Goal: Task Accomplishment & Management: Use online tool/utility

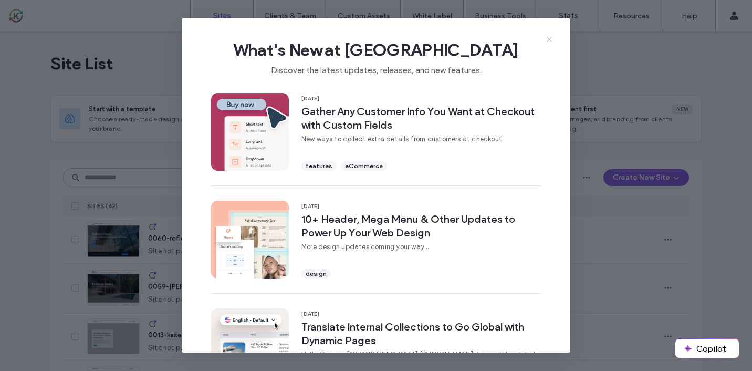
click at [548, 39] on icon at bounding box center [549, 39] width 8 height 8
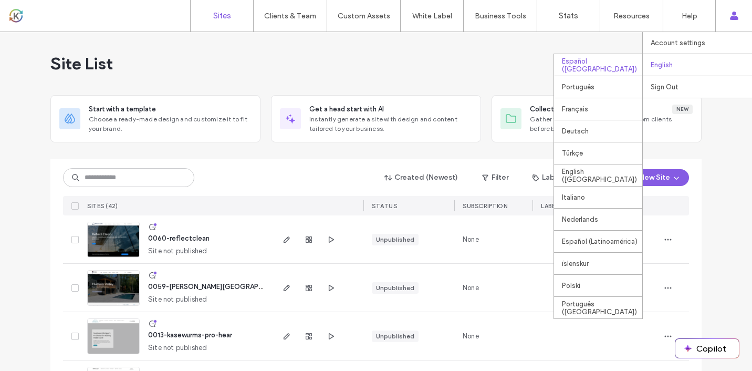
click at [600, 54] on div "Español ([GEOGRAPHIC_DATA])" at bounding box center [598, 65] width 88 height 22
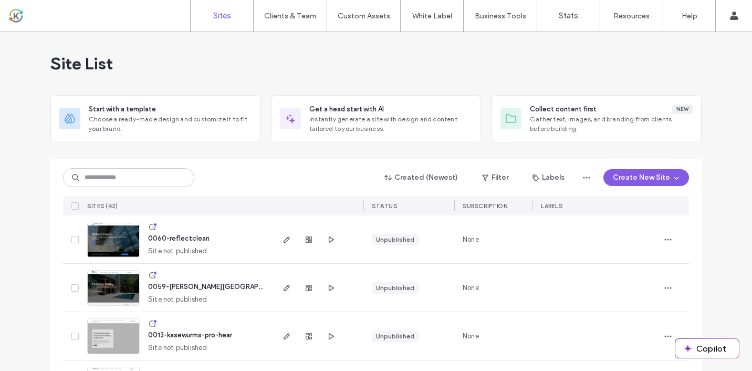
click at [521, 40] on div "Site List" at bounding box center [375, 63] width 651 height 63
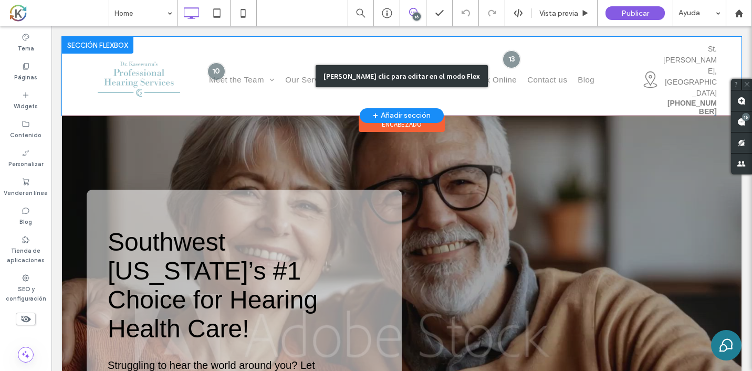
click at [247, 63] on div "Haga clic para editar en el modo Flex" at bounding box center [402, 76] width 680 height 79
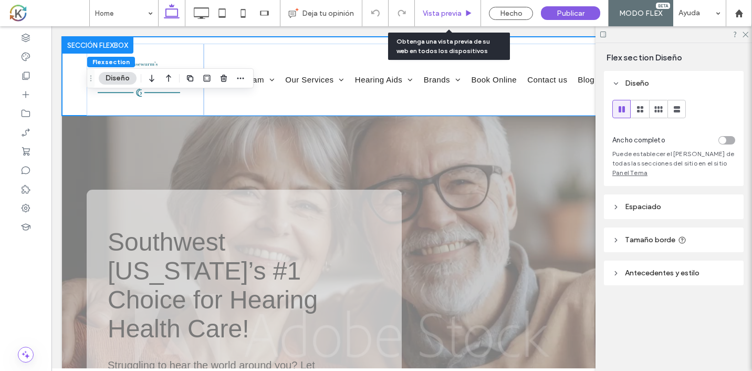
drag, startPoint x: 436, startPoint y: 12, endPoint x: 284, endPoint y: 124, distance: 189.0
click at [436, 12] on span "Vista previa" at bounding box center [442, 13] width 39 height 9
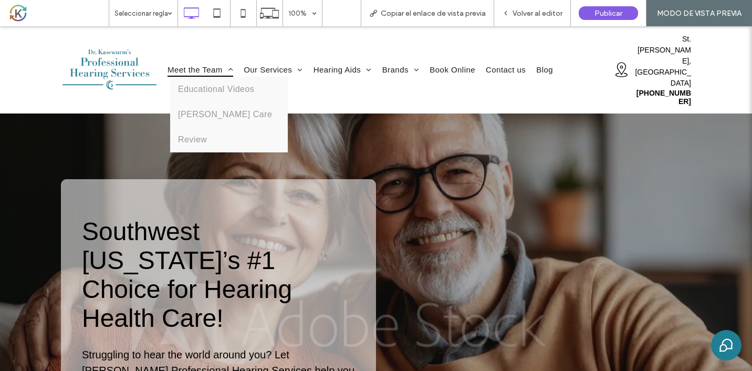
click at [205, 63] on span "Meet the Team" at bounding box center [201, 70] width 66 height 14
click at [0, 0] on div at bounding box center [0, 0] width 0 height 0
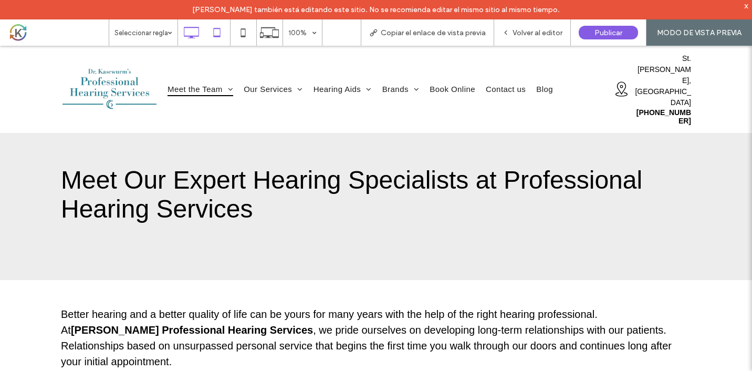
click at [222, 34] on icon at bounding box center [216, 32] width 21 height 21
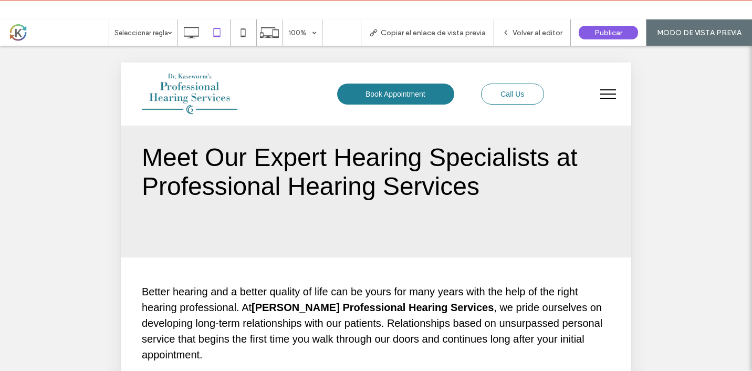
scroll to position [1606, 0]
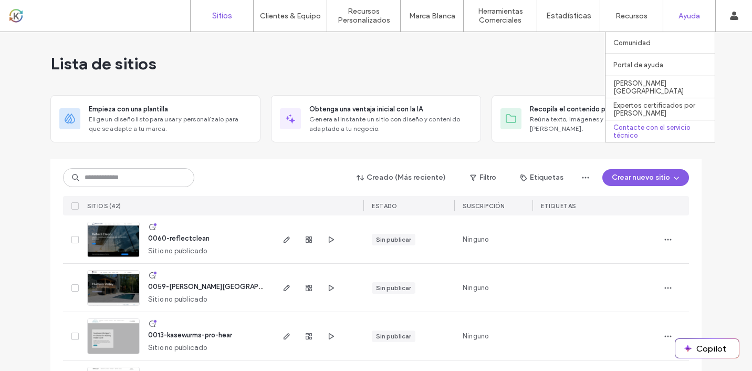
click at [648, 126] on div "Contacte con el servicio técnico" at bounding box center [664, 131] width 101 height 22
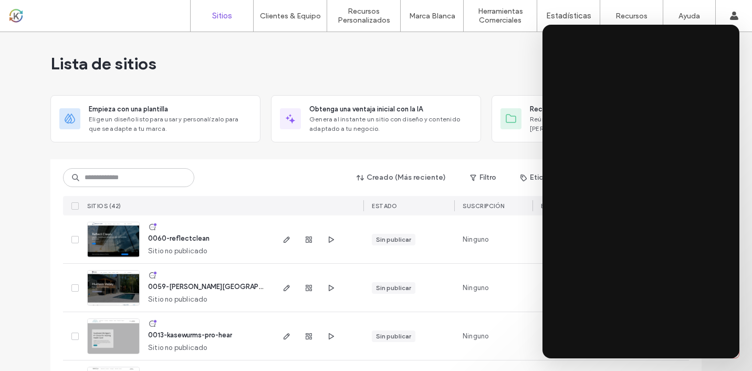
click at [515, 78] on div "Lista de sitios" at bounding box center [375, 63] width 651 height 63
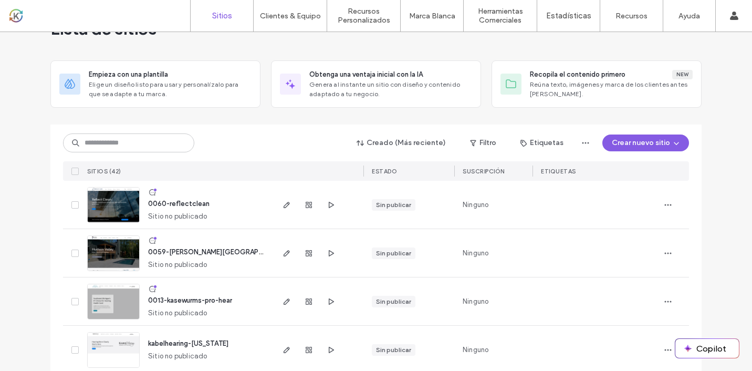
scroll to position [103, 0]
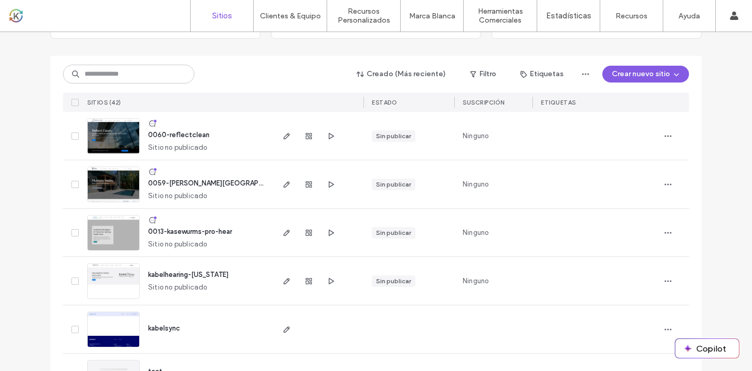
click at [202, 232] on span "0013-kasewurms-pro-hear" at bounding box center [190, 231] width 84 height 8
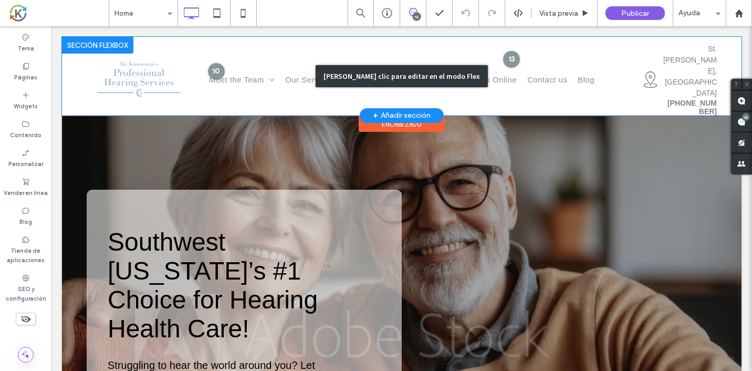
click at [242, 64] on div "Haga clic para editar en el modo Flex" at bounding box center [402, 76] width 680 height 79
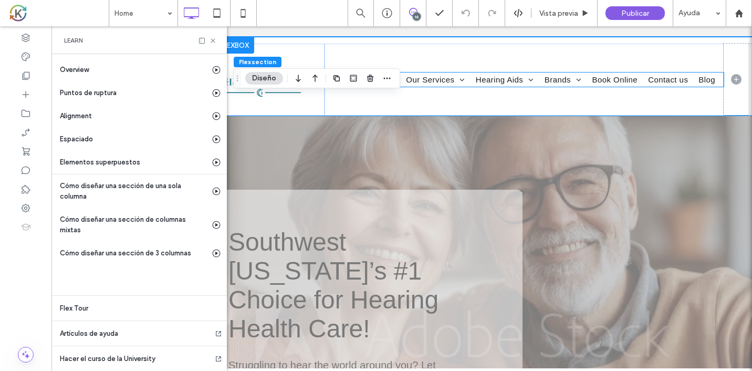
scroll to position [0, 277]
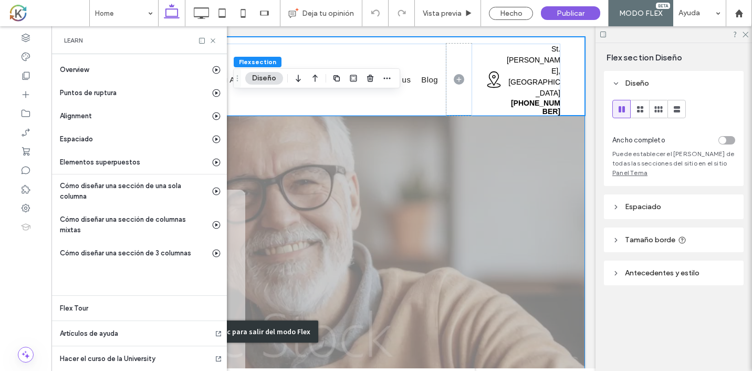
click at [270, 111] on div "Haga doble clic para salir del modo Flex" at bounding box center [245, 332] width 680 height 494
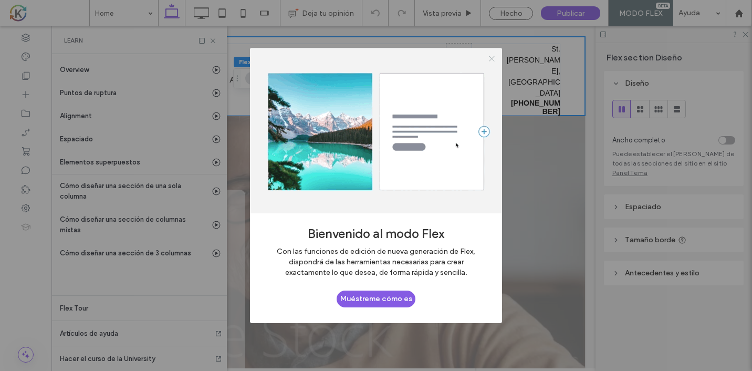
click at [493, 58] on icon at bounding box center [492, 59] width 8 height 8
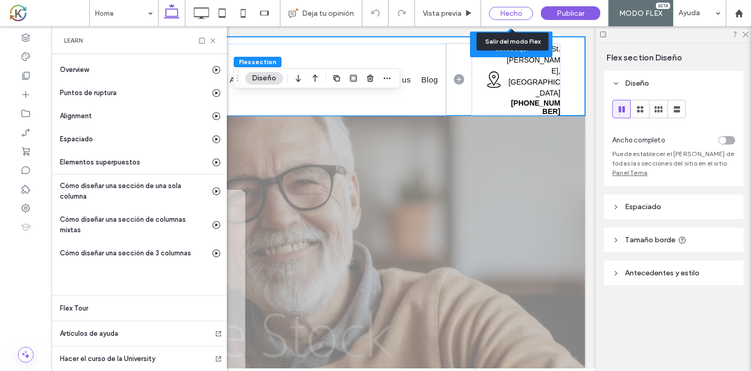
click at [524, 11] on div "Hecho" at bounding box center [511, 13] width 44 height 13
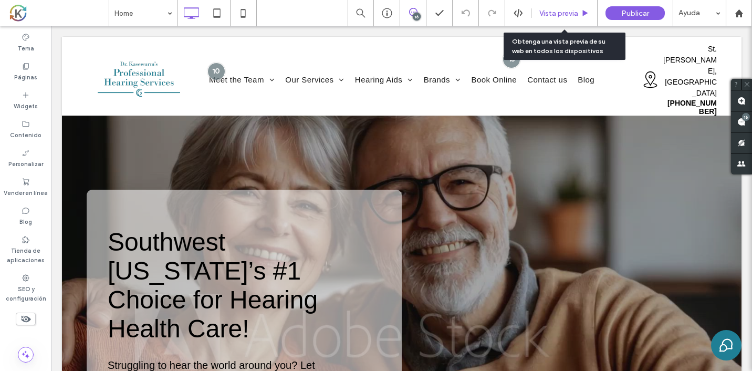
click at [551, 16] on span "Vista previa" at bounding box center [559, 13] width 39 height 9
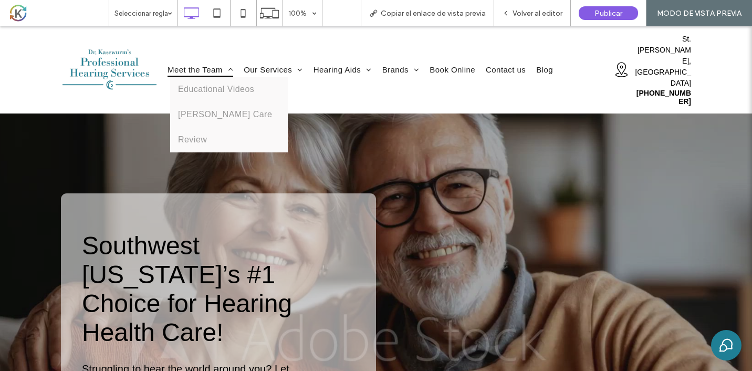
click at [202, 63] on span "Meet the Team" at bounding box center [201, 70] width 66 height 14
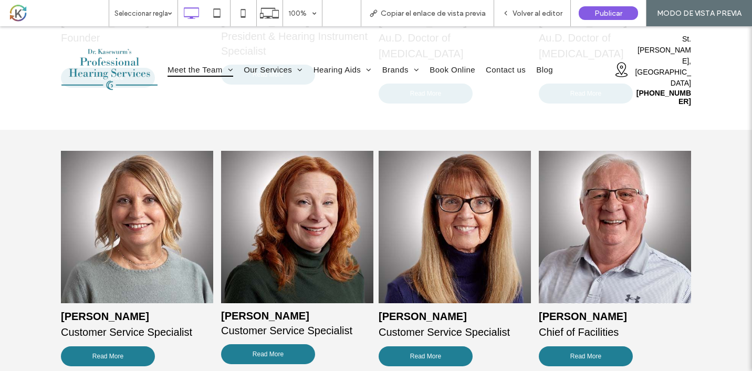
scroll to position [531, 0]
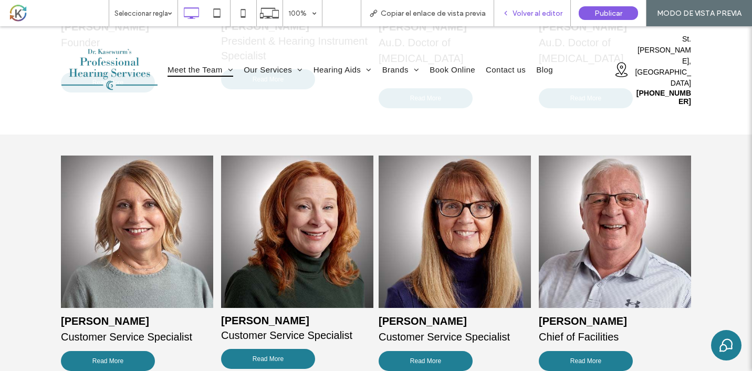
click at [541, 20] on div "Volver al editor" at bounding box center [532, 13] width 77 height 26
click at [535, 15] on span "Volver al editor" at bounding box center [538, 13] width 50 height 9
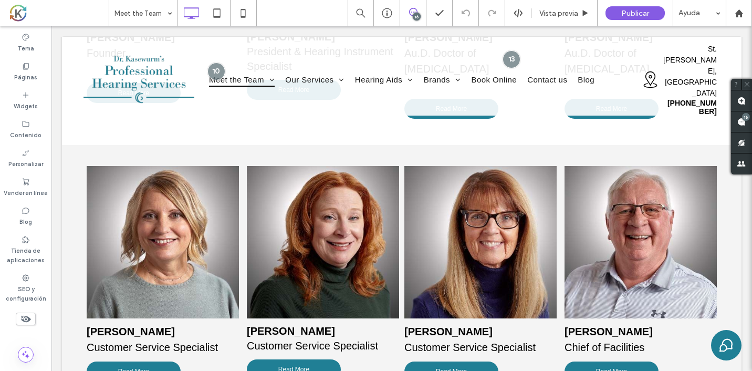
click at [419, 13] on div "16" at bounding box center [417, 17] width 8 height 8
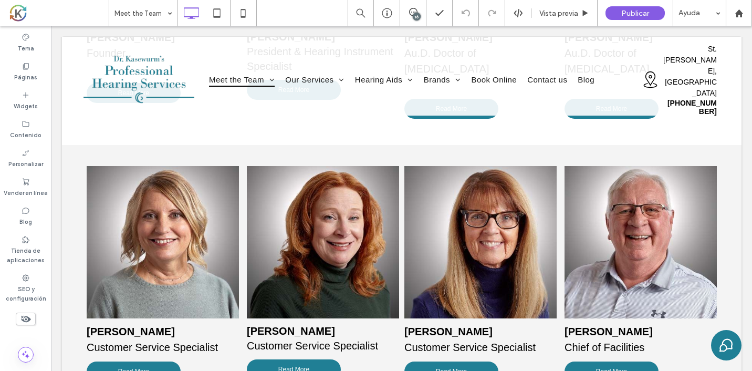
click at [419, 13] on div "16" at bounding box center [417, 17] width 8 height 8
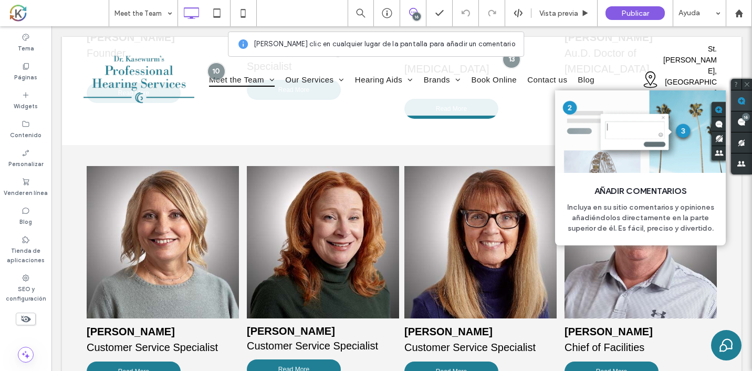
click at [740, 99] on use at bounding box center [742, 101] width 8 height 8
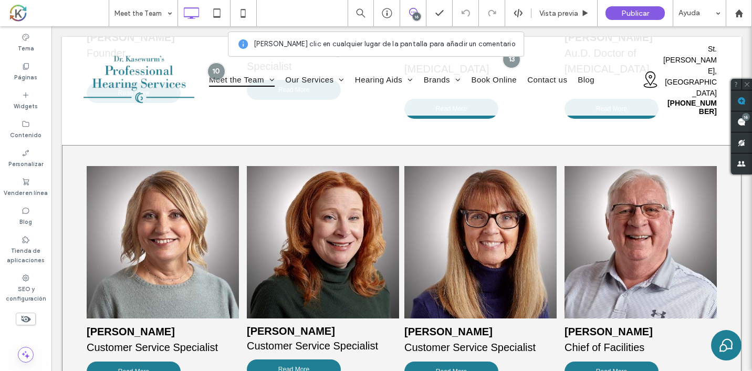
click at [412, 145] on div "Tina Machacek Customer Service Specialist Read More Click To Paste Kim Rice Cus…" at bounding box center [402, 276] width 680 height 263
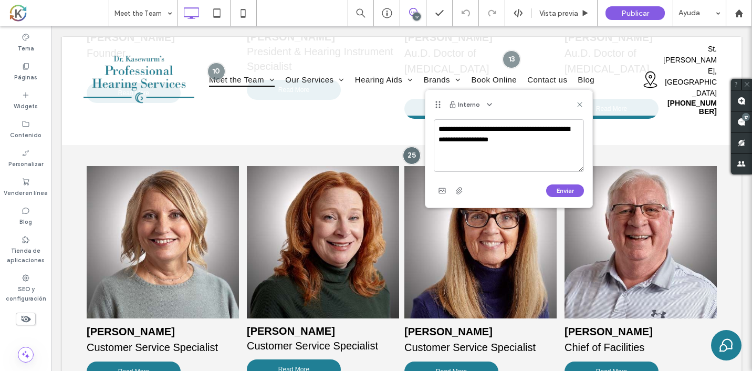
click at [491, 130] on textarea "**********" at bounding box center [509, 145] width 150 height 53
type textarea "**********"
click at [566, 189] on button "Enviar" at bounding box center [565, 190] width 38 height 13
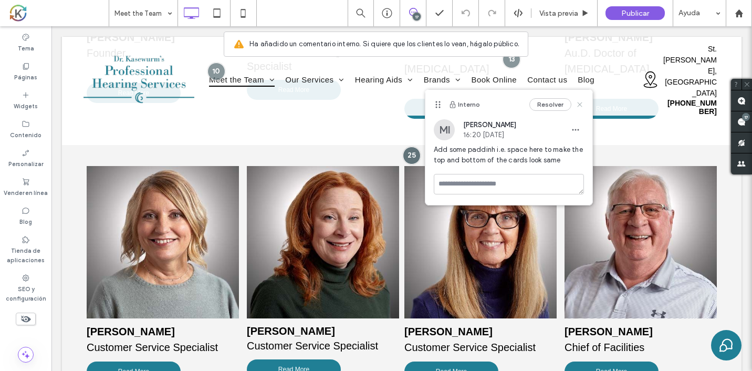
click at [583, 105] on icon at bounding box center [580, 104] width 8 height 8
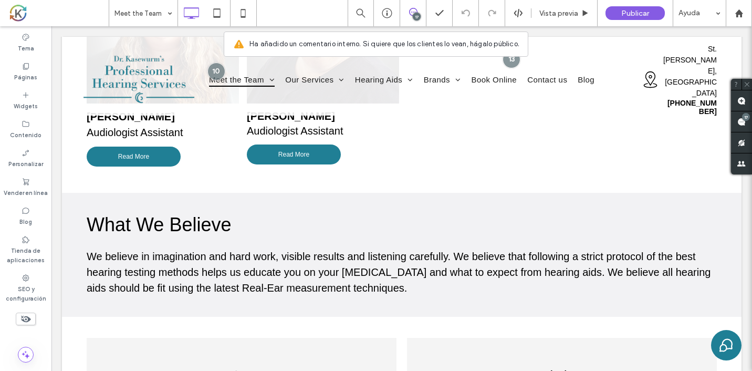
scroll to position [1013, 0]
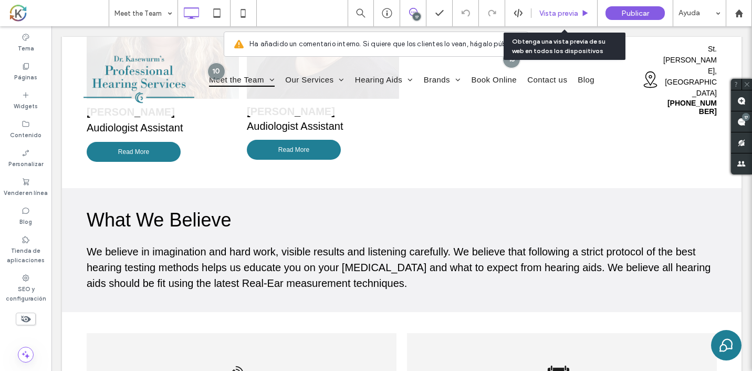
click at [566, 18] on div "Vista previa" at bounding box center [565, 13] width 66 height 26
click at [568, 13] on span "Vista previa" at bounding box center [559, 13] width 39 height 9
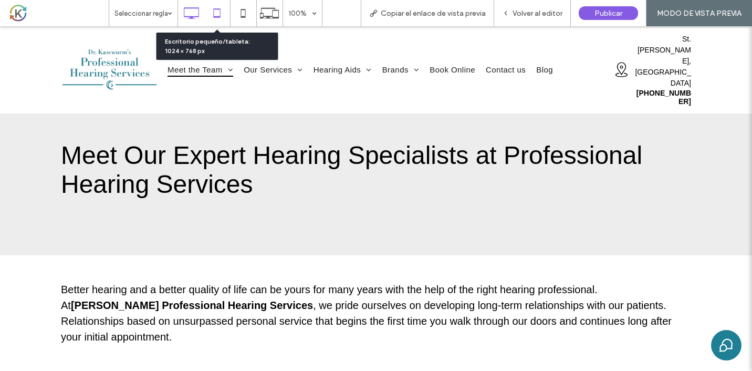
click at [222, 8] on icon at bounding box center [216, 13] width 21 height 21
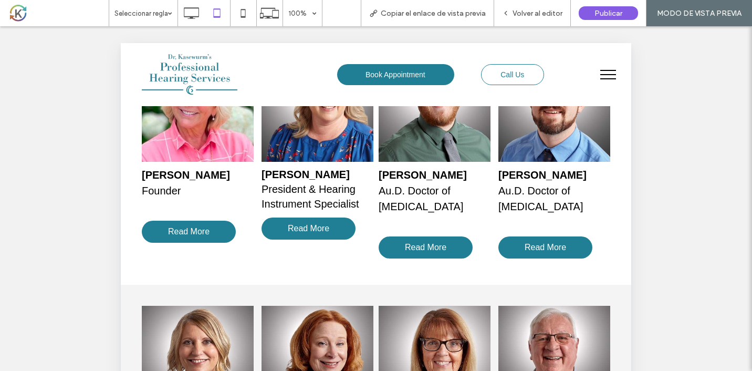
scroll to position [378, 0]
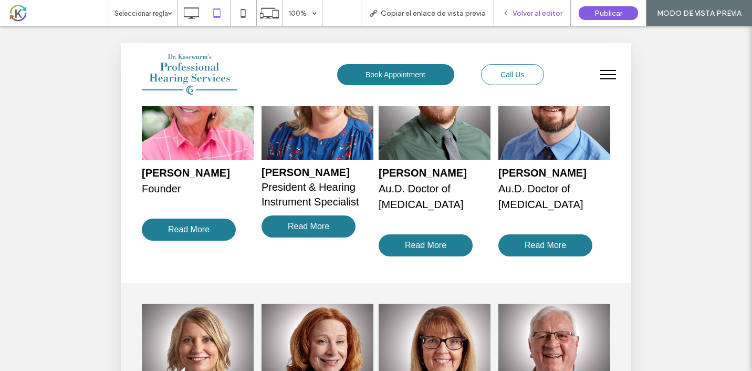
click at [534, 18] on div "Volver al editor" at bounding box center [532, 13] width 77 height 26
click at [528, 9] on span "Volver al editor" at bounding box center [538, 13] width 50 height 9
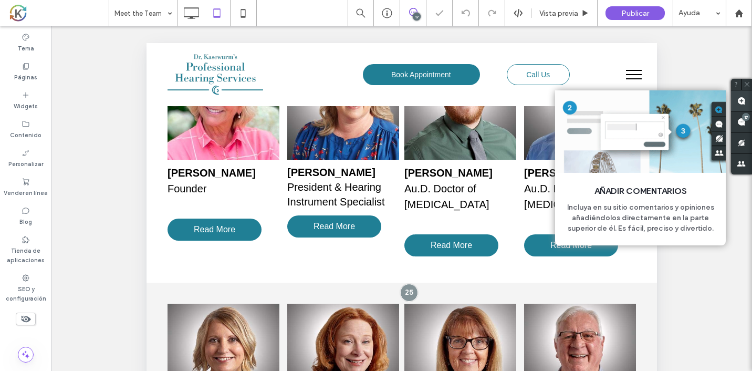
click at [742, 102] on use at bounding box center [742, 101] width 8 height 8
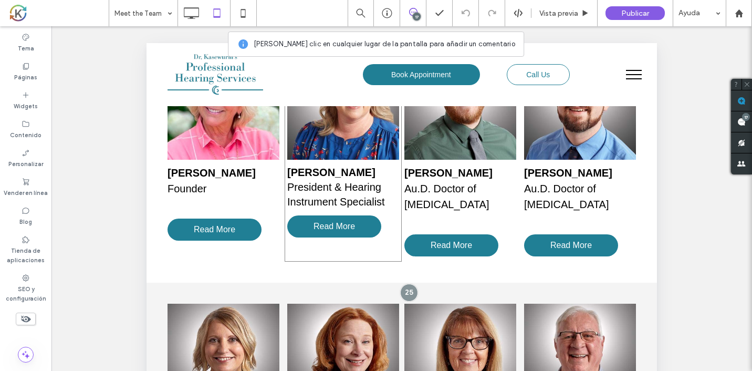
click at [382, 251] on div "Julie Duensing President & Hearing Instrument Specialist Read More Click To Pas…" at bounding box center [343, 155] width 117 height 214
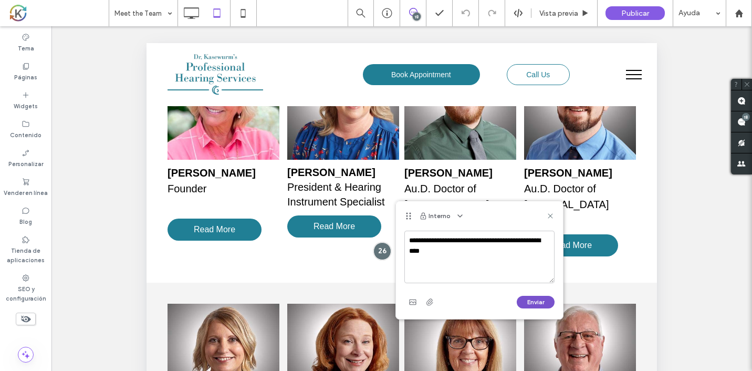
type textarea "**********"
click at [529, 302] on button "Enviar" at bounding box center [536, 302] width 38 height 13
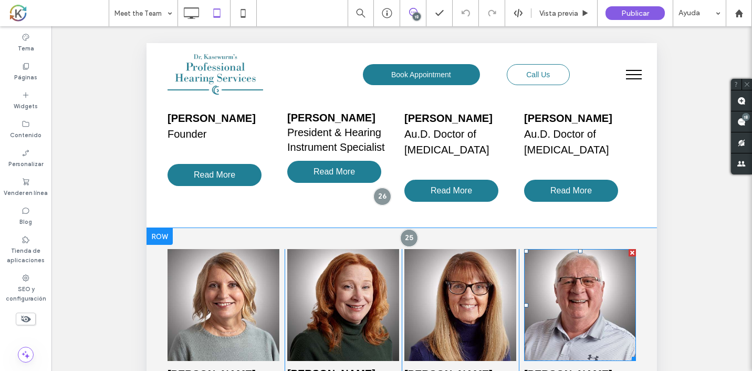
scroll to position [408, 0]
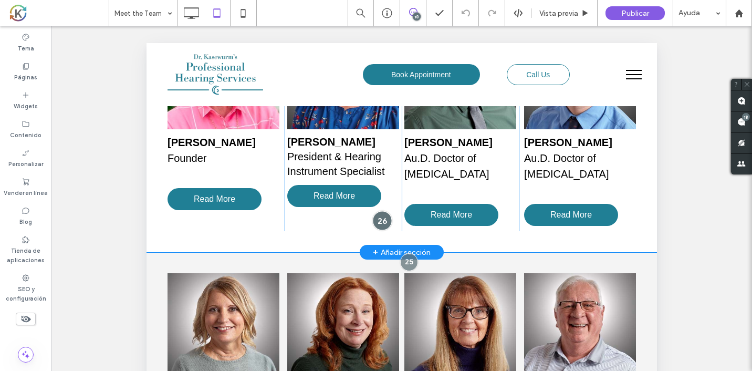
click at [387, 217] on div at bounding box center [381, 220] width 19 height 19
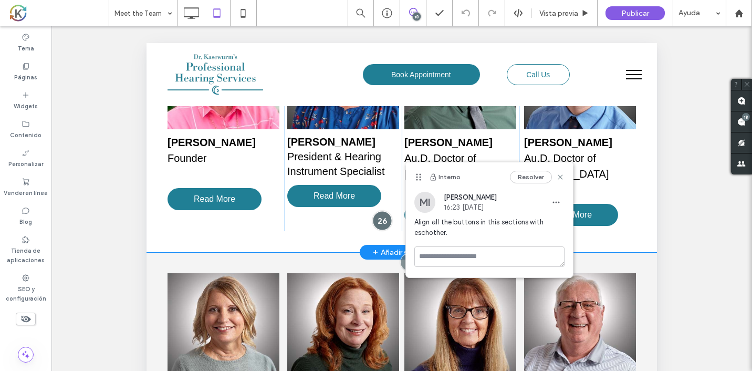
click at [387, 217] on div at bounding box center [381, 220] width 19 height 19
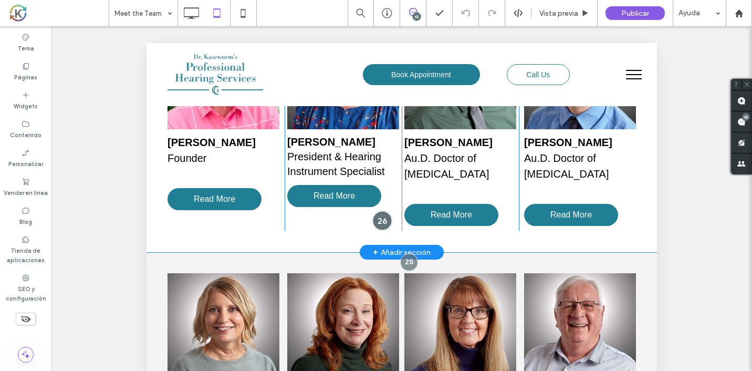
click at [387, 217] on div at bounding box center [381, 220] width 19 height 19
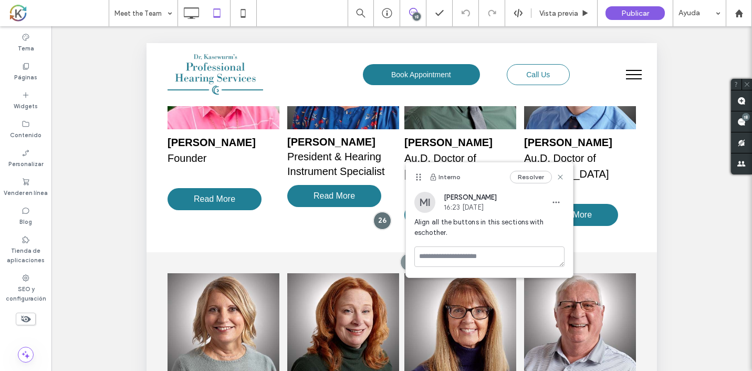
click at [455, 234] on span "Align all the buttons in this sections with eschother." at bounding box center [490, 227] width 150 height 21
click at [554, 203] on use "button" at bounding box center [556, 203] width 7 height 2
click at [678, 227] on div "¿Hacer visible? Sí ¿Hacer visible? Sí ¿Hacer visible? Sí ¿Hacer visible? Sí ¿Ha…" at bounding box center [401, 211] width 701 height 371
click at [564, 177] on icon at bounding box center [560, 177] width 8 height 8
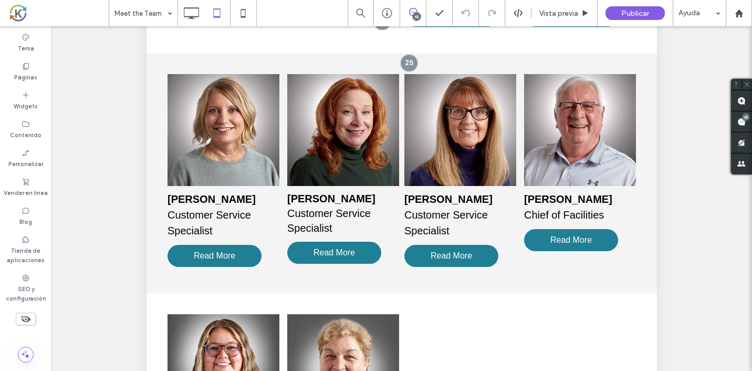
scroll to position [361, 0]
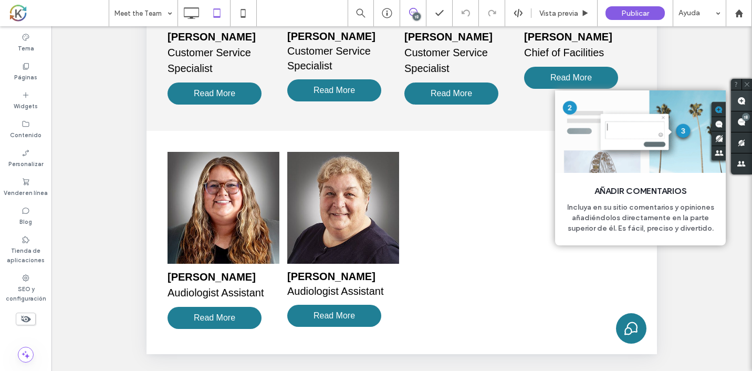
click at [748, 105] on span at bounding box center [741, 100] width 21 height 20
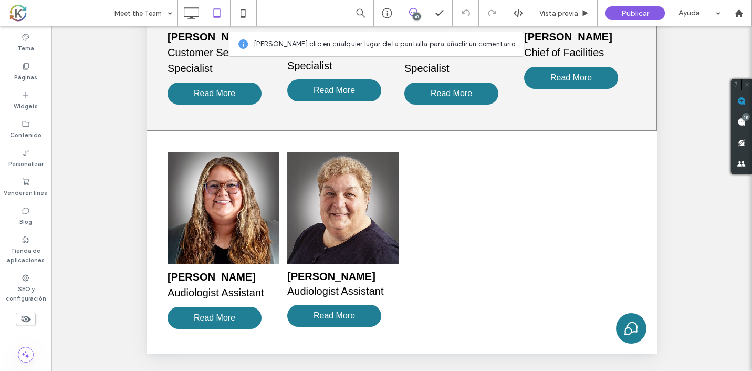
click at [512, 127] on div "Tina Machacek Customer Service Specialist Read More Click To Paste Kim Rice Cus…" at bounding box center [402, 11] width 511 height 240
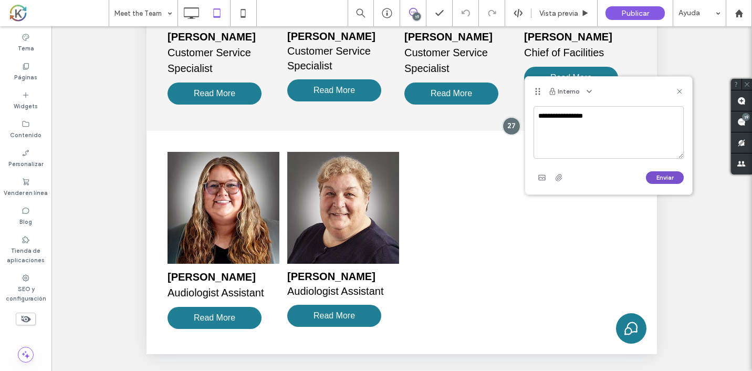
type textarea "**********"
click at [657, 171] on button "Enviar" at bounding box center [665, 177] width 38 height 13
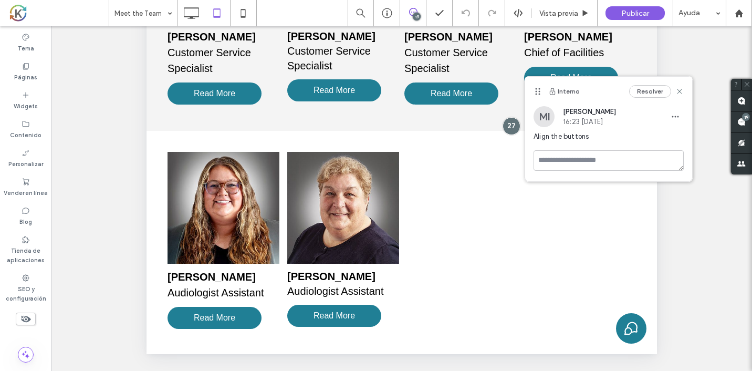
click at [693, 163] on div "¿Hacer visible? Sí ¿Hacer visible? Sí ¿Hacer visible? Sí ¿Hacer visible? Sí ¿Ha…" at bounding box center [401, 211] width 701 height 371
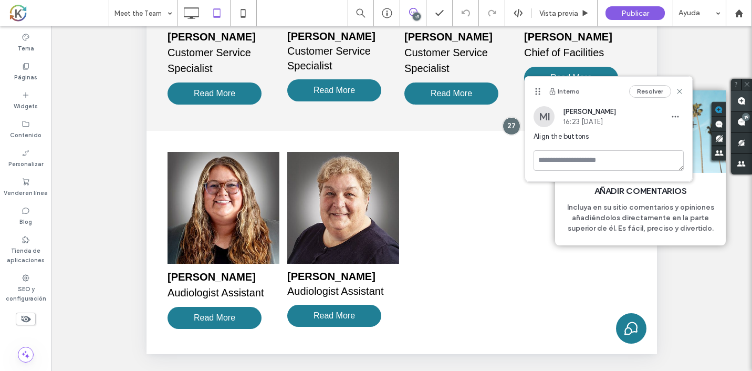
click at [743, 98] on use at bounding box center [742, 101] width 8 height 8
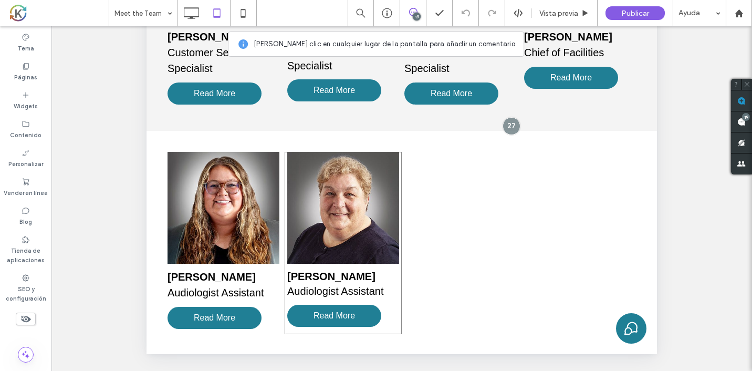
click at [355, 334] on div "Valeri Donthnier Audiologist Assistant Read More Click To Paste" at bounding box center [343, 243] width 117 height 182
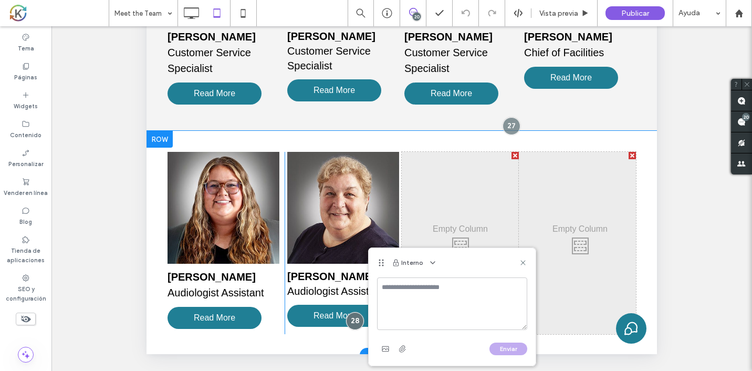
click at [355, 330] on div at bounding box center [355, 321] width 18 height 18
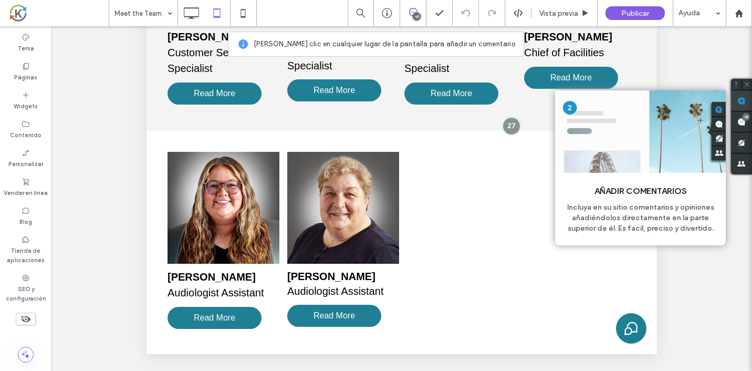
click at [749, 104] on span at bounding box center [741, 100] width 21 height 20
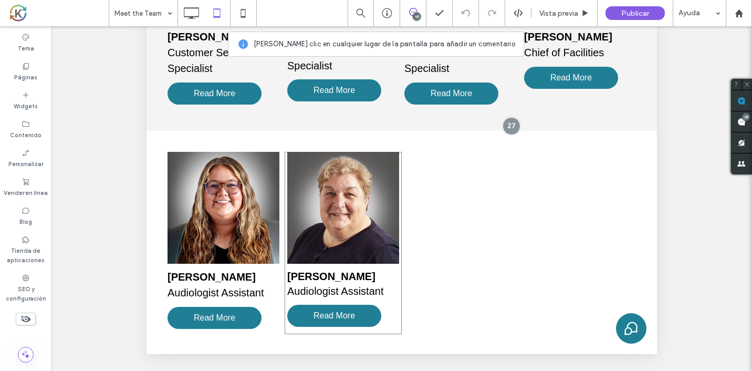
click at [328, 334] on div "Valeri Donthnier Audiologist Assistant Read More Click To Paste" at bounding box center [343, 243] width 117 height 182
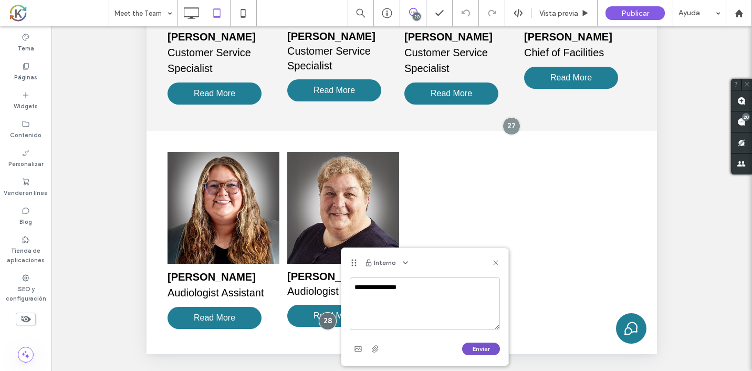
type textarea "**********"
click at [472, 349] on button "Enviar" at bounding box center [481, 349] width 38 height 13
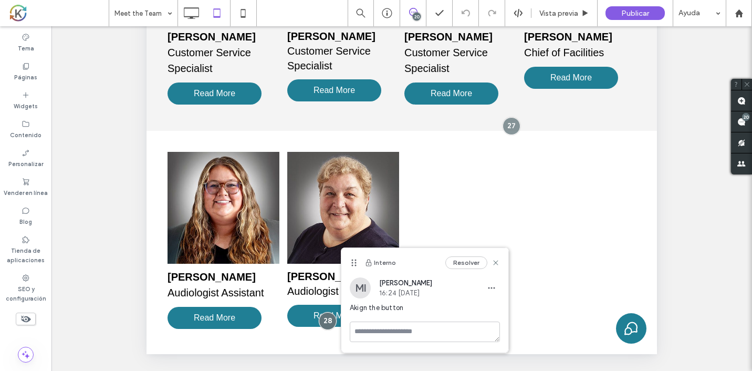
click at [501, 260] on div "Interno Resolver" at bounding box center [424, 262] width 167 height 29
click at [500, 260] on icon at bounding box center [496, 262] width 8 height 8
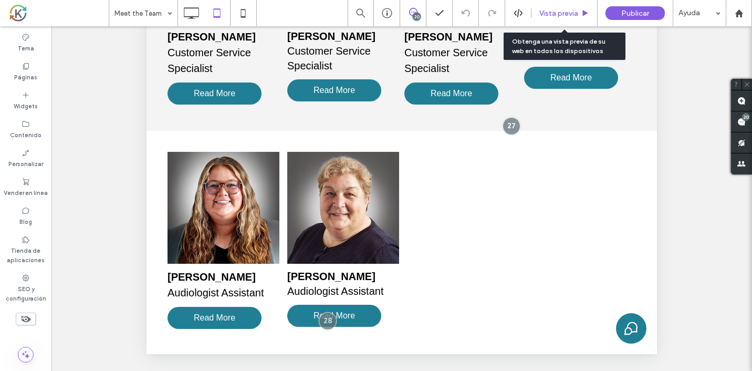
click at [545, 11] on span "Vista previa" at bounding box center [559, 13] width 39 height 9
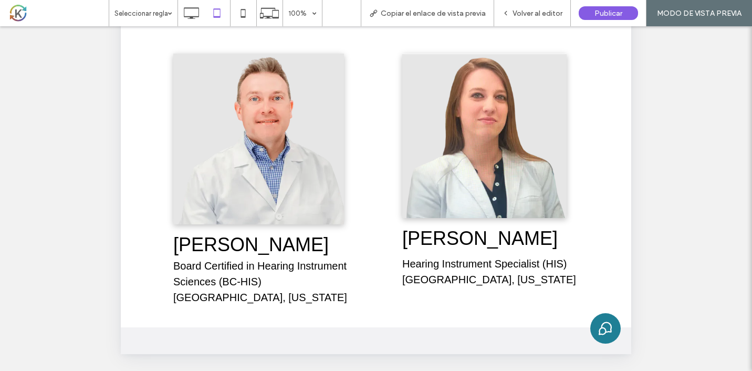
scroll to position [734, 0]
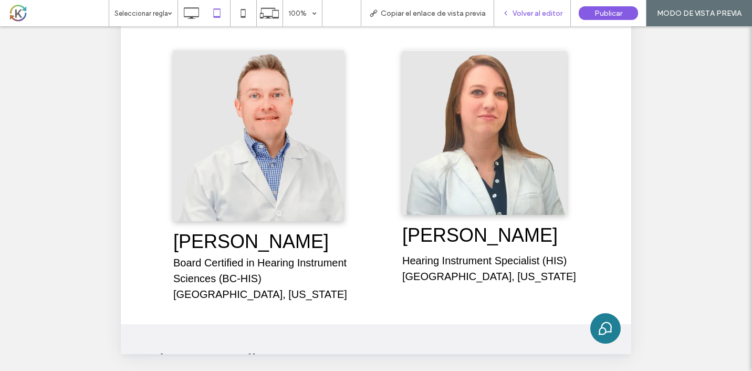
click at [552, 17] on span "Volver al editor" at bounding box center [538, 13] width 50 height 9
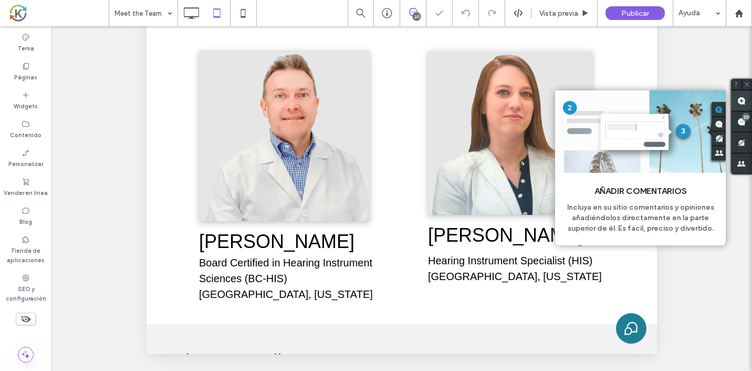
click at [740, 98] on use at bounding box center [742, 101] width 8 height 8
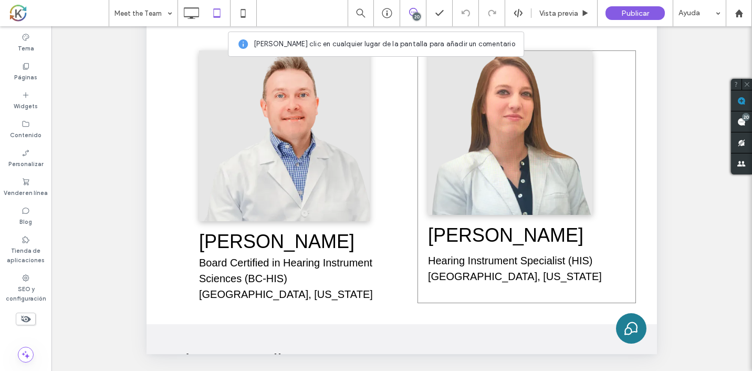
click at [424, 230] on div "Tonya Cottles-Townsel Hearing Instrument Specialist (HIS) Florence, Alabama Cli…" at bounding box center [527, 176] width 219 height 253
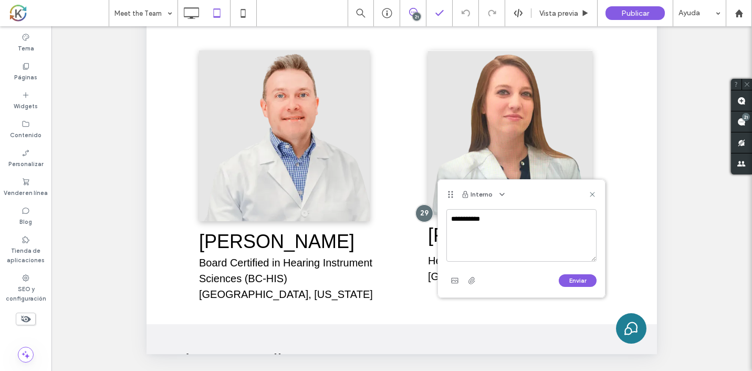
type textarea "**********"
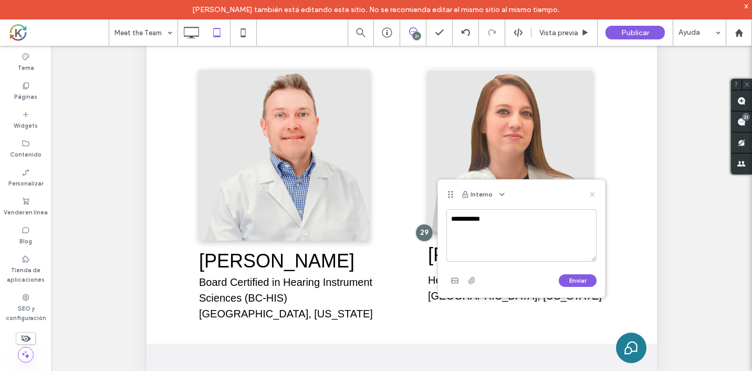
click at [592, 195] on use at bounding box center [592, 194] width 5 height 5
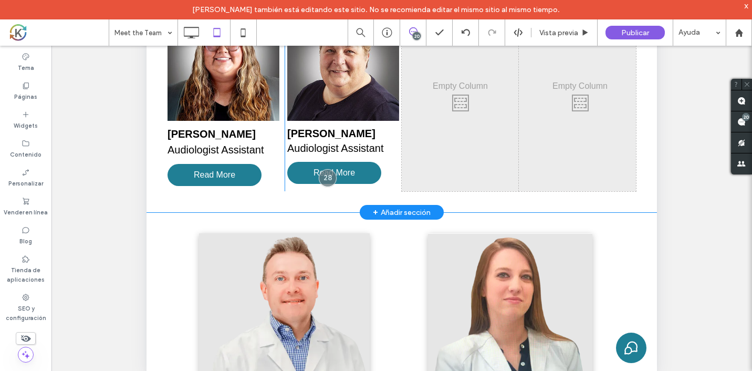
scroll to position [550, 0]
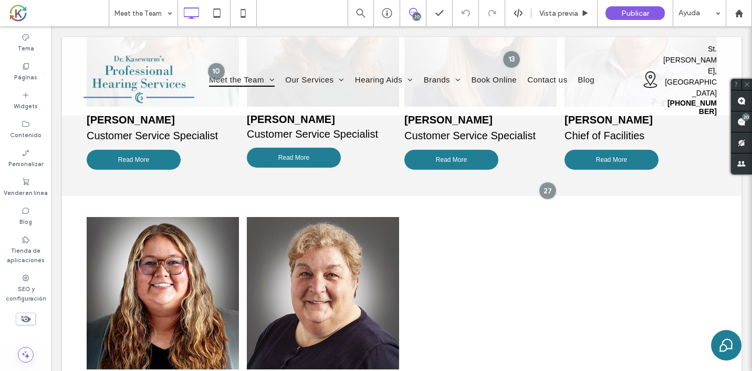
scroll to position [731, 0]
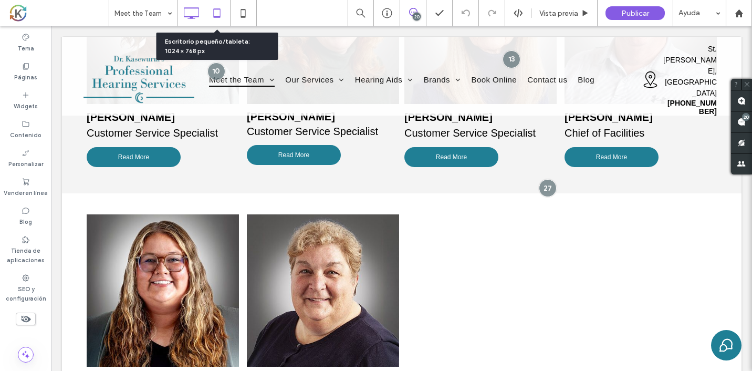
click at [218, 17] on use at bounding box center [217, 12] width 7 height 9
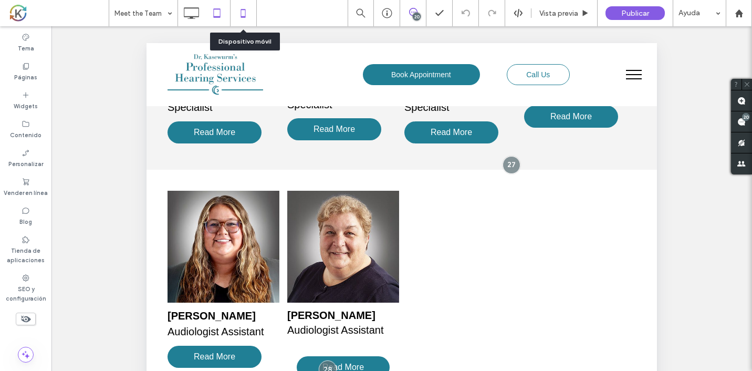
click at [253, 12] on icon at bounding box center [243, 13] width 21 height 21
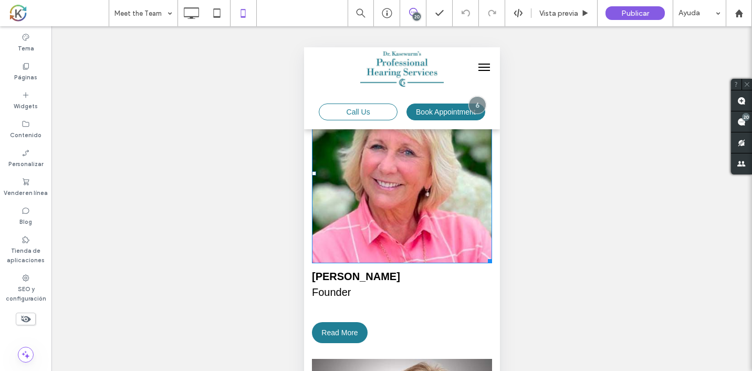
scroll to position [288, 0]
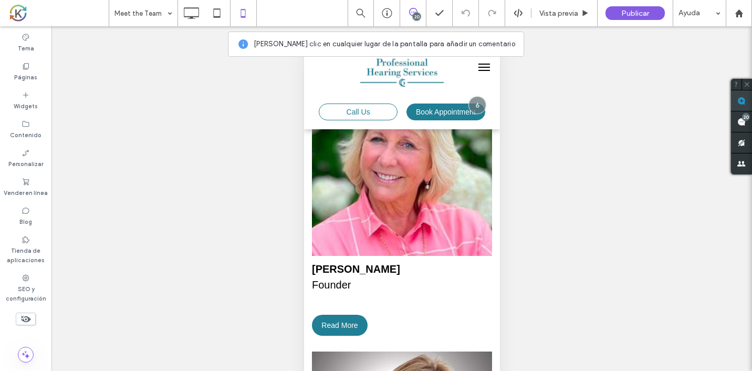
click at [743, 97] on use at bounding box center [742, 101] width 8 height 8
click at [334, 306] on h4 "[PERSON_NAME] Founder" at bounding box center [402, 284] width 180 height 47
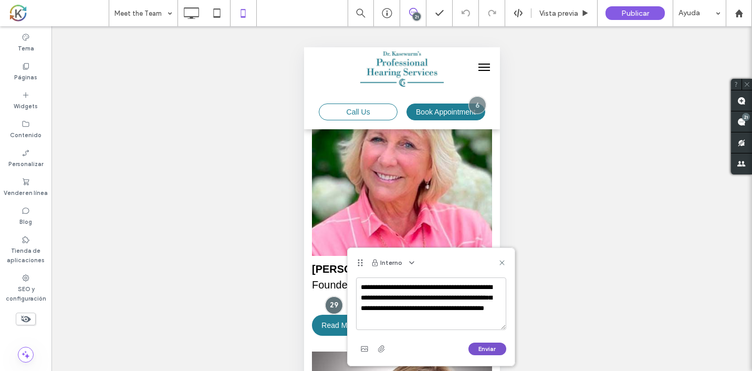
type textarea "**********"
click at [489, 346] on button "Enviar" at bounding box center [488, 349] width 38 height 13
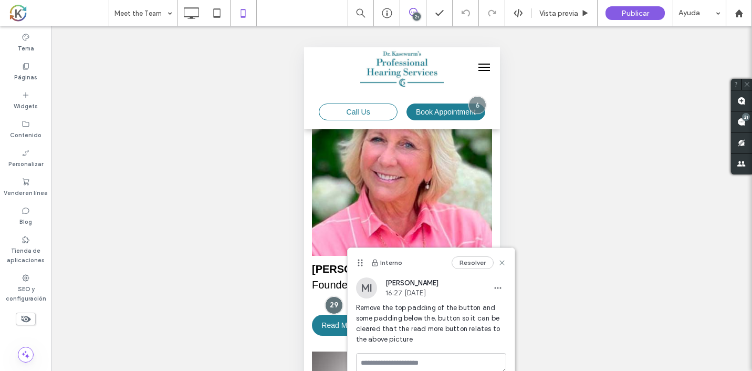
click at [554, 241] on div "¿Hacer visible? Sí ¿Hacer visible? Sí ¿Hacer visible? Sí ¿Hacer visible? Sí ¿Ha…" at bounding box center [401, 211] width 701 height 371
click at [503, 263] on icon at bounding box center [502, 262] width 8 height 8
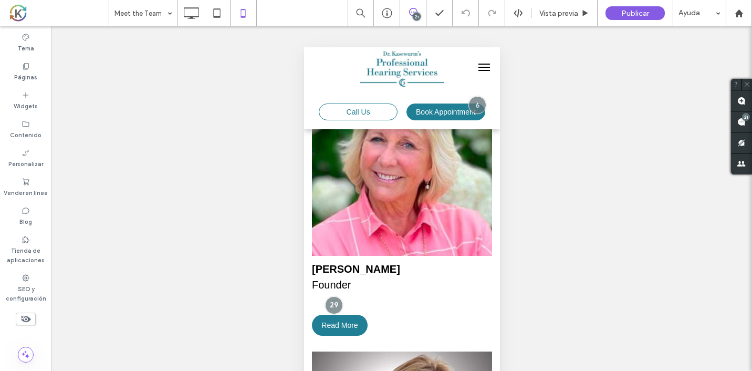
drag, startPoint x: 571, startPoint y: 253, endPoint x: 568, endPoint y: 220, distance: 33.2
click at [567, 229] on div "¿Hacer visible? Sí ¿Hacer visible? Sí ¿Hacer visible? Sí ¿Hacer visible? Sí ¿Ha…" at bounding box center [401, 211] width 701 height 371
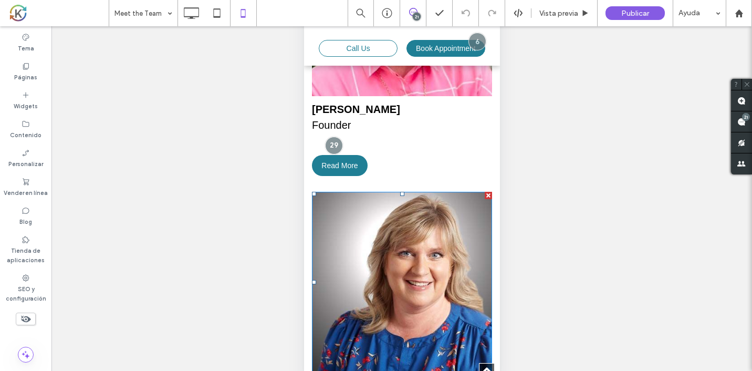
scroll to position [376, 0]
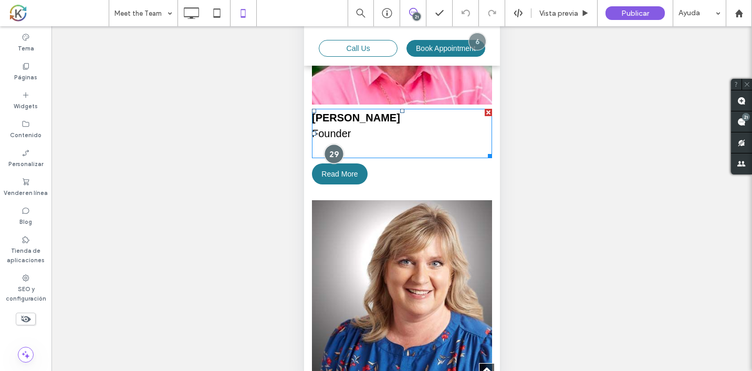
click at [331, 155] on div at bounding box center [333, 153] width 19 height 19
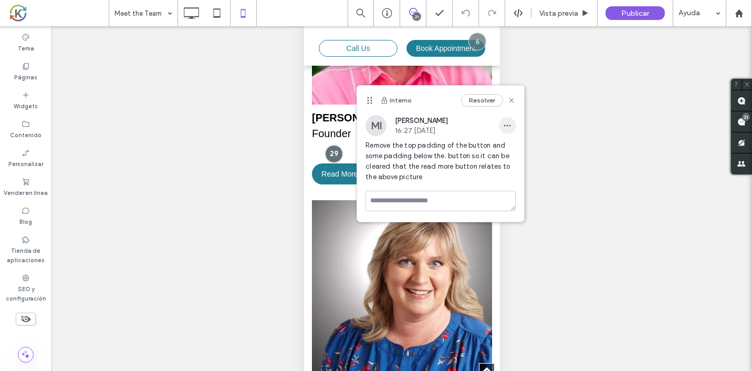
click at [504, 126] on icon "button" at bounding box center [507, 125] width 8 height 8
click at [533, 149] on div "Editar" at bounding box center [547, 153] width 94 height 20
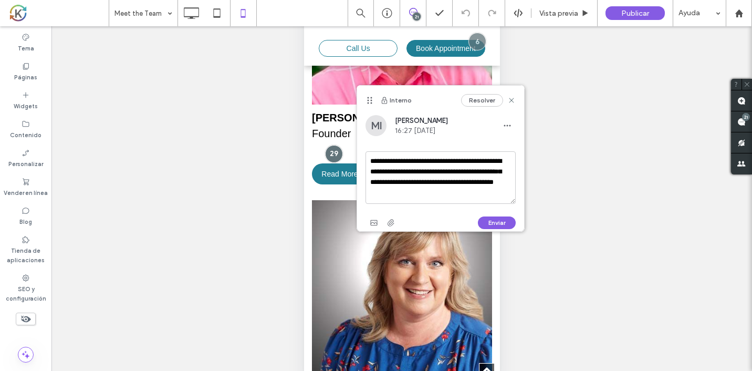
drag, startPoint x: 453, startPoint y: 173, endPoint x: 492, endPoint y: 161, distance: 41.2
click at [492, 161] on textarea "**********" at bounding box center [441, 177] width 150 height 53
drag, startPoint x: 396, startPoint y: 172, endPoint x: 369, endPoint y: 172, distance: 26.3
click at [369, 172] on textarea "**********" at bounding box center [441, 177] width 150 height 53
type textarea "**********"
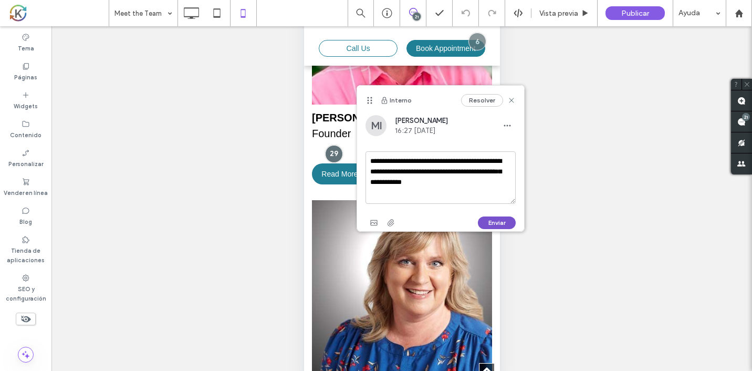
click at [483, 223] on button "Enviar" at bounding box center [497, 222] width 38 height 13
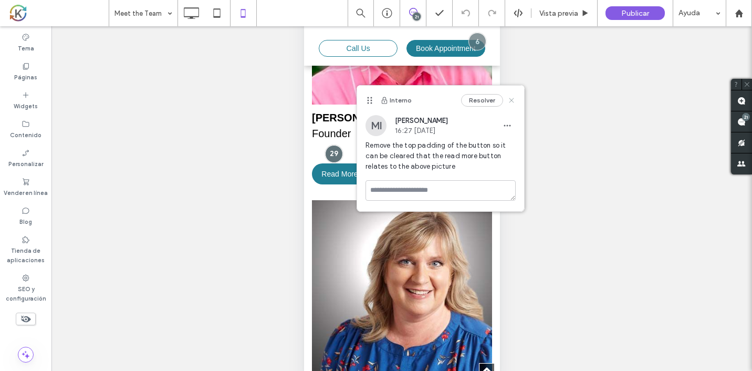
click at [514, 101] on icon at bounding box center [511, 100] width 8 height 8
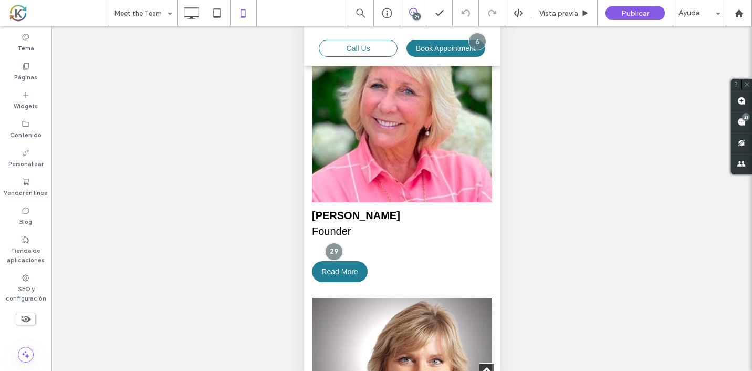
scroll to position [274, 0]
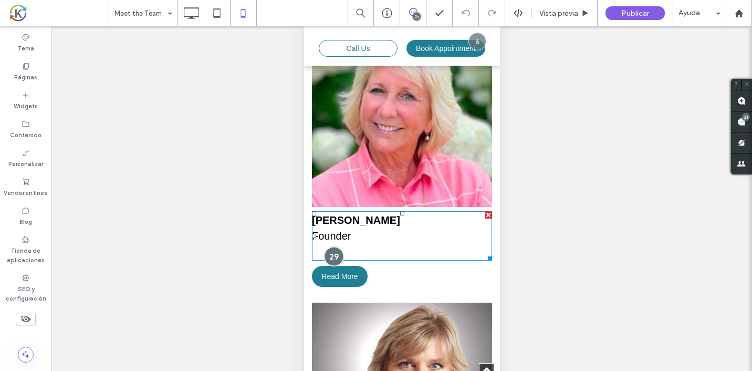
click at [341, 255] on div at bounding box center [333, 255] width 19 height 19
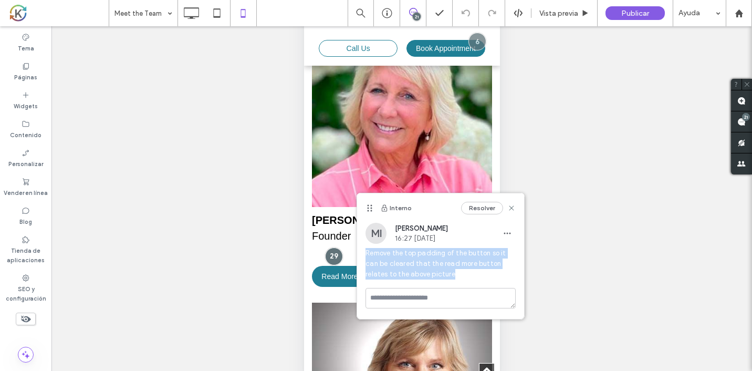
drag, startPoint x: 464, startPoint y: 273, endPoint x: 364, endPoint y: 250, distance: 103.1
click at [364, 250] on div "MI Mohommad Imtiaz 16:27 Aug 12 2025 Remove the top padding of the button so it…" at bounding box center [440, 255] width 167 height 65
copy span "Remove the top padding of the button so it can be cleared that the read more bu…"
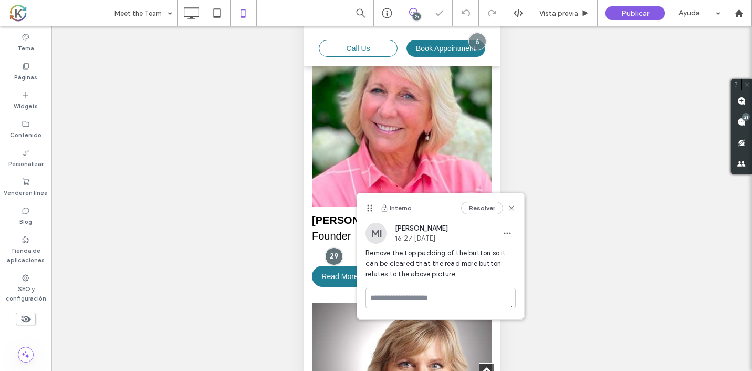
click at [586, 254] on div "¿Hacer visible? Sí ¿Hacer visible? Sí ¿Hacer visible? Sí ¿Hacer visible? Sí ¿Ha…" at bounding box center [401, 211] width 701 height 371
click at [511, 203] on div "Resolver" at bounding box center [488, 208] width 55 height 13
click at [512, 212] on icon at bounding box center [511, 208] width 8 height 8
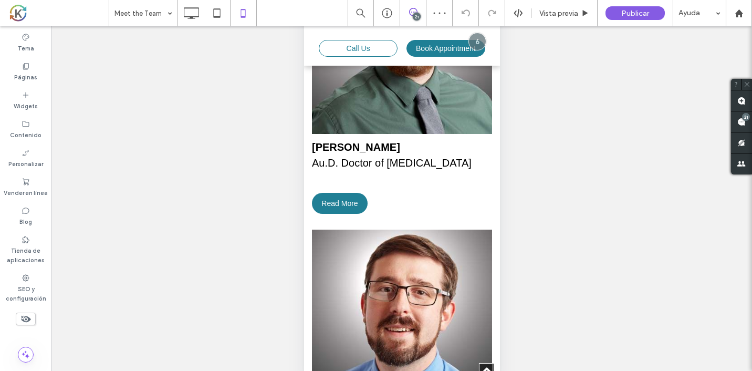
scroll to position [899, 0]
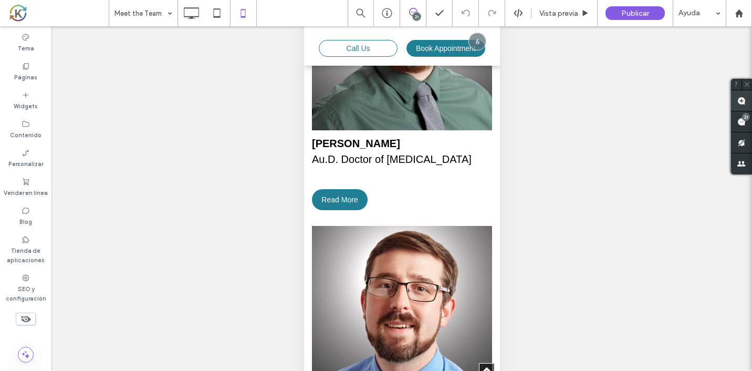
click at [748, 99] on span at bounding box center [741, 100] width 21 height 20
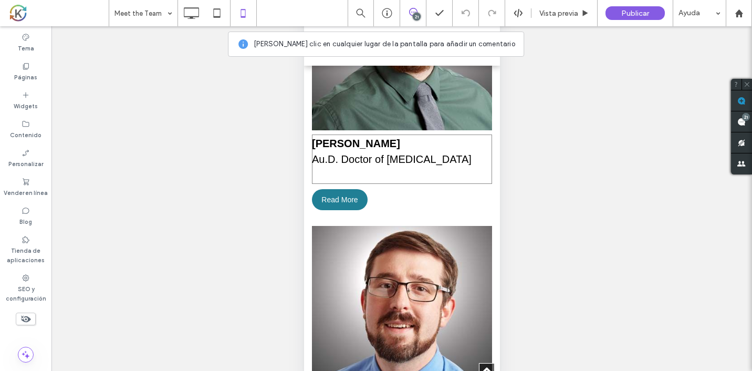
click at [368, 177] on h4 "Grady Hilge Au.D. Doctor of Audiology" at bounding box center [402, 159] width 180 height 47
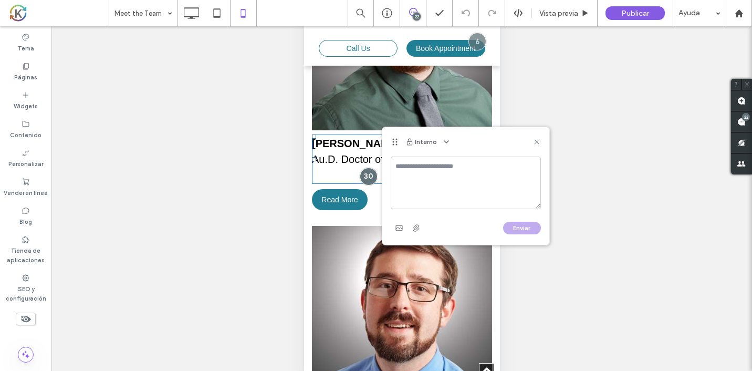
type textarea "*"
click at [535, 146] on icon at bounding box center [537, 142] width 8 height 8
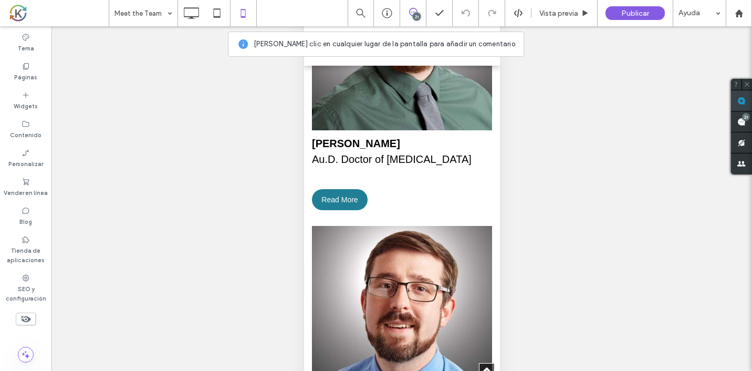
click at [738, 93] on span at bounding box center [741, 100] width 21 height 20
click at [367, 192] on div "Grady Hilge Au.D. Doctor of Audiology Read More Click To Paste" at bounding box center [402, 88] width 196 height 276
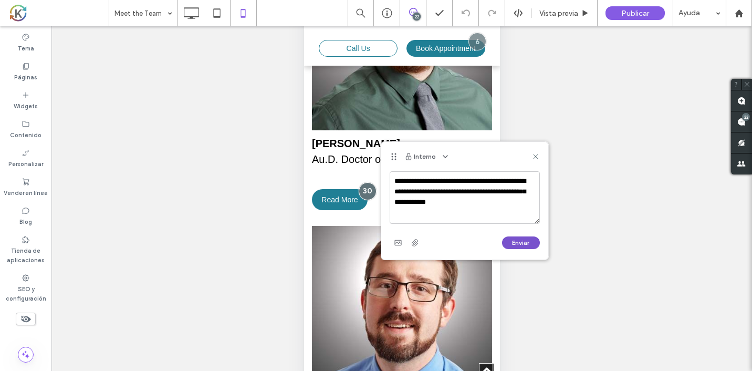
type textarea "**********"
click at [524, 239] on button "Enviar" at bounding box center [521, 242] width 38 height 13
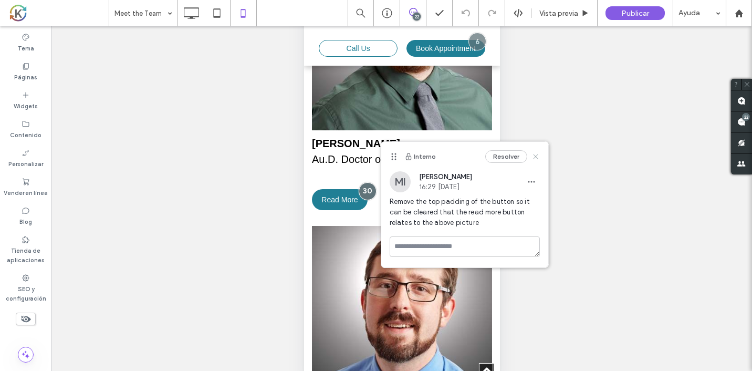
click at [536, 156] on use at bounding box center [535, 156] width 5 height 5
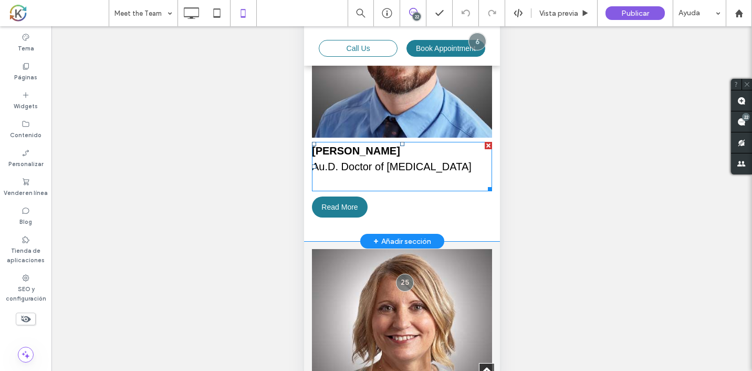
scroll to position [1172, 0]
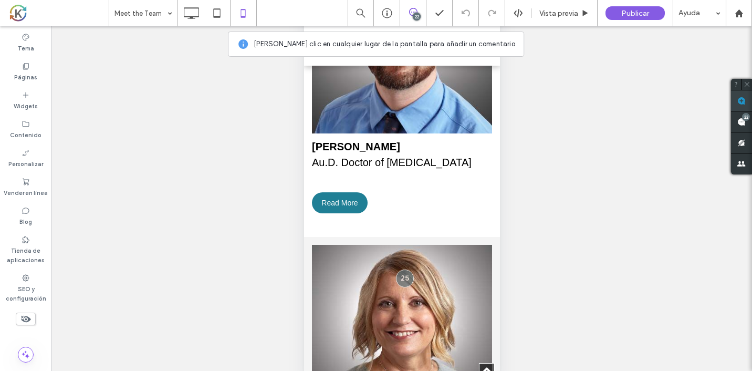
click at [745, 102] on use at bounding box center [742, 101] width 8 height 8
click at [372, 199] on div "Mitch Kissick Au.D. Doctor of Audiology Read More Click To Paste" at bounding box center [402, 91] width 196 height 276
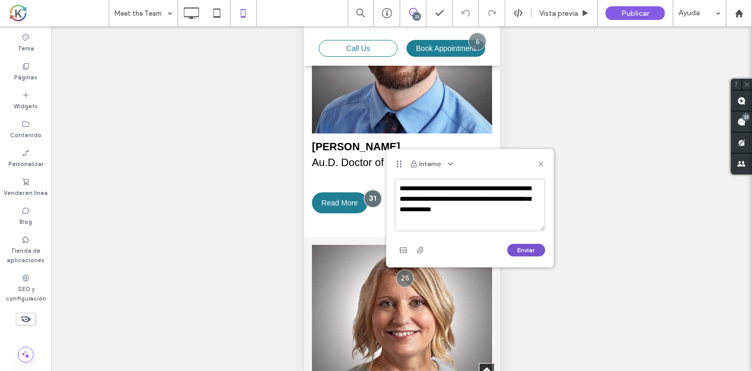
type textarea "**********"
click at [523, 254] on button "Enviar" at bounding box center [526, 250] width 38 height 13
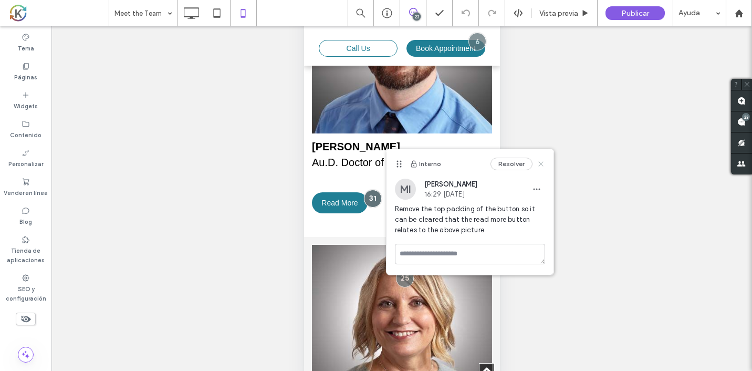
click at [541, 163] on use at bounding box center [540, 164] width 5 height 5
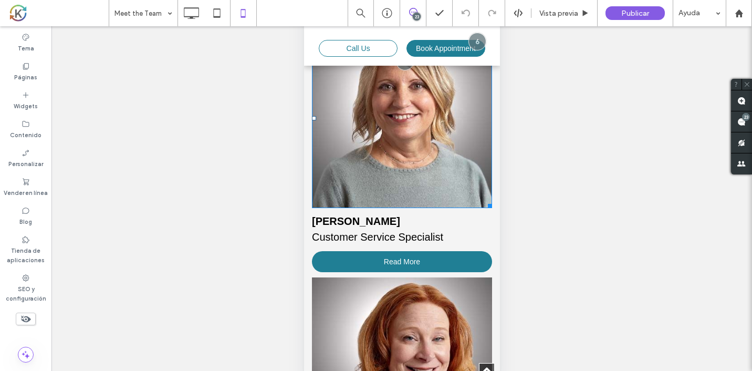
scroll to position [1429, 0]
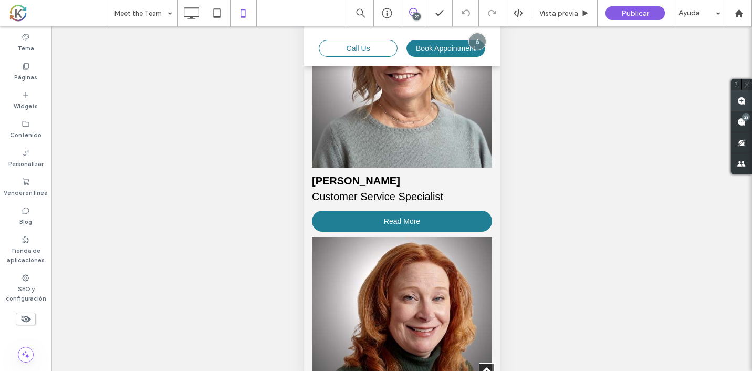
click at [745, 98] on use at bounding box center [742, 101] width 8 height 8
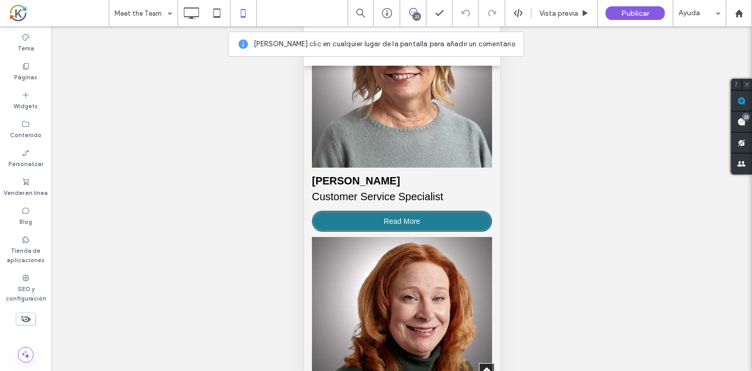
click at [440, 220] on link "Read More" at bounding box center [402, 221] width 180 height 21
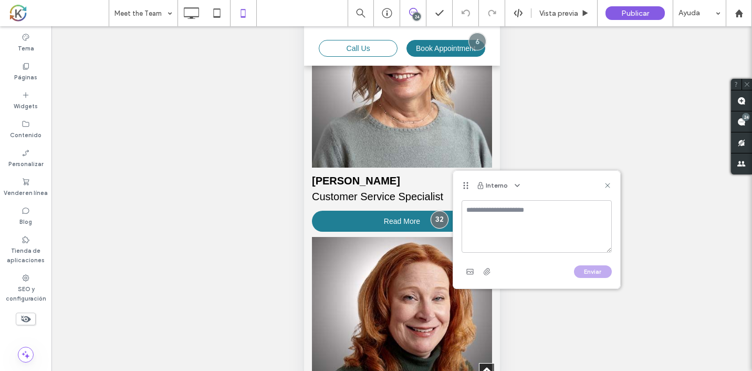
type textarea "*"
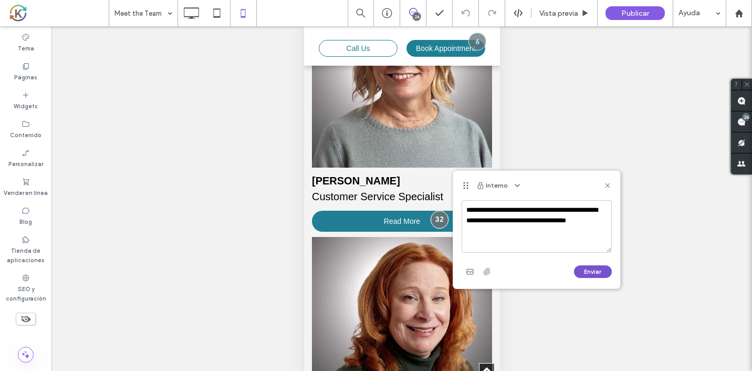
type textarea "**********"
click at [592, 267] on button "Enviar" at bounding box center [593, 271] width 38 height 13
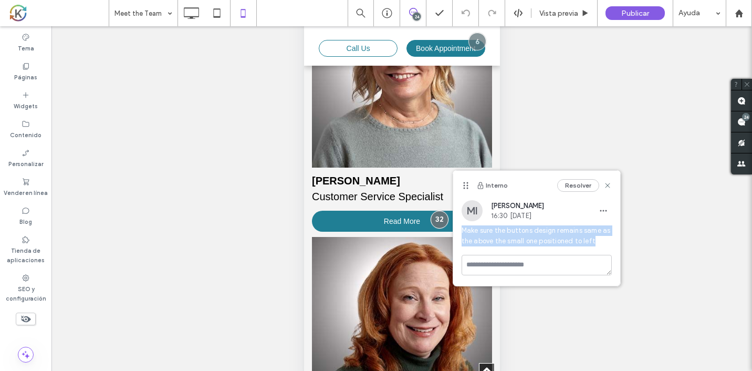
drag, startPoint x: 600, startPoint y: 244, endPoint x: 461, endPoint y: 226, distance: 140.4
click at [461, 226] on div "MI Mohommad Imtiaz 16:30 Aug 12 2025 Make sure the buttons design remains same …" at bounding box center [536, 227] width 167 height 55
copy span "Make sure the buttons design remains same as the above the small one positioned…"
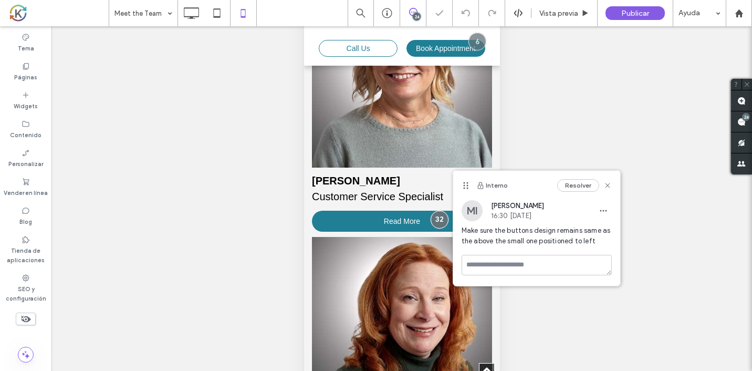
click at [655, 202] on div "¿Hacer visible? Sí ¿Hacer visible? Sí ¿Hacer visible? Sí ¿Hacer visible? Sí ¿Ha…" at bounding box center [401, 211] width 701 height 371
click at [607, 186] on use at bounding box center [607, 185] width 5 height 5
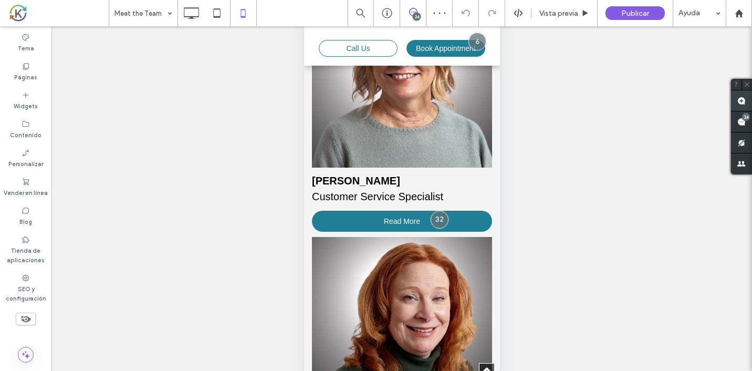
click at [743, 105] on span at bounding box center [741, 100] width 21 height 20
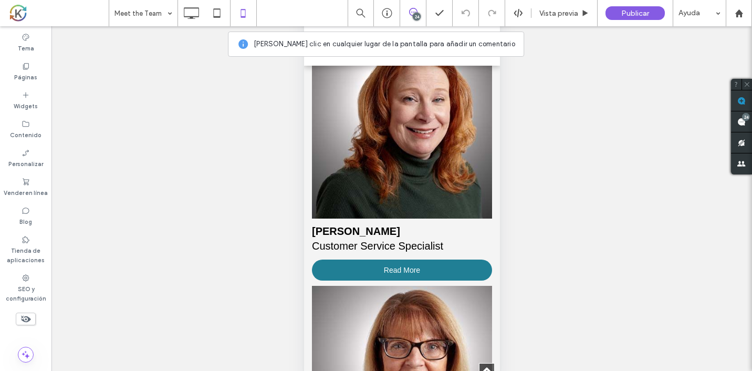
scroll to position [1650, 0]
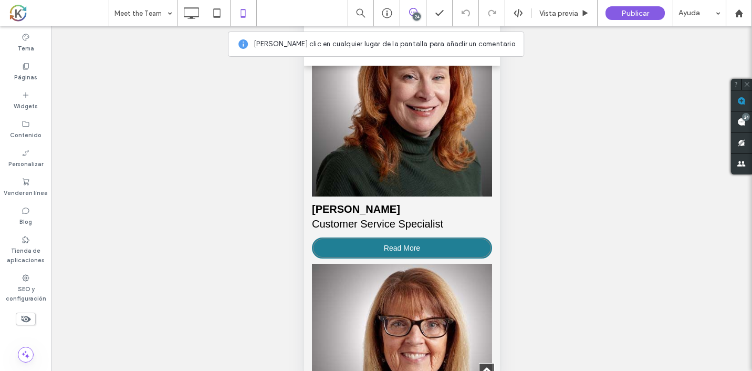
click at [435, 243] on link "Read More" at bounding box center [402, 247] width 180 height 21
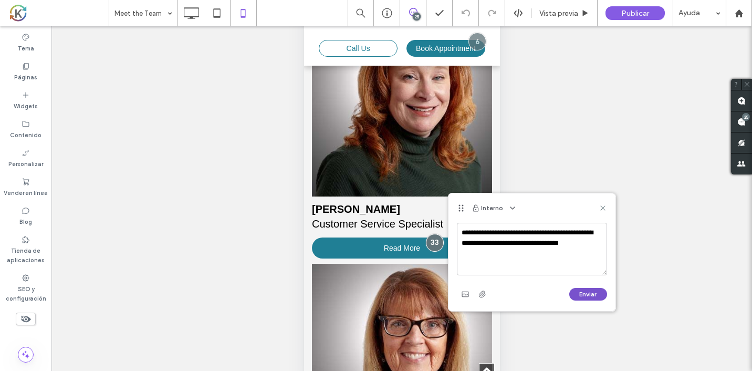
type textarea "**********"
click at [585, 298] on button "Enviar" at bounding box center [588, 294] width 38 height 13
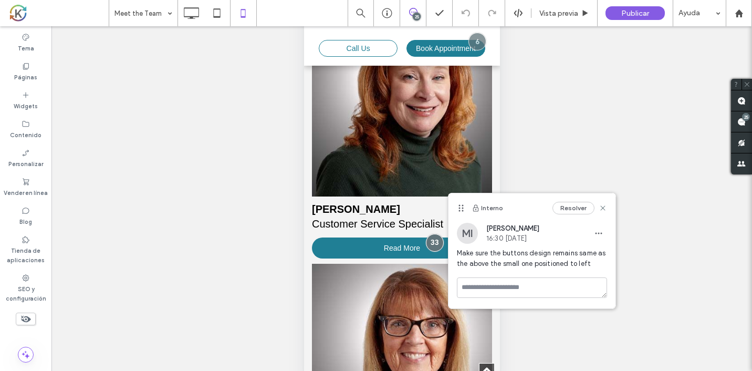
click at [602, 213] on div "Resolver" at bounding box center [580, 208] width 55 height 13
click at [603, 201] on div "Interno Resolver" at bounding box center [532, 207] width 167 height 29
click at [605, 206] on use at bounding box center [602, 208] width 5 height 5
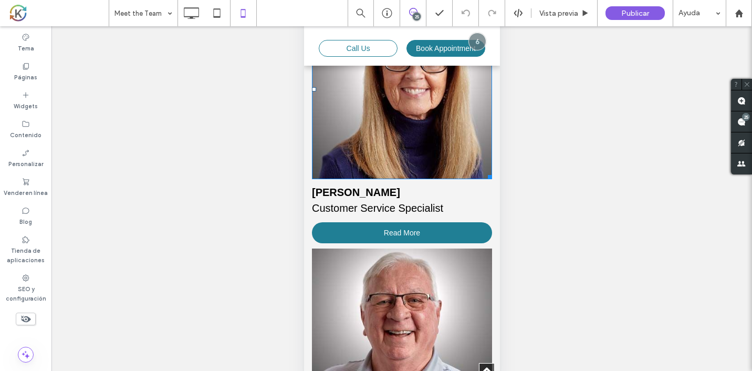
scroll to position [1915, 0]
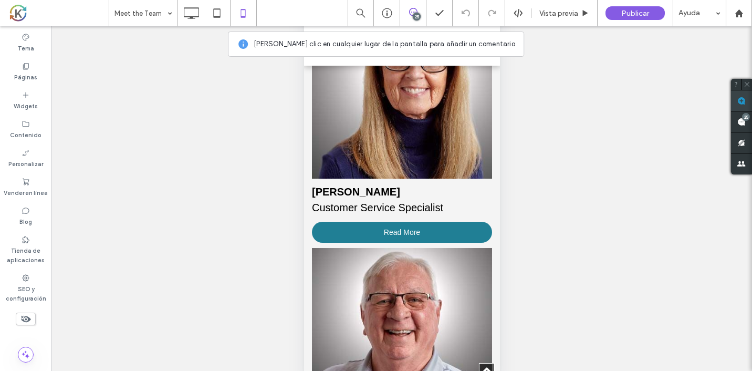
click at [739, 106] on span at bounding box center [741, 100] width 21 height 20
click at [477, 229] on link "Read More" at bounding box center [402, 232] width 180 height 21
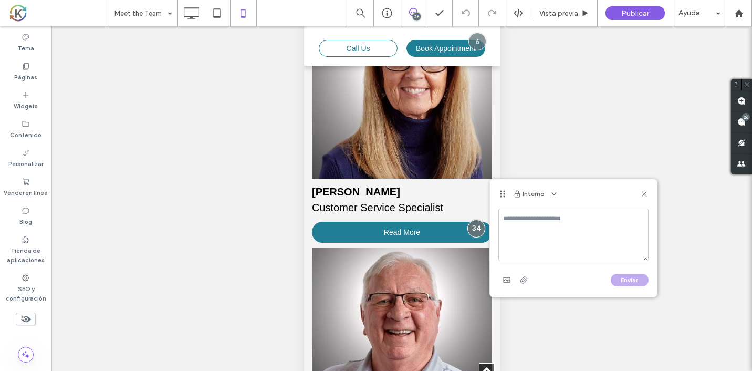
click at [522, 219] on textarea at bounding box center [574, 235] width 150 height 53
type textarea "**********"
click at [628, 291] on div "**********" at bounding box center [573, 253] width 167 height 88
click at [627, 279] on button "Enviar" at bounding box center [630, 280] width 38 height 13
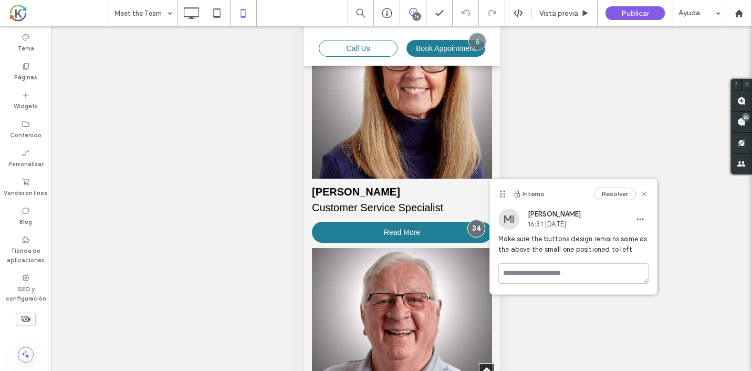
click at [645, 201] on div "Interno Resolver" at bounding box center [573, 193] width 167 height 29
click at [645, 192] on icon at bounding box center [644, 194] width 8 height 8
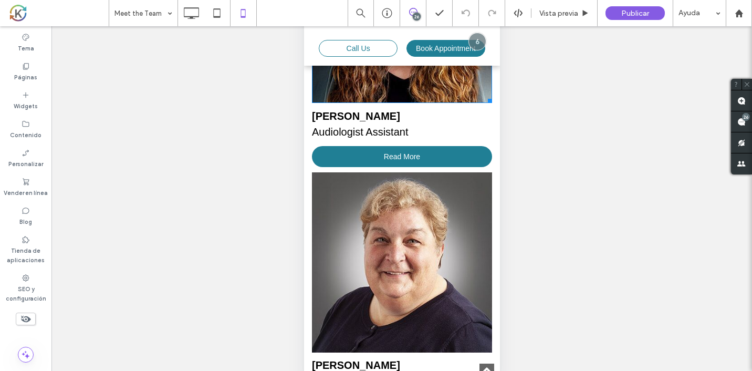
scroll to position [2511, 0]
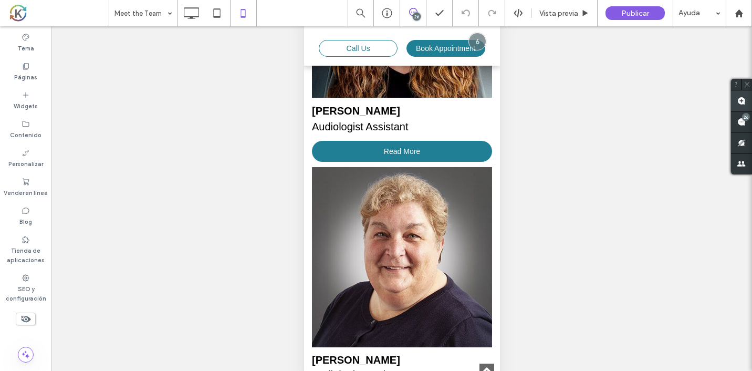
click at [749, 104] on span at bounding box center [741, 100] width 21 height 20
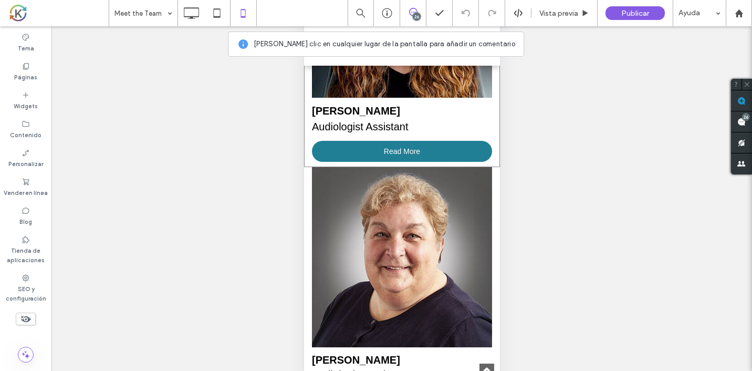
click at [456, 165] on div "Jayden Duensing-Beck Audiologist Assistant Read More Click To Paste" at bounding box center [402, 43] width 196 height 250
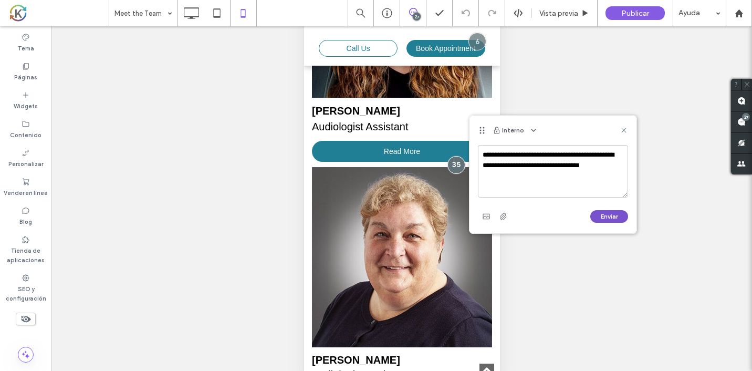
type textarea "**********"
click at [593, 215] on button "Enviar" at bounding box center [610, 216] width 38 height 13
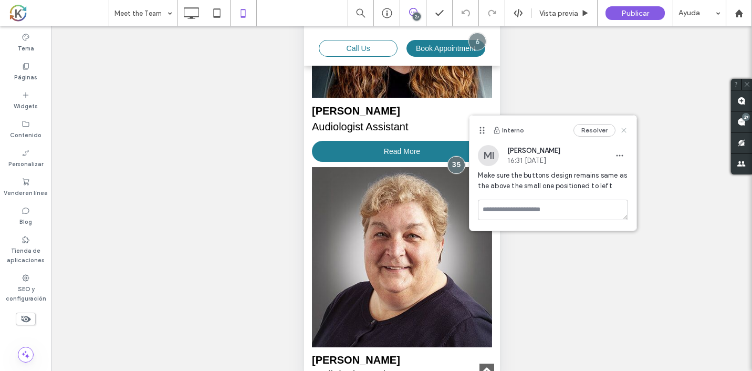
click at [626, 132] on use at bounding box center [624, 130] width 5 height 5
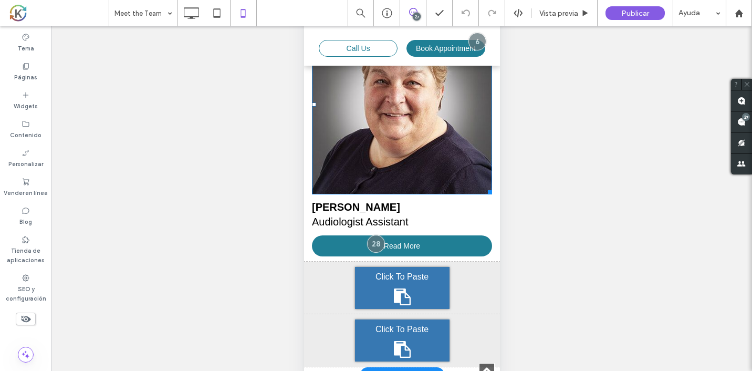
scroll to position [2665, 0]
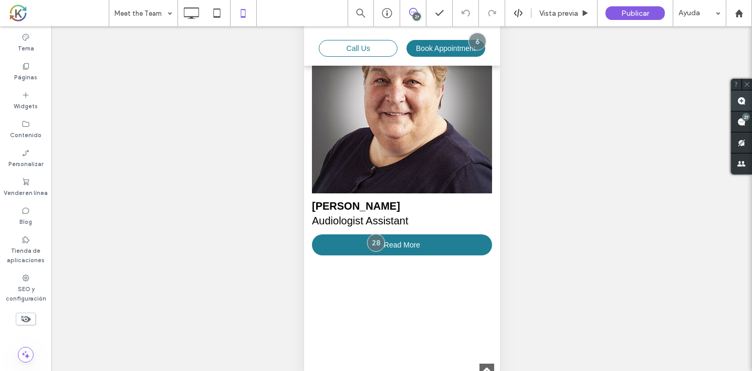
click at [745, 103] on use at bounding box center [742, 101] width 8 height 8
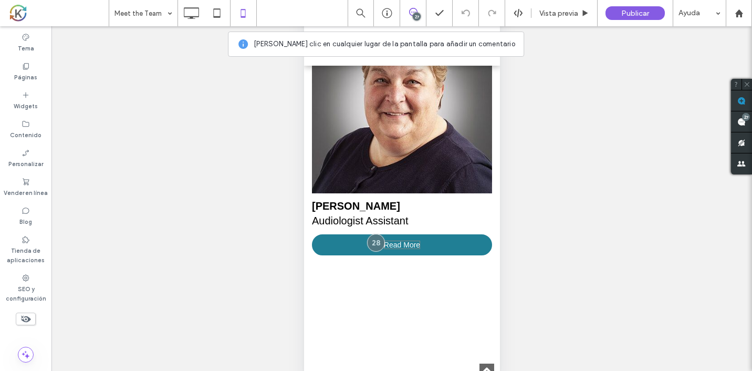
click at [415, 244] on span "Read More" at bounding box center [402, 245] width 36 height 8
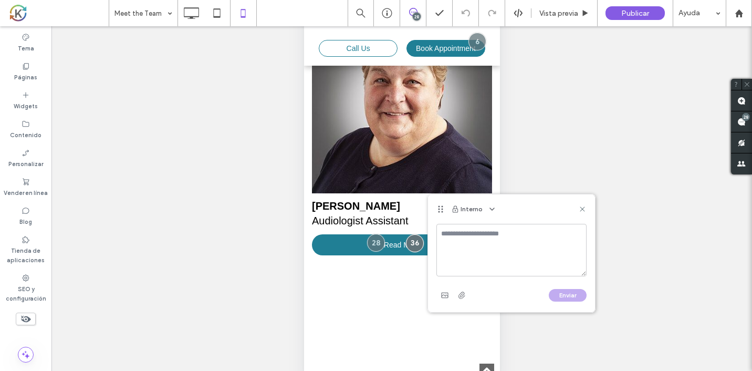
click at [520, 229] on textarea at bounding box center [512, 250] width 150 height 53
type textarea "**********"
click at [571, 293] on button "Enviar" at bounding box center [568, 295] width 38 height 13
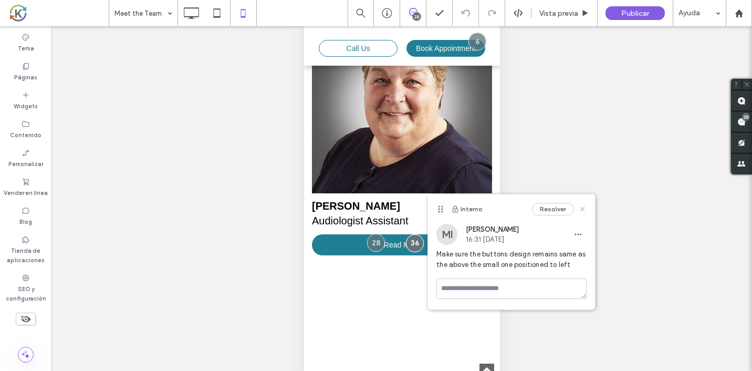
click at [584, 206] on use at bounding box center [583, 208] width 5 height 5
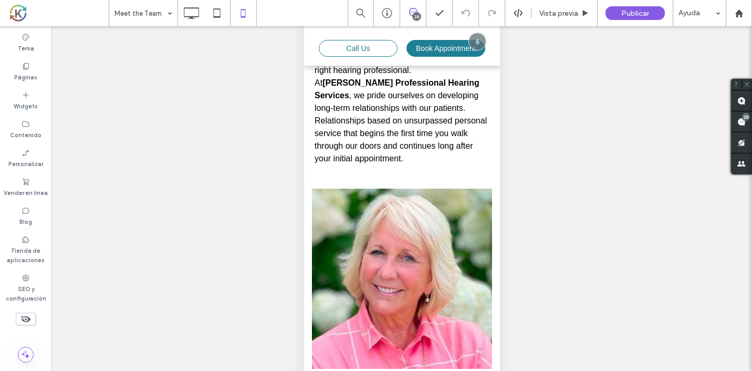
scroll to position [0, 0]
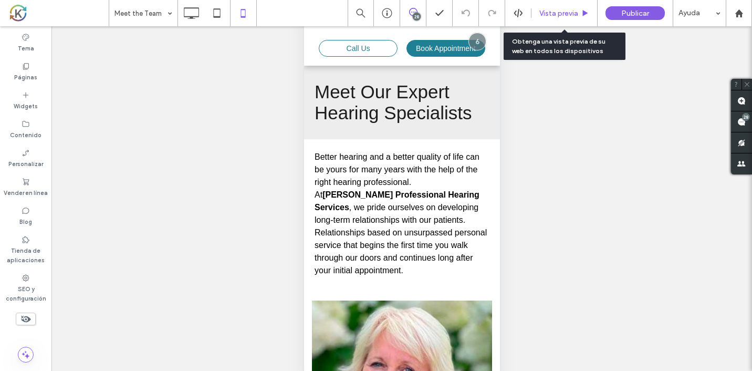
click at [578, 17] on span "Vista previa" at bounding box center [559, 13] width 39 height 9
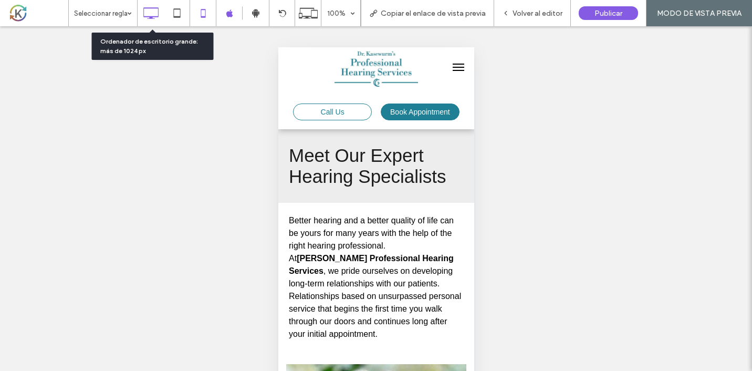
click at [159, 12] on use at bounding box center [150, 13] width 15 height 12
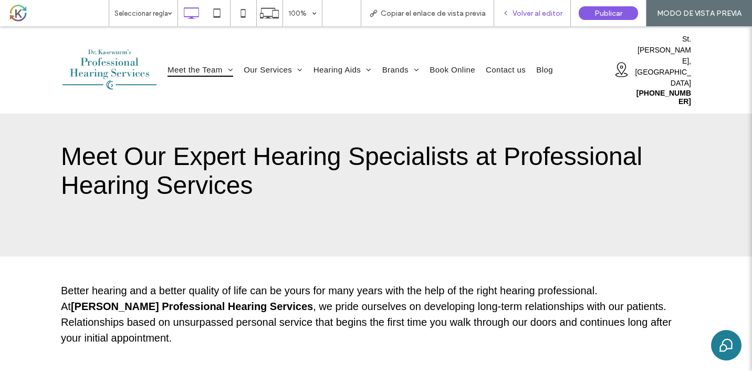
click at [556, 14] on span "Volver al editor" at bounding box center [538, 13] width 50 height 9
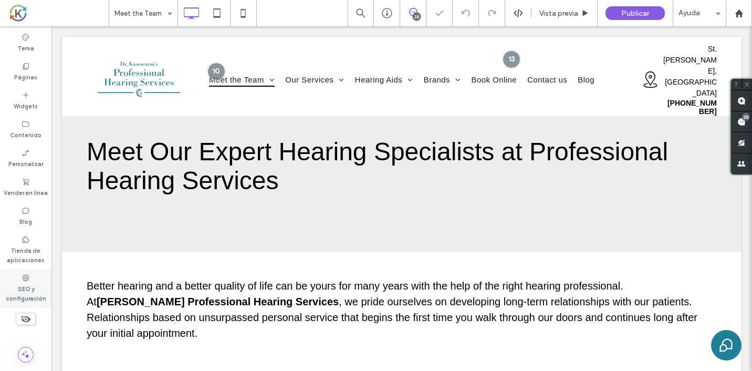
click at [23, 282] on icon at bounding box center [26, 278] width 8 height 8
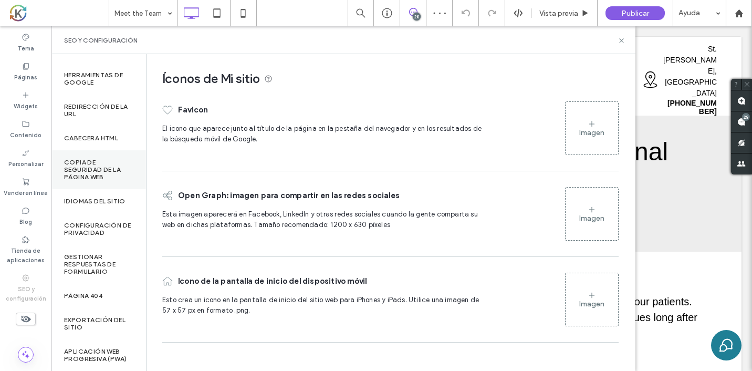
scroll to position [104, 0]
click at [99, 222] on label "Configuración de privacidad" at bounding box center [98, 229] width 69 height 15
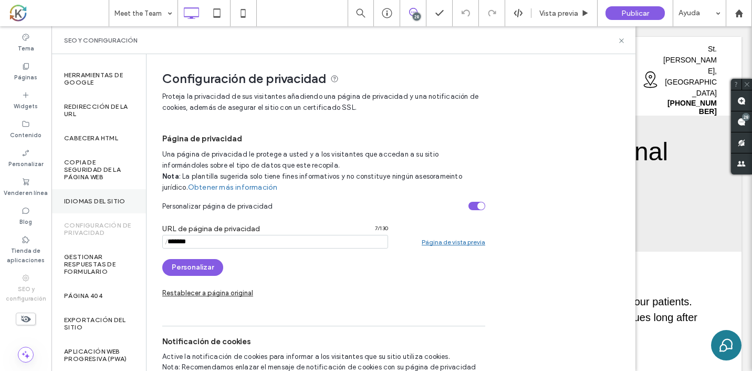
click at [95, 189] on div "Idiomas del sitio" at bounding box center [98, 201] width 95 height 24
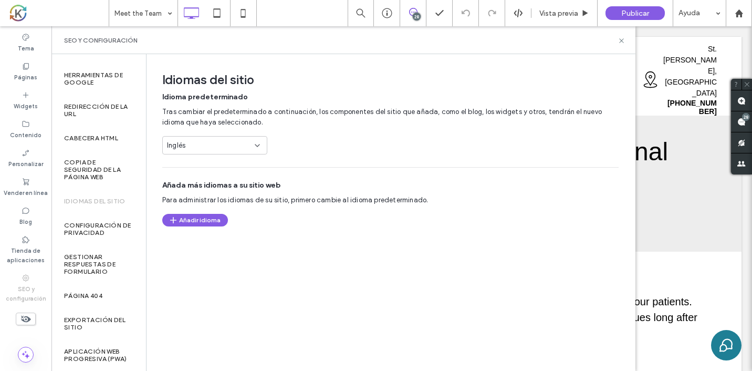
click at [183, 141] on span "Inglés" at bounding box center [176, 145] width 18 height 11
type input "**"
click at [623, 40] on icon at bounding box center [622, 41] width 8 height 8
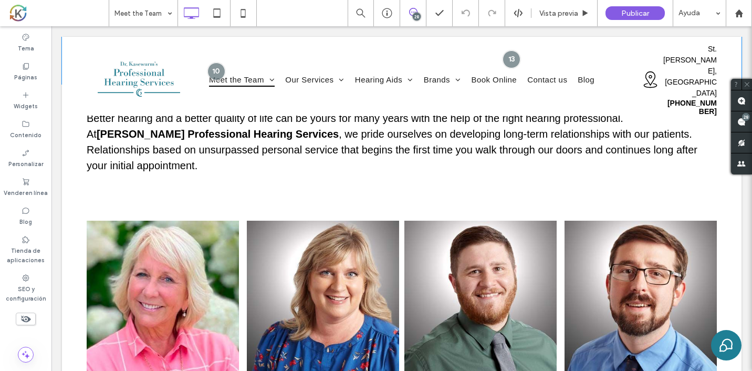
scroll to position [0, 0]
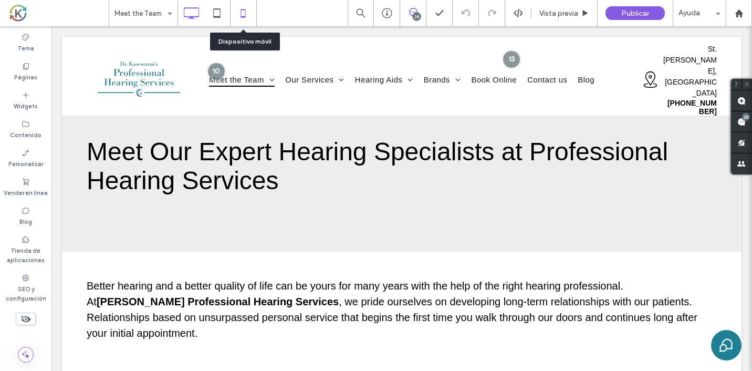
click at [247, 16] on icon at bounding box center [243, 13] width 21 height 21
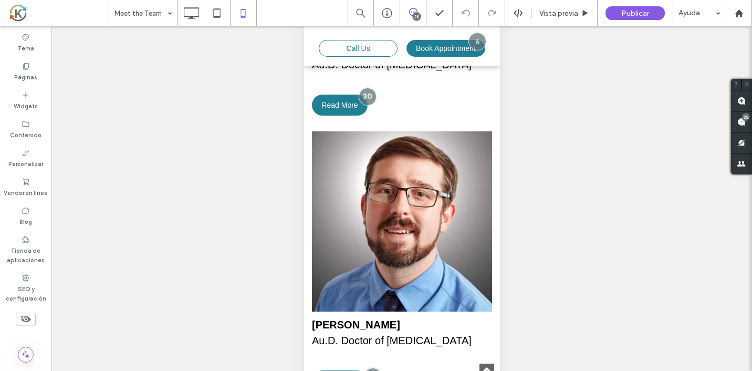
scroll to position [887, 0]
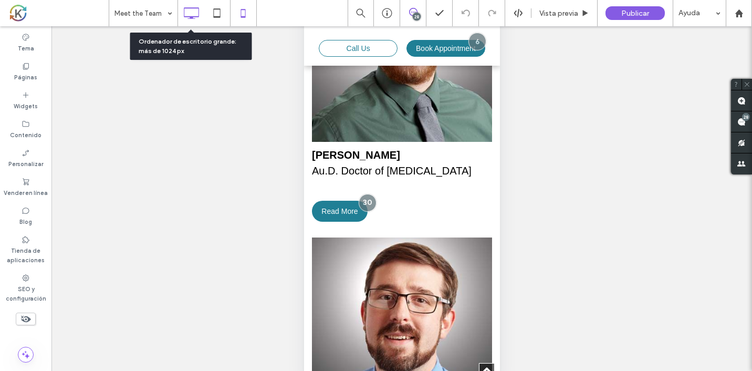
click at [199, 18] on icon at bounding box center [191, 13] width 21 height 21
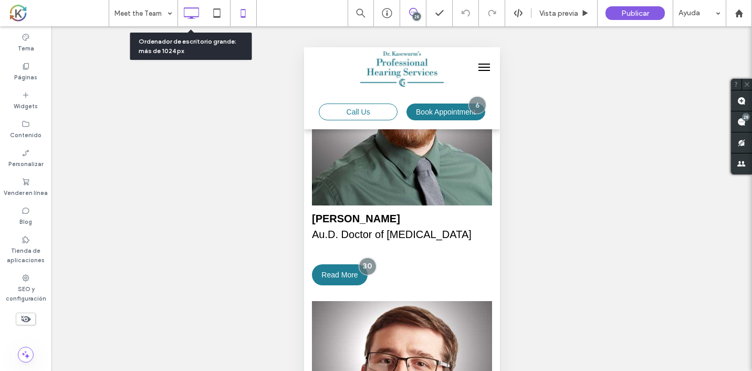
scroll to position [0, 0]
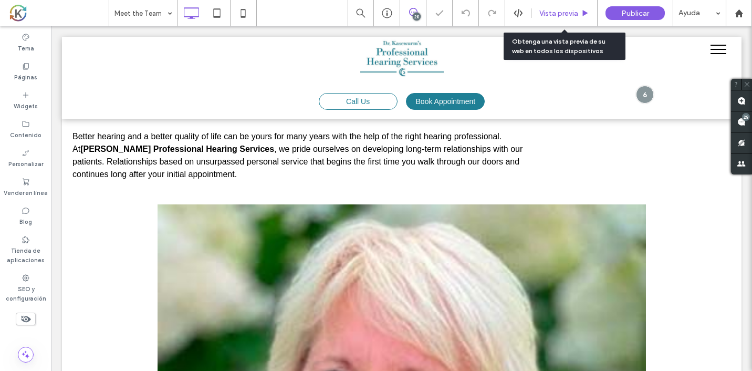
click at [573, 14] on span "Vista previa" at bounding box center [559, 13] width 39 height 9
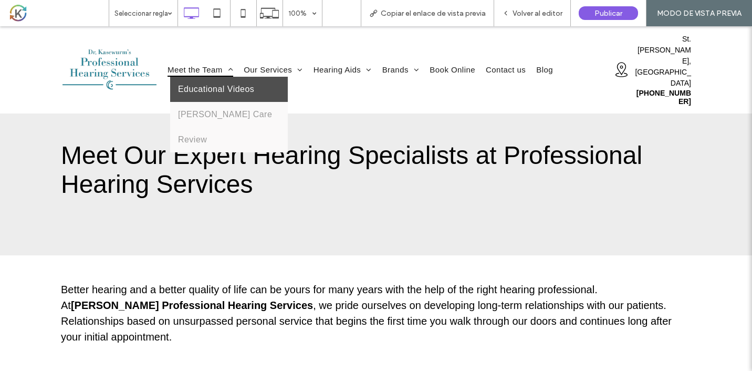
click at [212, 85] on span "Educational Videos" at bounding box center [216, 89] width 76 height 9
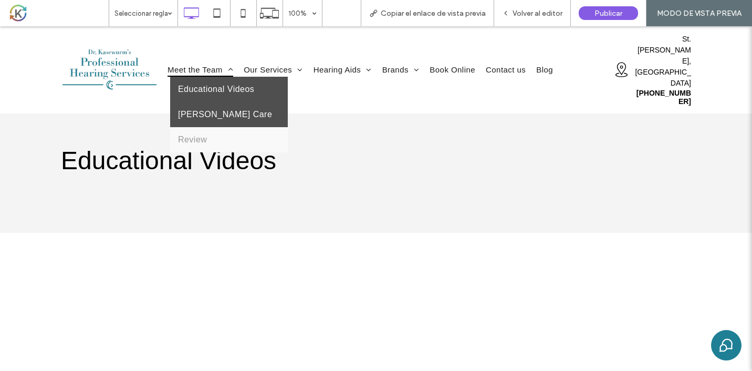
click at [207, 109] on link "[PERSON_NAME] Care" at bounding box center [229, 114] width 118 height 25
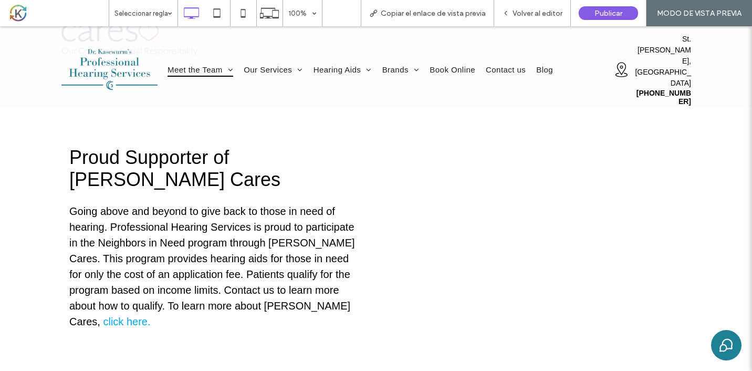
scroll to position [149, 0]
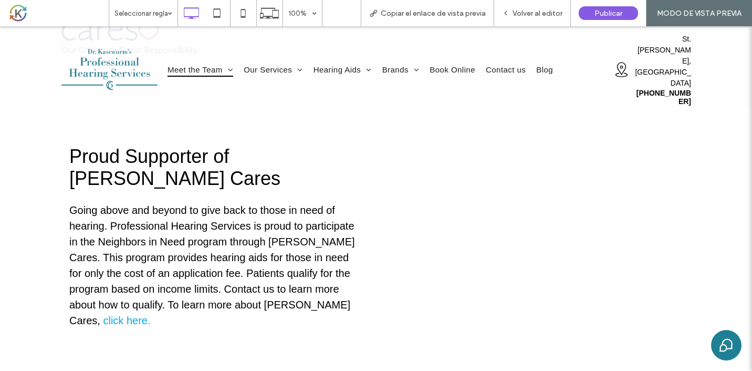
click at [146, 315] on link "click here." at bounding box center [126, 321] width 47 height 12
click at [136, 315] on link "click here." at bounding box center [126, 321] width 47 height 12
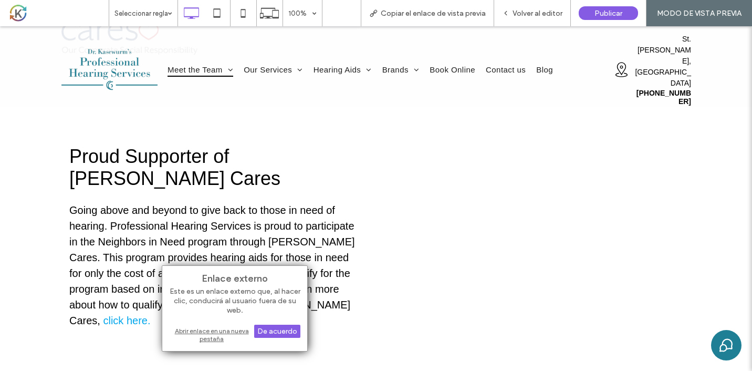
click at [292, 127] on div "Proud Supporter of Starkey Cares Going above and beyond to give back to those i…" at bounding box center [376, 237] width 630 height 260
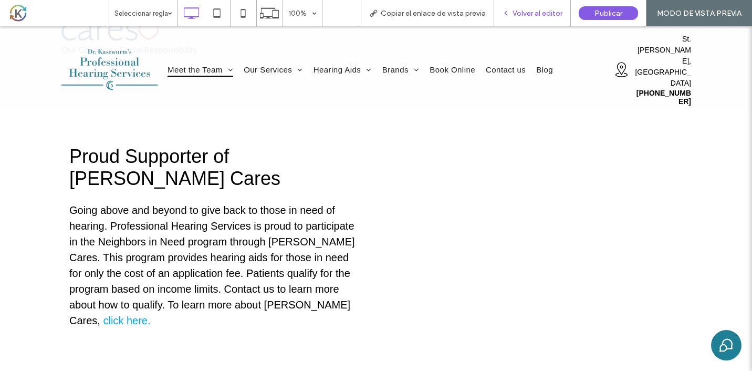
click at [545, 20] on div "Volver al editor" at bounding box center [532, 13] width 77 height 26
click at [534, 10] on span "Volver al editor" at bounding box center [538, 13] width 50 height 9
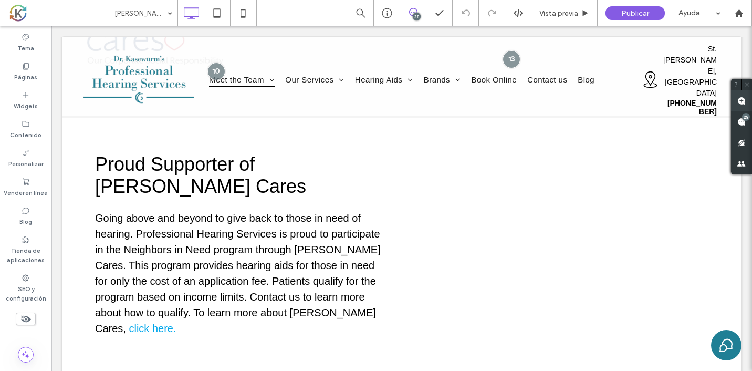
click at [744, 103] on use at bounding box center [742, 101] width 8 height 8
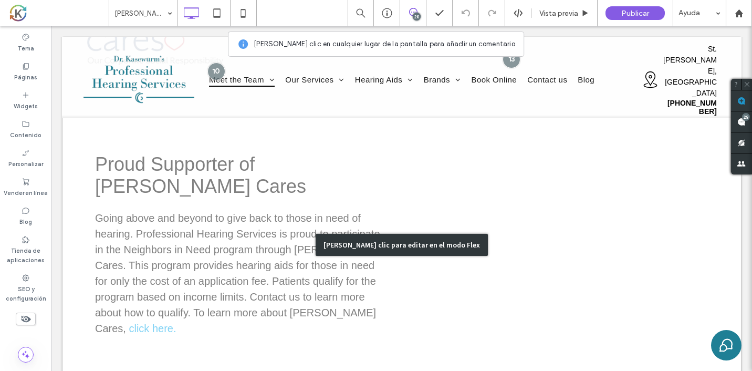
click at [87, 166] on div "[PERSON_NAME] clic para editar en el modo Flex" at bounding box center [402, 245] width 680 height 254
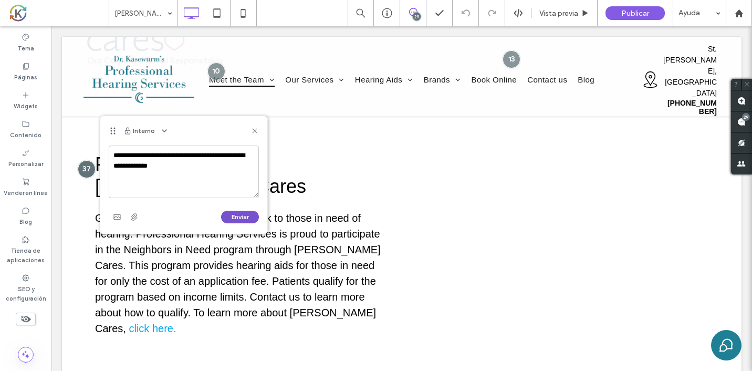
type textarea "**********"
click at [225, 221] on button "Enviar" at bounding box center [240, 217] width 38 height 13
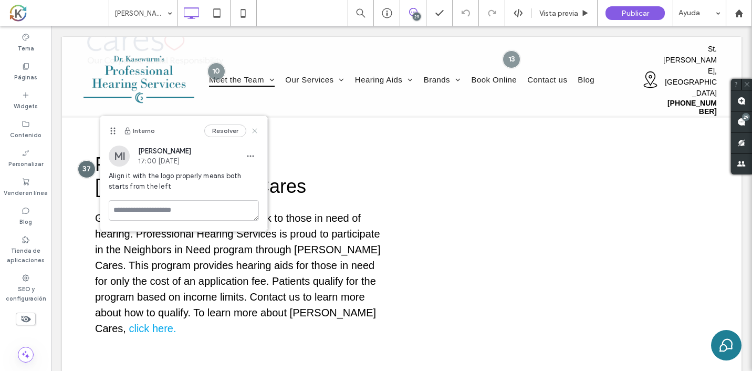
click at [255, 130] on use at bounding box center [254, 131] width 5 height 5
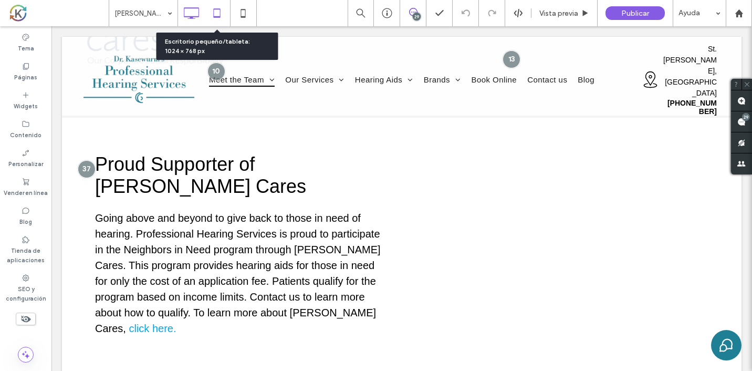
click at [222, 19] on icon at bounding box center [216, 13] width 21 height 21
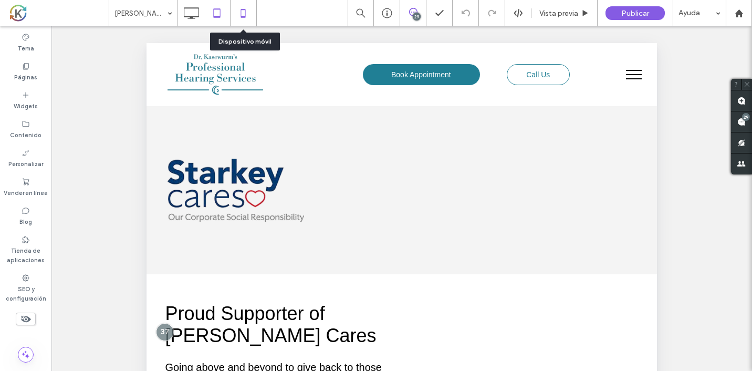
click at [248, 16] on icon at bounding box center [243, 13] width 21 height 21
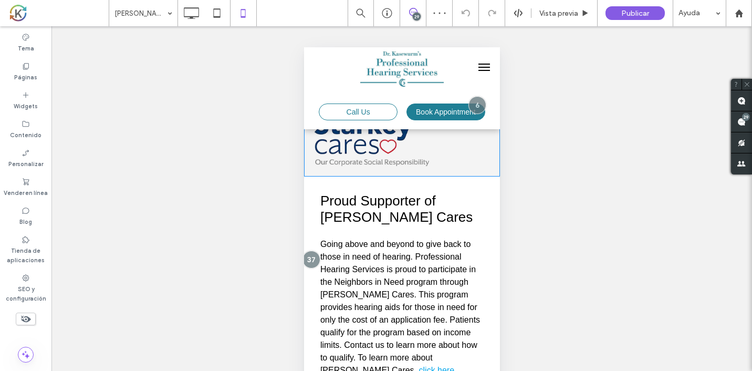
scroll to position [32, 0]
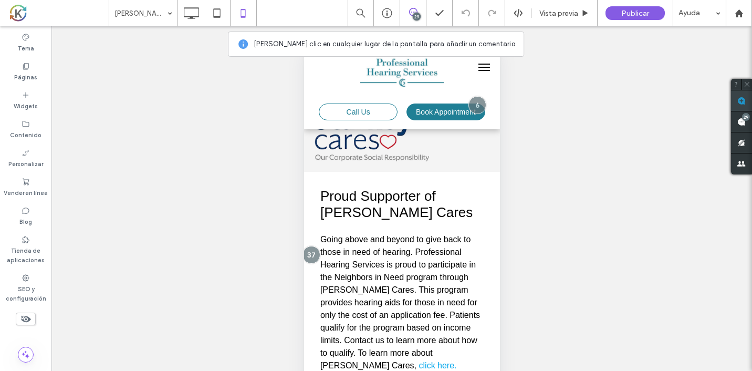
click at [747, 100] on span at bounding box center [741, 100] width 21 height 20
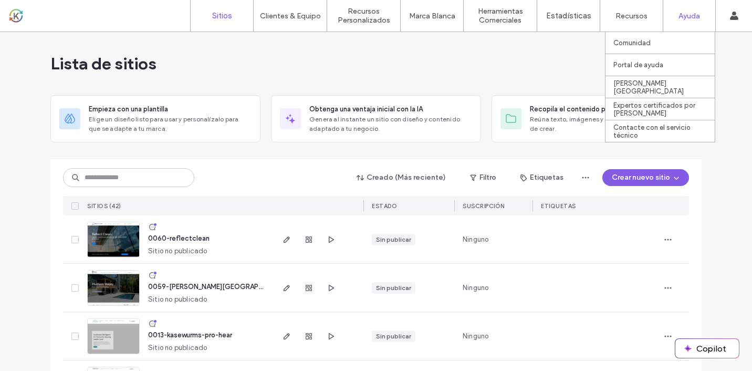
click at [701, 13] on div "Ayuda" at bounding box center [690, 16] width 52 height 32
click at [647, 126] on div "Contacte con el servicio técnico" at bounding box center [664, 131] width 101 height 22
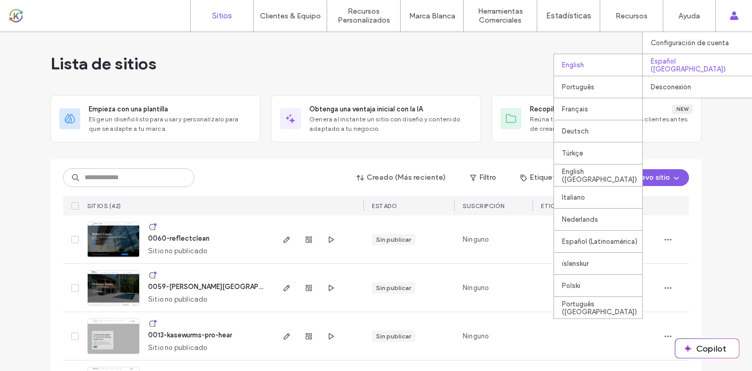
click at [592, 66] on div "English" at bounding box center [598, 65] width 88 height 22
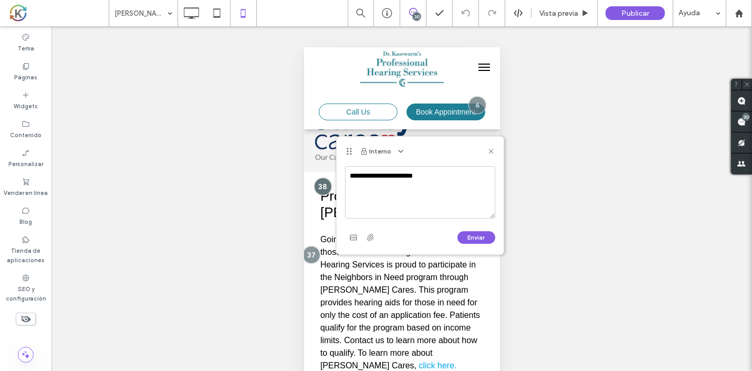
type textarea "**********"
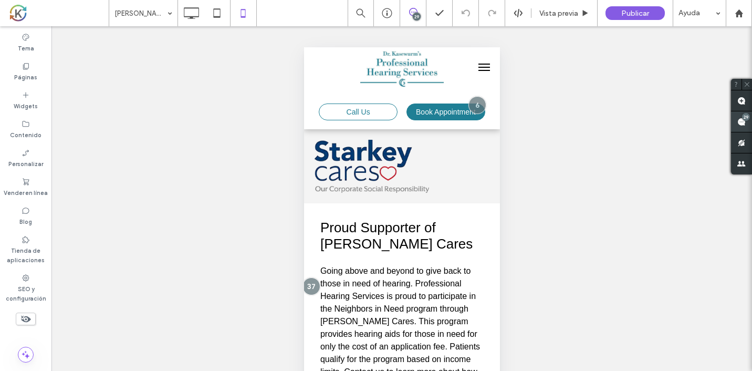
click at [738, 127] on span at bounding box center [741, 121] width 21 height 20
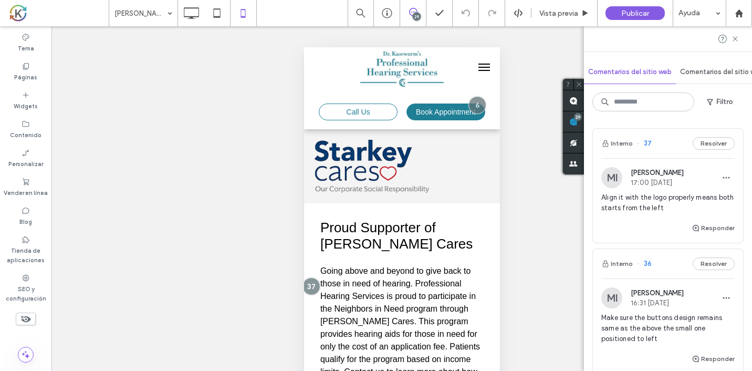
click at [562, 239] on div "¿Hacer visible? Sí ¿Hacer visible? Sí ¿Hacer visible? Sí ¿Hacer visible? Sí ¿Ha…" at bounding box center [401, 211] width 701 height 371
click at [734, 42] on icon at bounding box center [735, 39] width 8 height 8
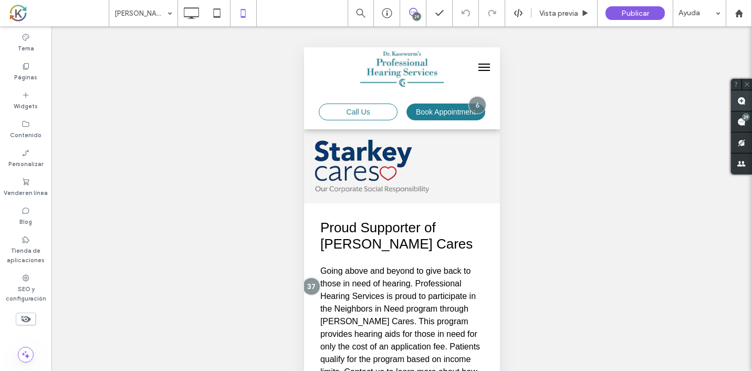
click at [732, 98] on span at bounding box center [741, 100] width 21 height 20
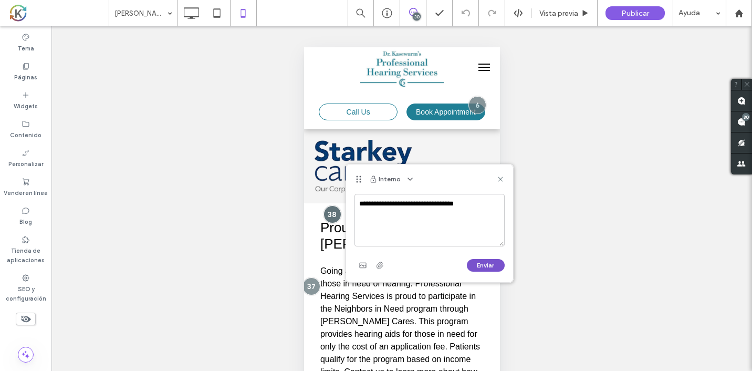
type textarea "**********"
click at [497, 265] on button "Enviar" at bounding box center [486, 265] width 38 height 13
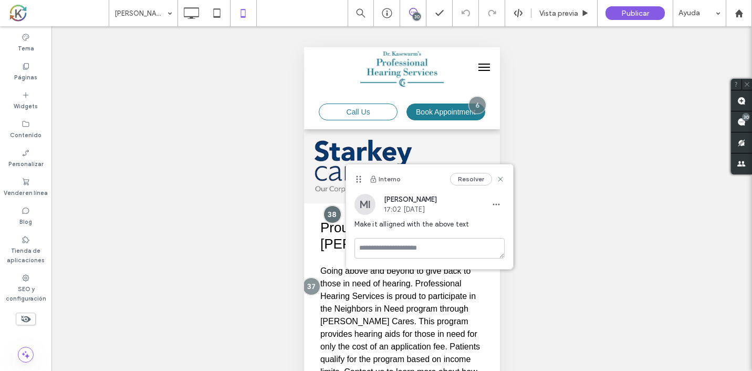
click at [503, 183] on div "Resolver" at bounding box center [477, 179] width 55 height 13
click at [501, 178] on use at bounding box center [500, 179] width 5 height 5
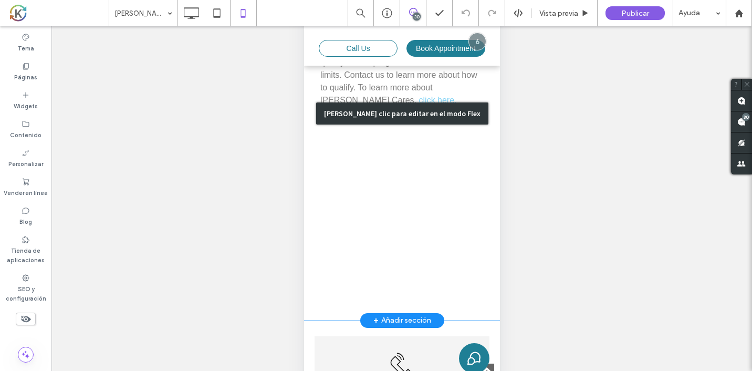
scroll to position [219, 0]
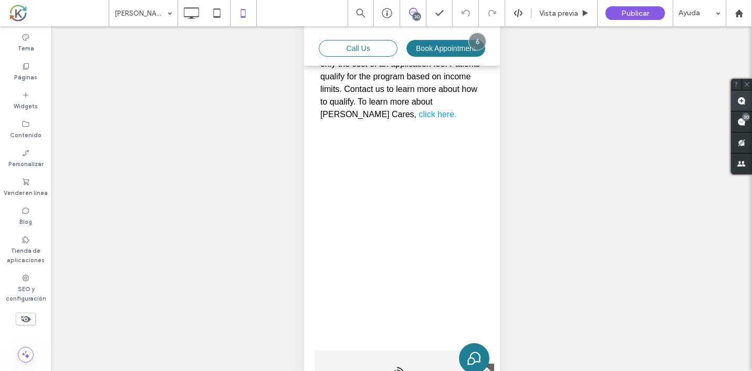
click at [741, 97] on use at bounding box center [742, 101] width 8 height 8
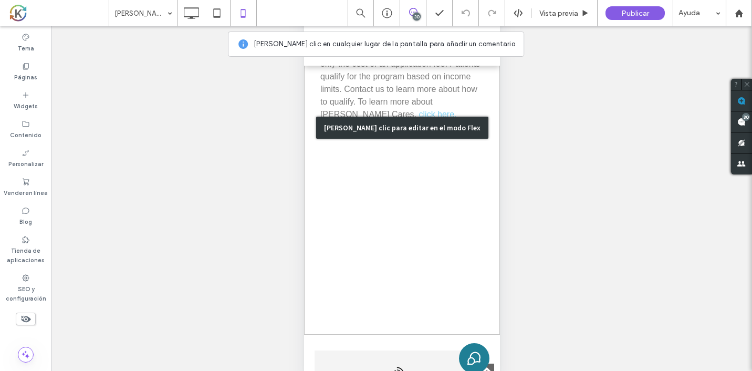
click at [317, 182] on div "[PERSON_NAME] clic para editar en el modo Flex" at bounding box center [402, 128] width 196 height 414
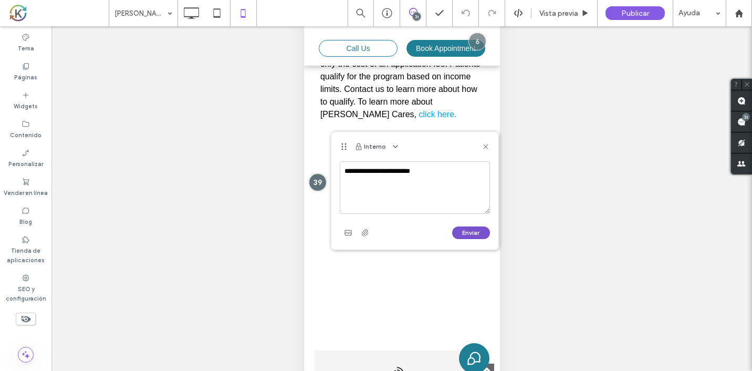
type textarea "**********"
click at [469, 230] on button "Enviar" at bounding box center [471, 232] width 38 height 13
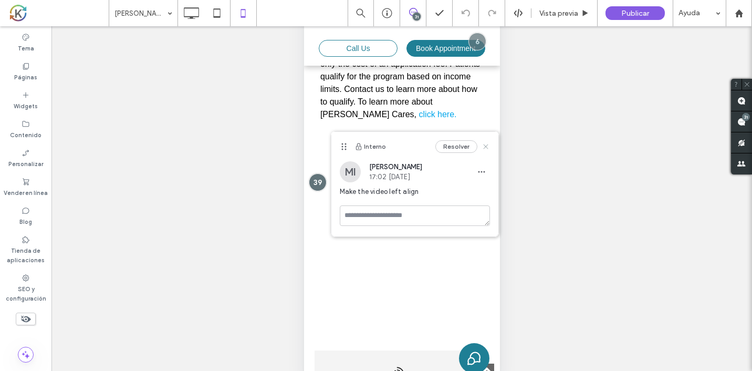
drag, startPoint x: 485, startPoint y: 149, endPoint x: 182, endPoint y: 164, distance: 304.1
click at [485, 149] on icon at bounding box center [486, 146] width 8 height 8
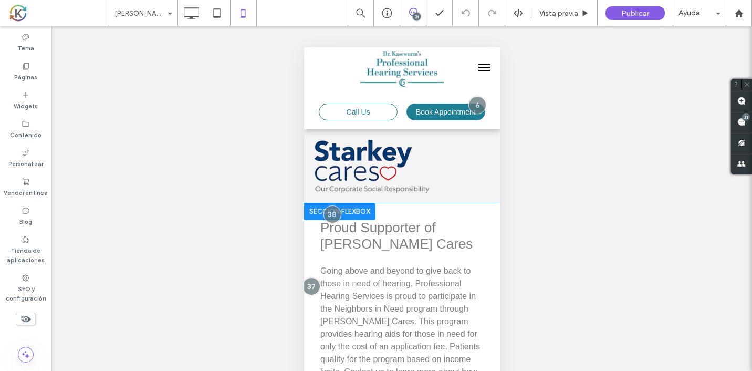
scroll to position [32, 0]
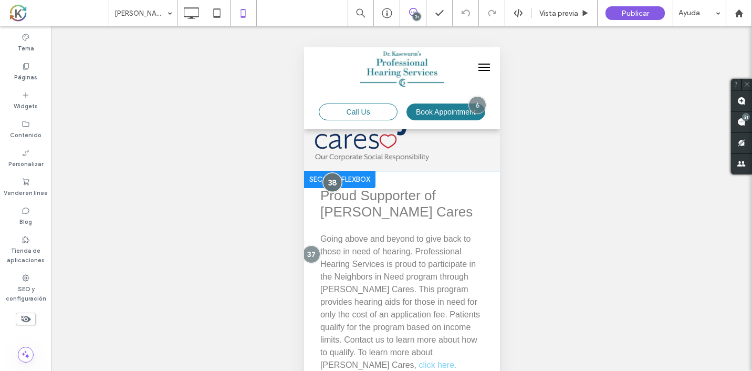
click at [329, 182] on div at bounding box center [331, 181] width 19 height 19
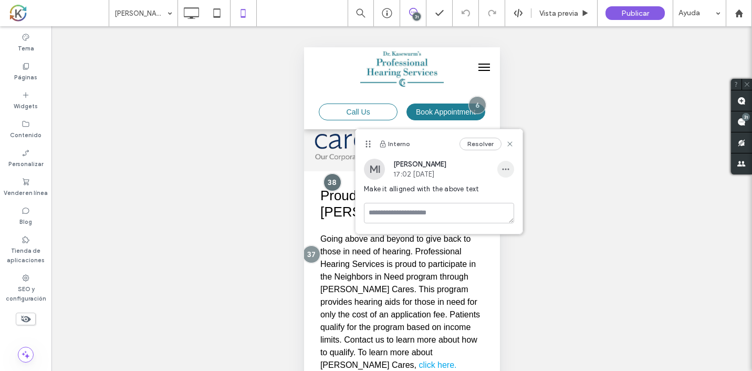
click at [500, 168] on span "button" at bounding box center [506, 169] width 17 height 17
click at [514, 199] on span "Editar" at bounding box center [516, 196] width 20 height 11
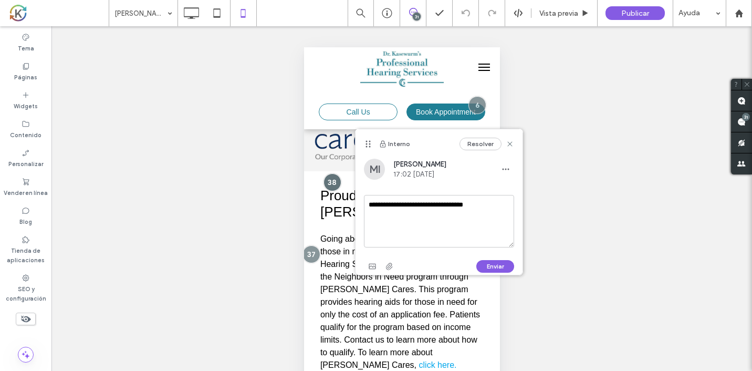
click at [395, 208] on textarea "**********" at bounding box center [439, 221] width 150 height 53
type textarea "**********"
click at [497, 271] on button "Enviar" at bounding box center [496, 266] width 38 height 13
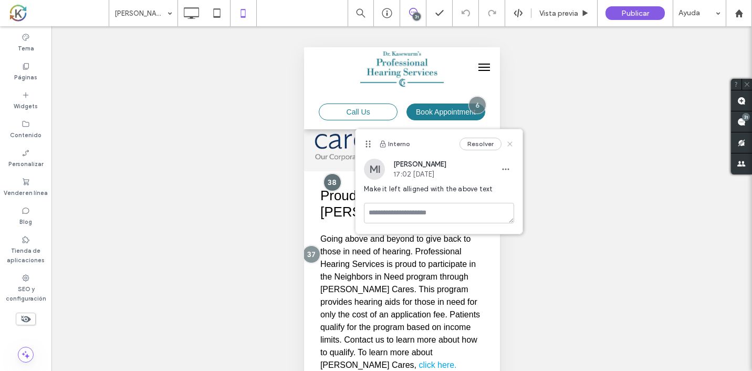
click at [512, 143] on icon at bounding box center [510, 144] width 8 height 8
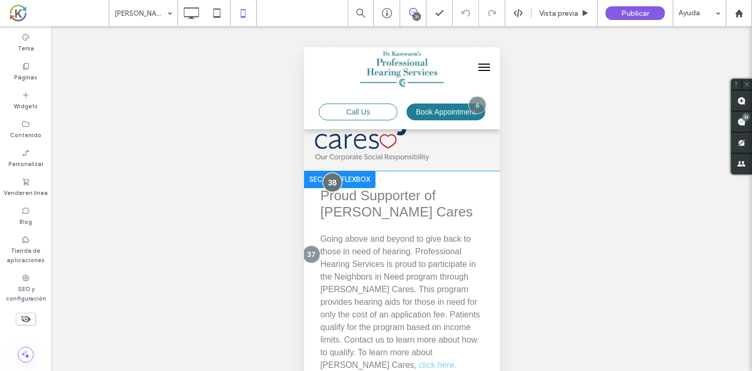
click at [335, 181] on div at bounding box center [331, 181] width 19 height 19
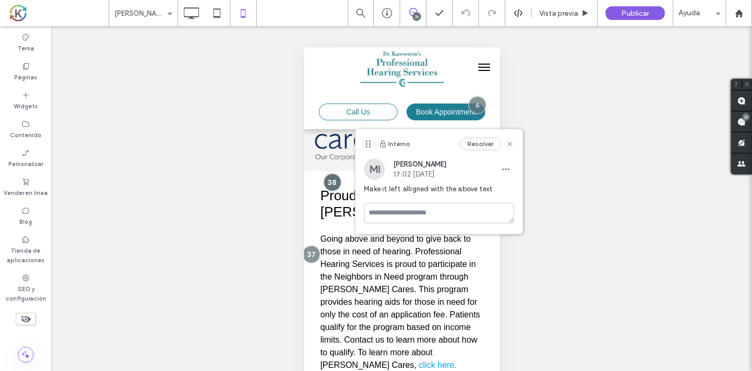
click at [506, 149] on div "Resolver" at bounding box center [487, 144] width 55 height 13
click at [511, 147] on icon at bounding box center [510, 144] width 8 height 8
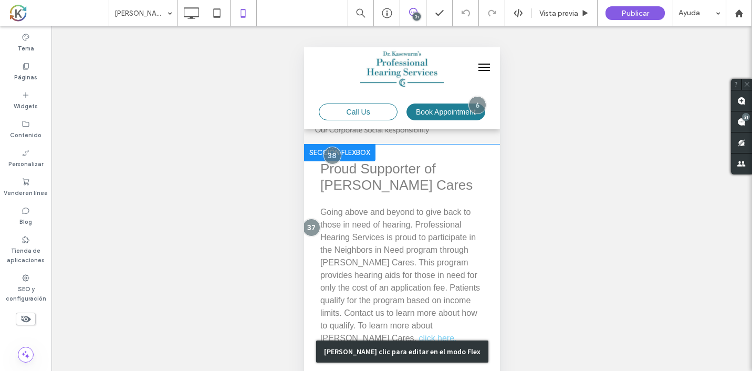
scroll to position [71, 0]
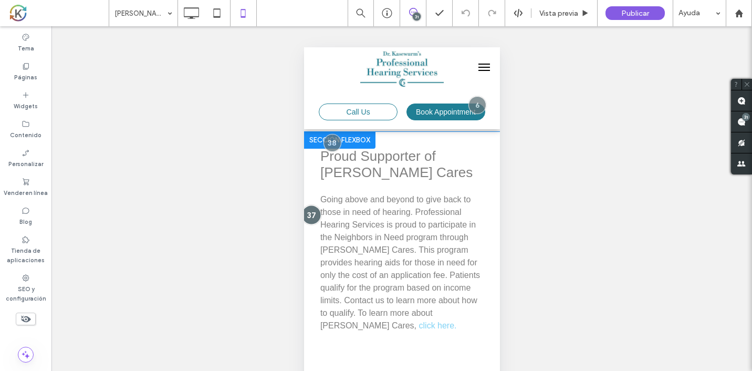
click at [310, 213] on div at bounding box center [310, 214] width 19 height 19
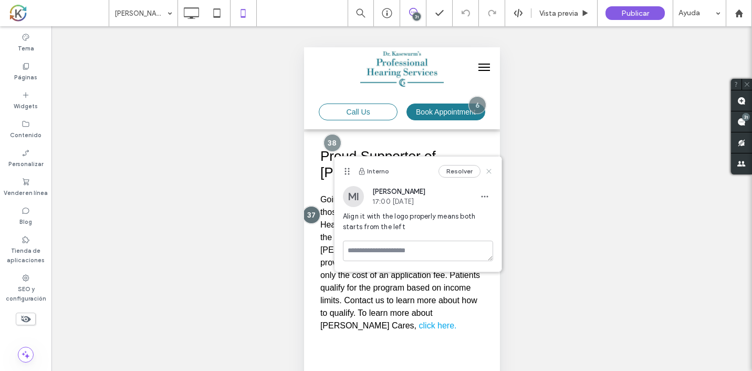
click at [486, 171] on icon at bounding box center [489, 171] width 8 height 8
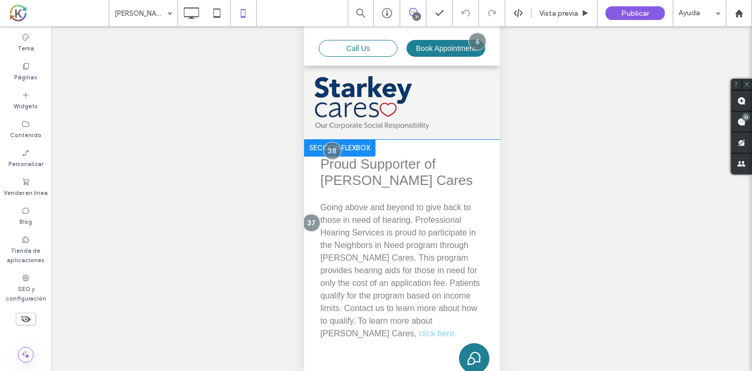
scroll to position [0, 0]
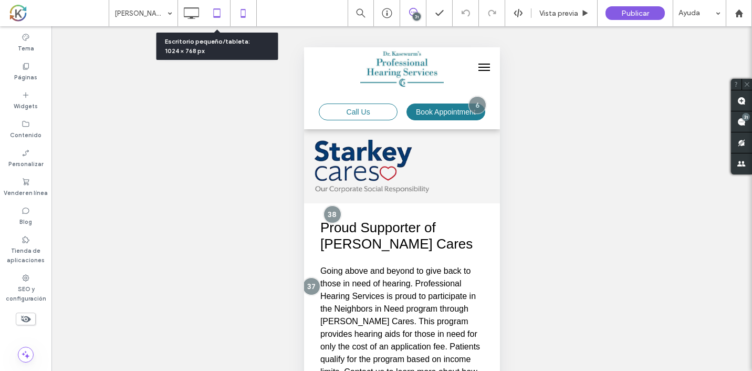
click at [218, 16] on icon at bounding box center [216, 13] width 21 height 21
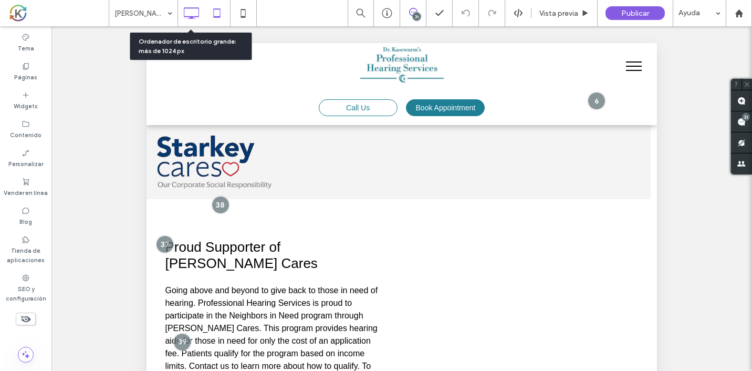
click at [195, 18] on use at bounding box center [191, 13] width 15 height 12
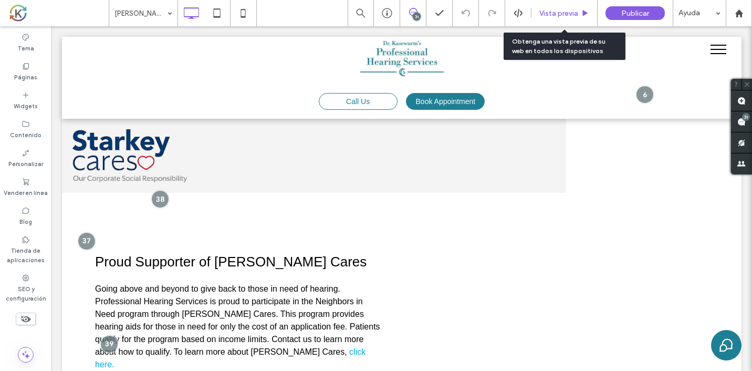
click at [576, 13] on span "Vista previa" at bounding box center [559, 13] width 39 height 9
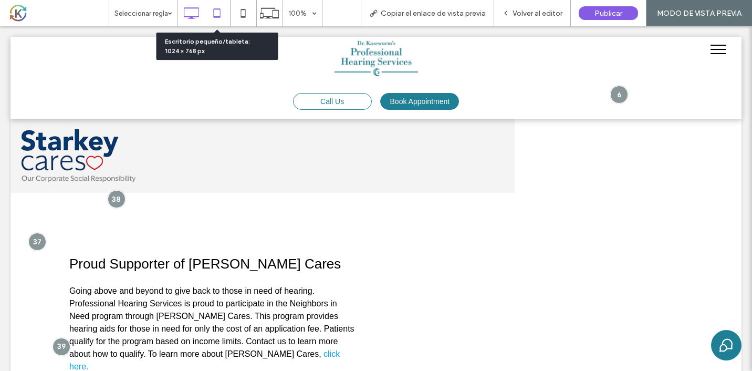
click at [222, 18] on icon at bounding box center [216, 13] width 21 height 21
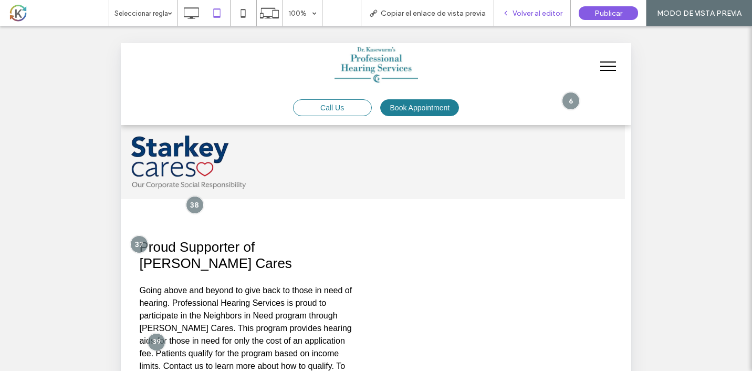
click at [554, 13] on span "Volver al editor" at bounding box center [538, 13] width 50 height 9
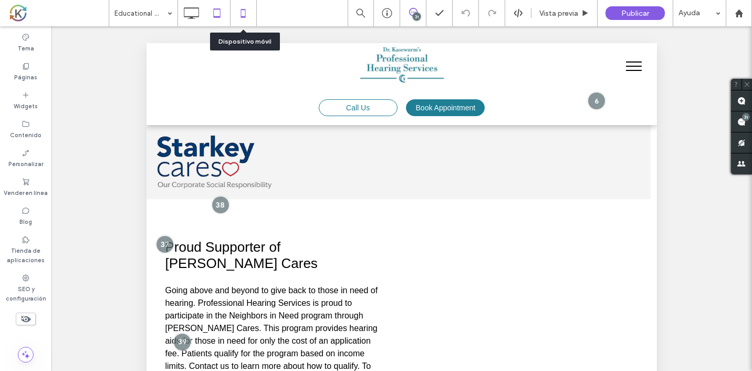
click at [250, 14] on icon at bounding box center [243, 13] width 21 height 21
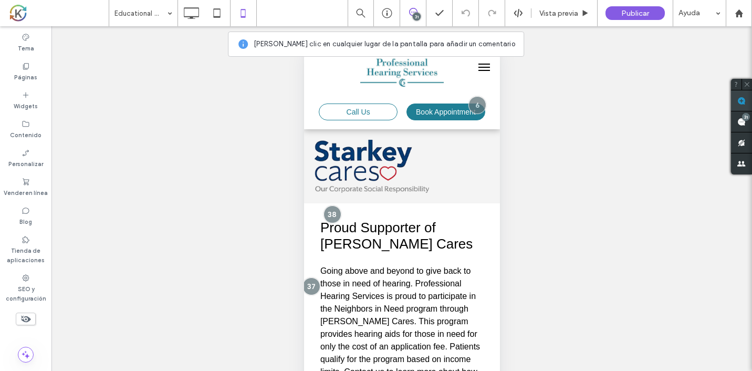
click at [748, 97] on span at bounding box center [741, 100] width 21 height 20
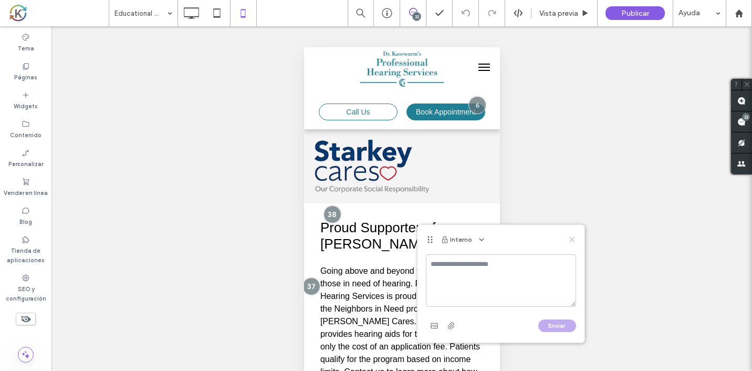
click at [574, 238] on icon at bounding box center [572, 239] width 8 height 8
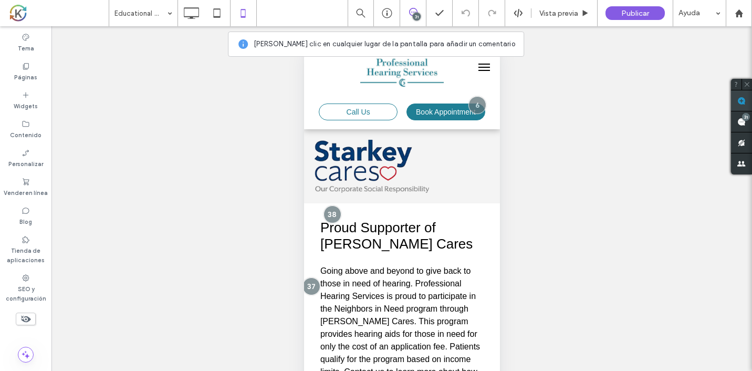
click at [743, 95] on span at bounding box center [741, 100] width 21 height 20
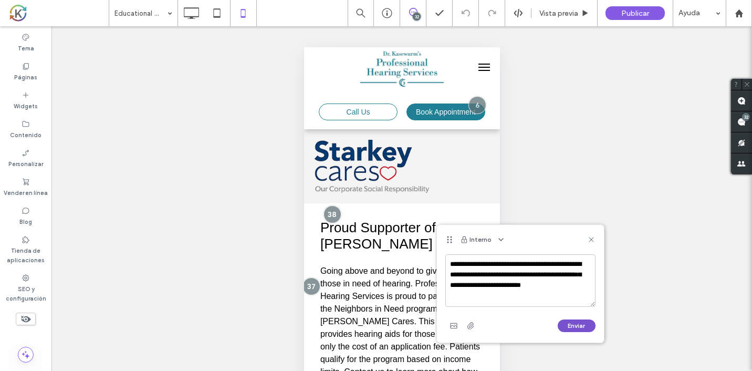
type textarea "**********"
click at [583, 320] on button "Enviar" at bounding box center [577, 325] width 38 height 13
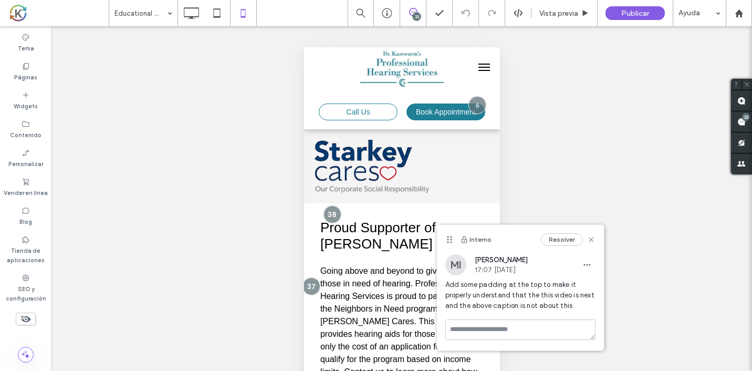
click at [592, 244] on div "Resolver" at bounding box center [568, 239] width 55 height 13
click at [592, 234] on div "Resolver" at bounding box center [568, 239] width 55 height 13
click at [592, 242] on icon at bounding box center [591, 239] width 8 height 8
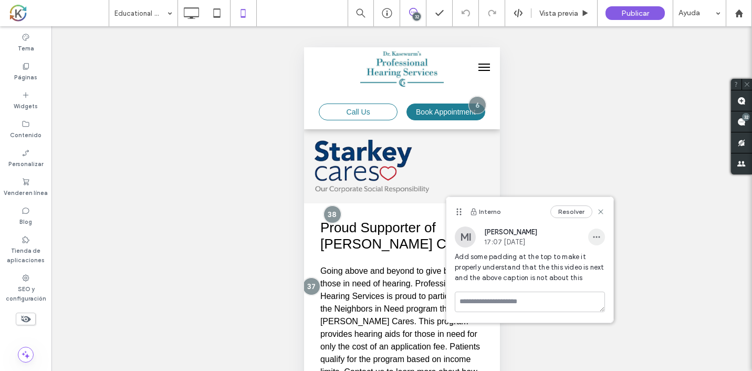
click at [597, 241] on icon "button" at bounding box center [597, 237] width 8 height 8
click at [610, 259] on span "Editar" at bounding box center [607, 264] width 20 height 11
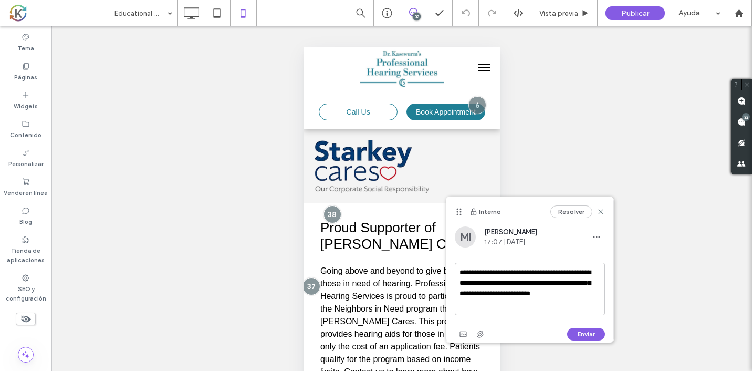
drag, startPoint x: 602, startPoint y: 292, endPoint x: 467, endPoint y: 263, distance: 138.5
click at [467, 263] on textarea "**********" at bounding box center [530, 289] width 150 height 53
click at [602, 217] on div "Resolver" at bounding box center [578, 211] width 55 height 13
click at [602, 214] on icon at bounding box center [601, 212] width 8 height 8
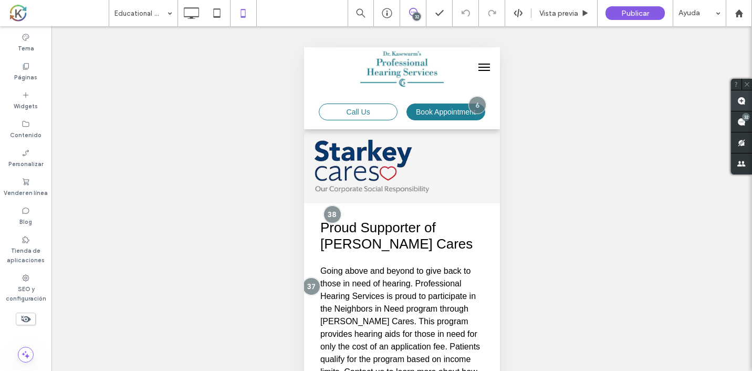
click at [743, 106] on span at bounding box center [741, 100] width 21 height 20
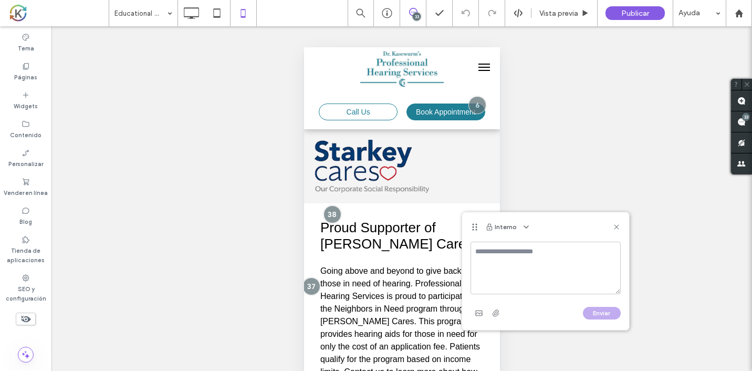
click at [503, 263] on textarea at bounding box center [546, 268] width 150 height 53
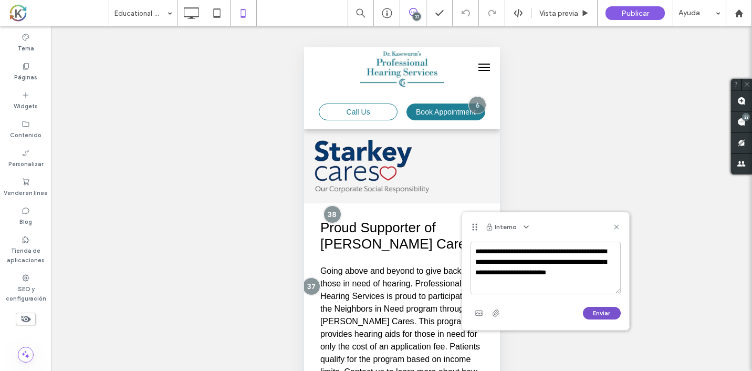
type textarea "**********"
click at [598, 309] on button "Enviar" at bounding box center [602, 313] width 38 height 13
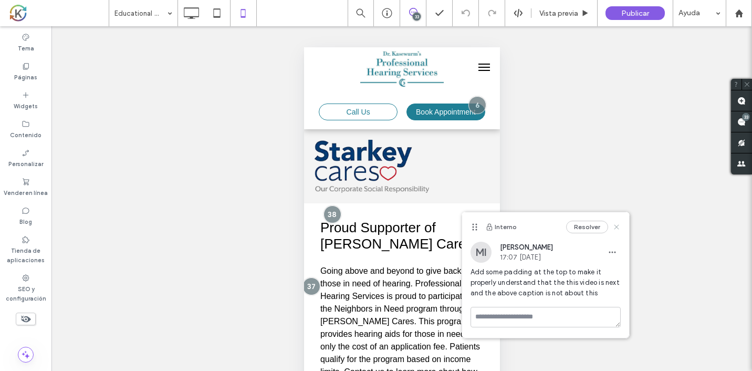
click at [616, 229] on icon at bounding box center [617, 227] width 8 height 8
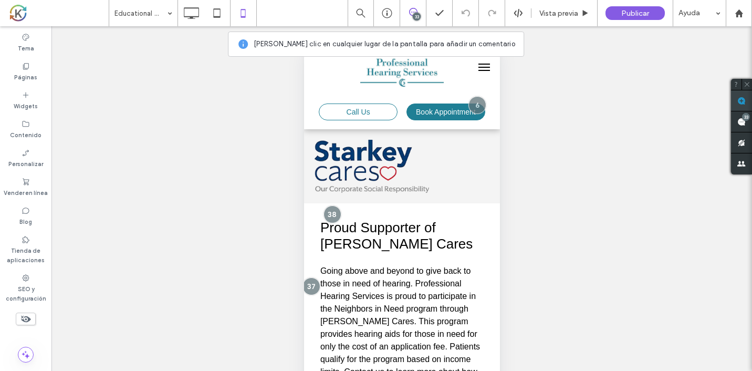
click at [742, 102] on use at bounding box center [742, 101] width 8 height 8
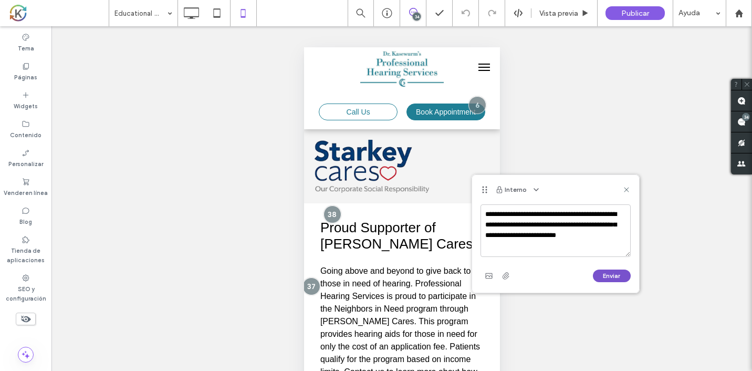
type textarea "**********"
click at [611, 274] on button "Enviar" at bounding box center [612, 276] width 38 height 13
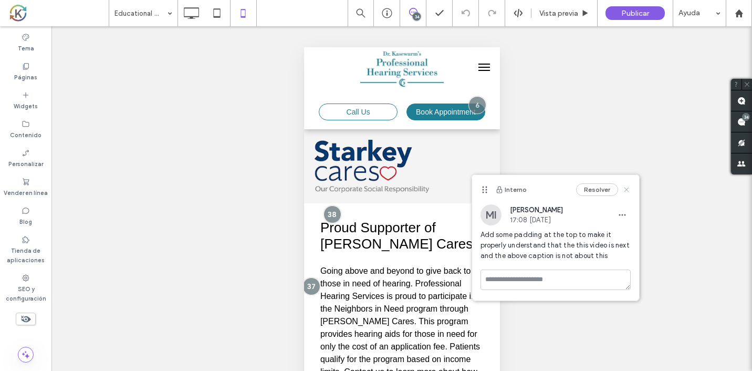
click at [627, 190] on icon at bounding box center [627, 189] width 8 height 8
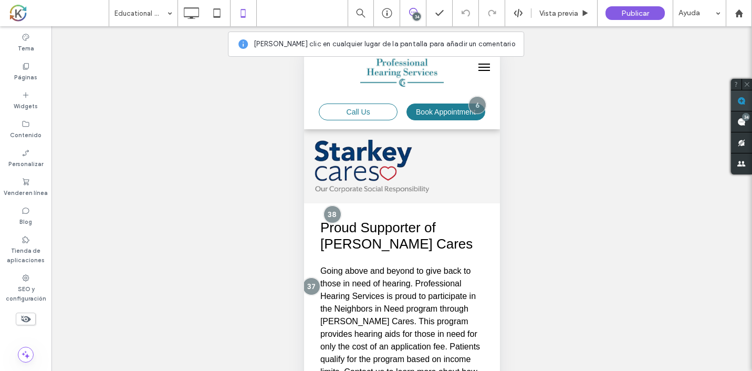
click at [738, 105] on span at bounding box center [741, 100] width 21 height 20
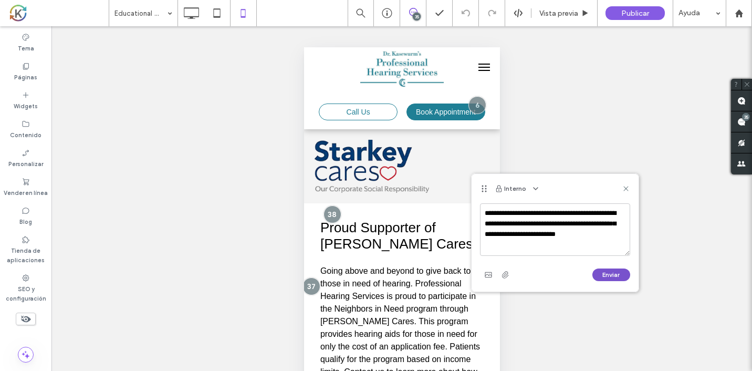
type textarea "**********"
click at [608, 272] on button "Enviar" at bounding box center [612, 274] width 38 height 13
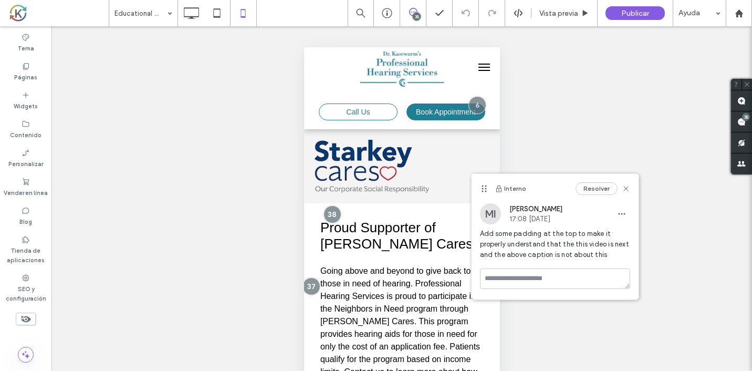
click at [628, 184] on div "Resolver" at bounding box center [603, 188] width 55 height 13
click at [627, 189] on use at bounding box center [626, 189] width 5 height 5
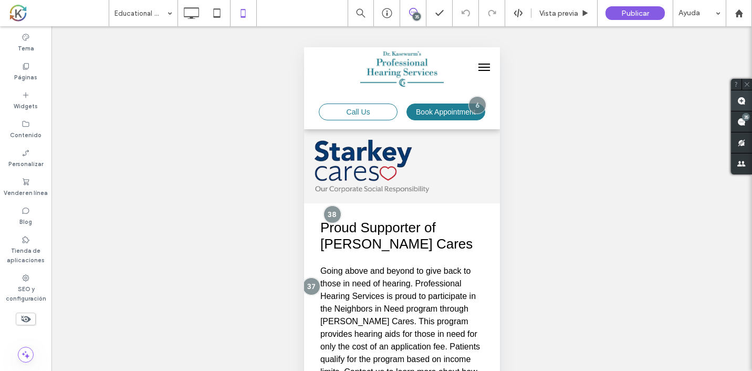
click at [748, 102] on span at bounding box center [741, 100] width 21 height 20
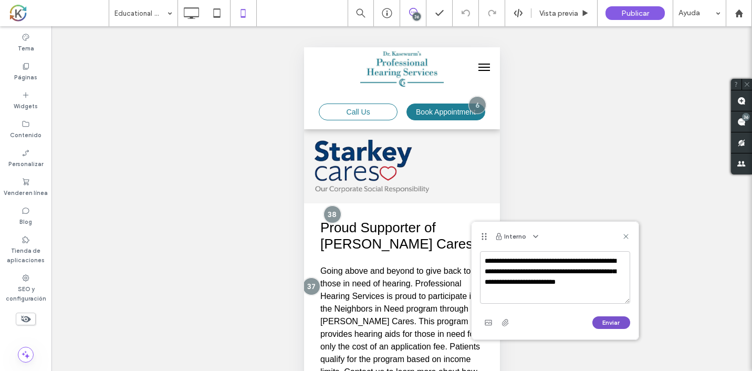
type textarea "**********"
click at [610, 320] on button "Enviar" at bounding box center [612, 322] width 38 height 13
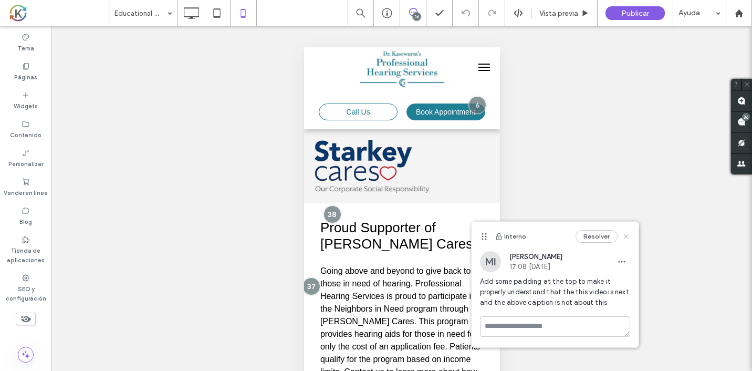
click at [625, 238] on icon at bounding box center [626, 236] width 8 height 8
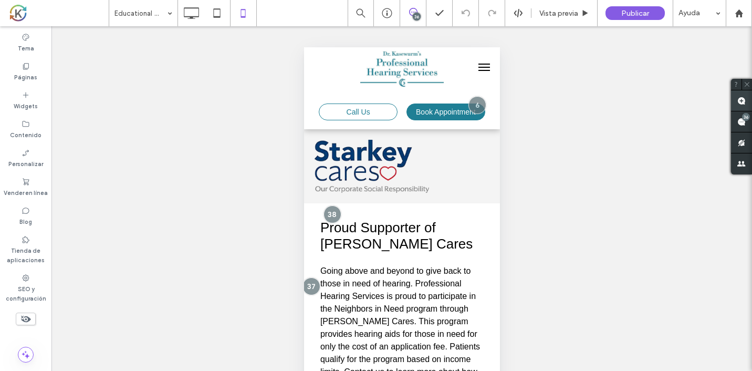
click at [746, 106] on span at bounding box center [741, 100] width 21 height 20
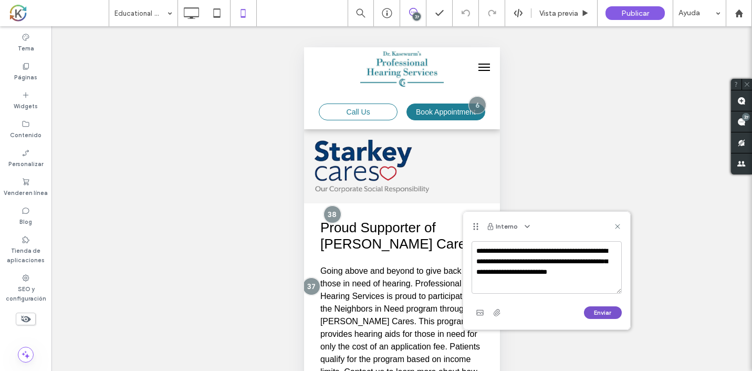
type textarea "**********"
click at [596, 307] on button "Enviar" at bounding box center [603, 312] width 38 height 13
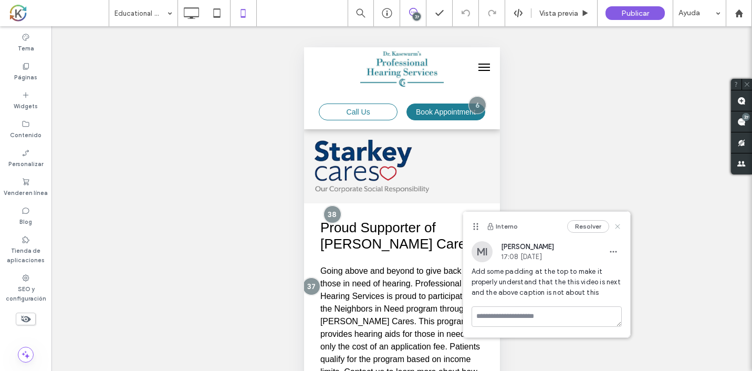
click at [619, 229] on use at bounding box center [617, 226] width 5 height 5
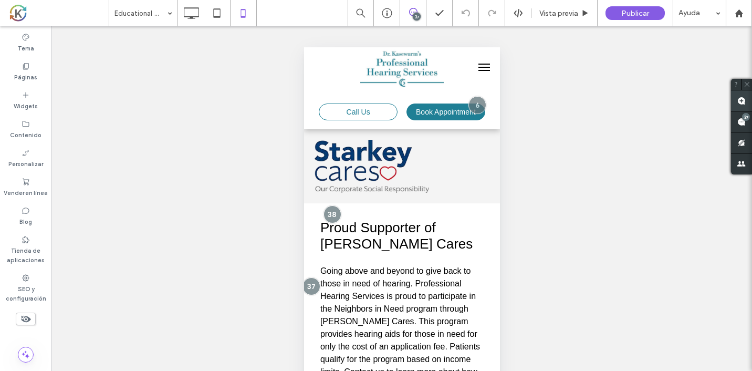
click at [749, 103] on span at bounding box center [741, 100] width 21 height 20
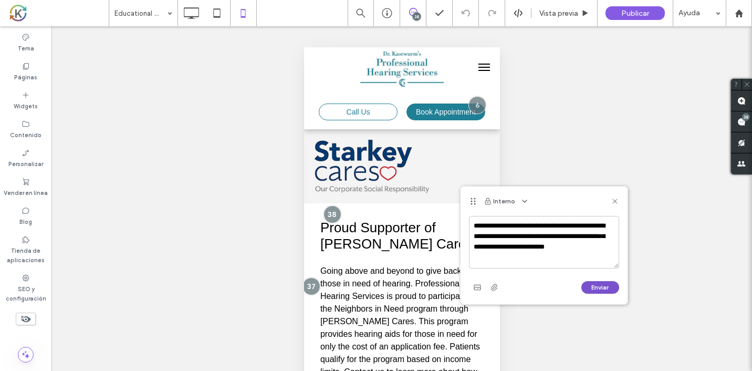
type textarea "**********"
click at [587, 284] on button "Enviar" at bounding box center [601, 287] width 38 height 13
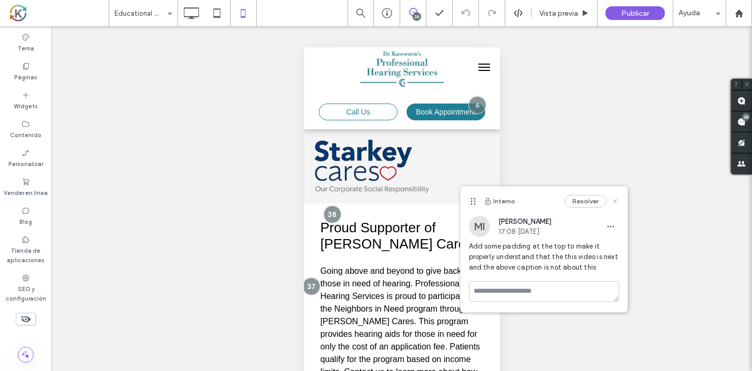
click at [617, 202] on icon at bounding box center [615, 201] width 8 height 8
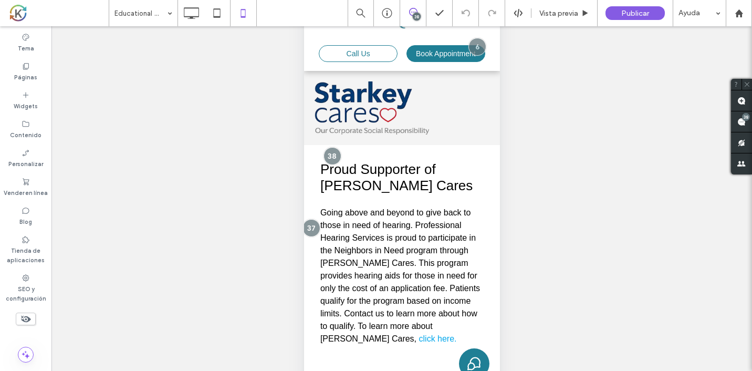
scroll to position [64, 0]
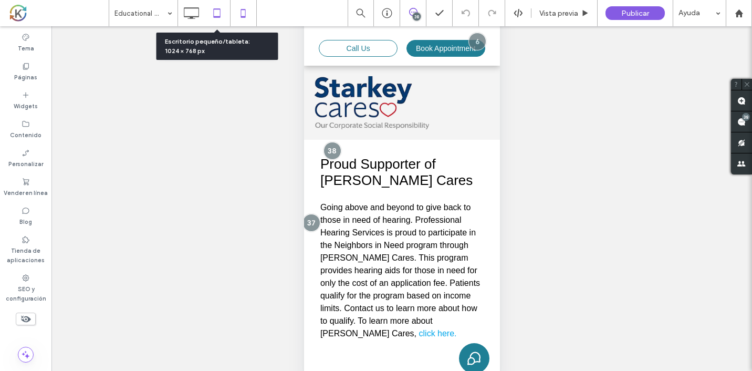
click at [222, 13] on icon at bounding box center [216, 13] width 21 height 21
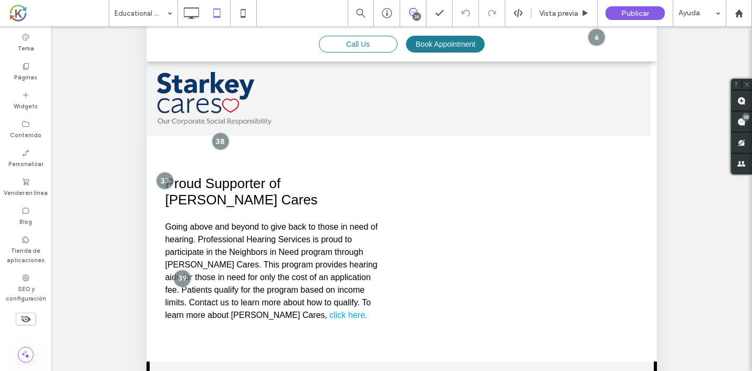
click at [190, 15] on icon at bounding box center [191, 13] width 21 height 21
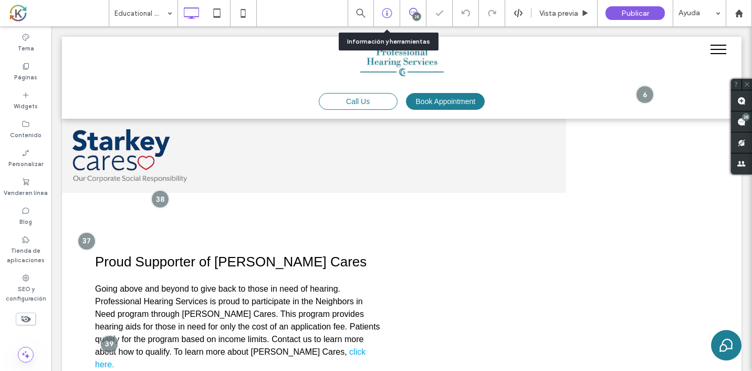
scroll to position [0, 0]
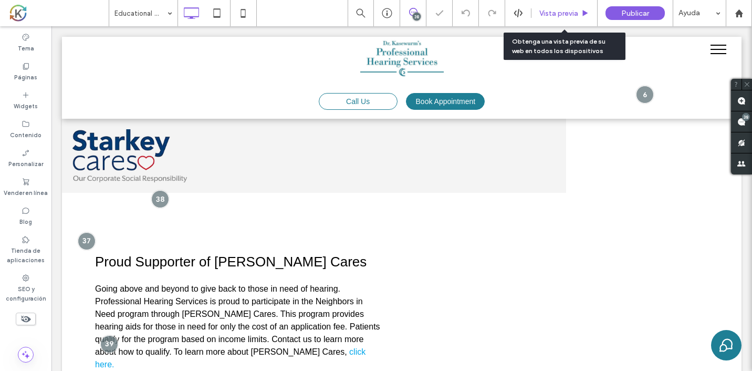
click at [568, 11] on span "Vista previa" at bounding box center [559, 13] width 39 height 9
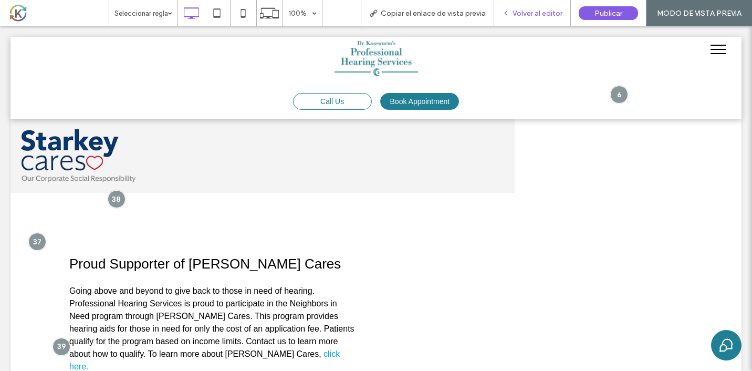
click at [551, 9] on span "Volver al editor" at bounding box center [538, 13] width 50 height 9
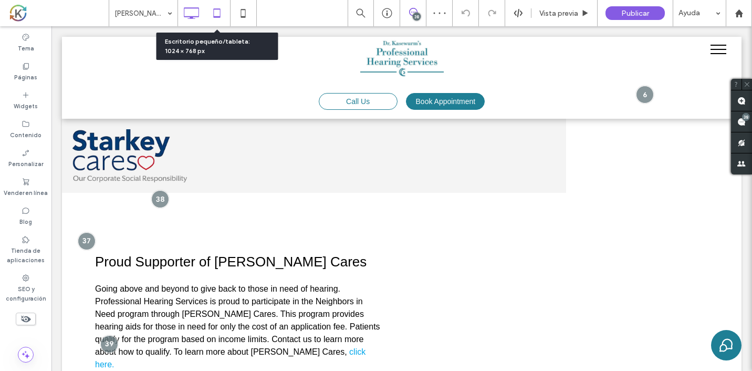
click at [220, 14] on icon at bounding box center [216, 13] width 21 height 21
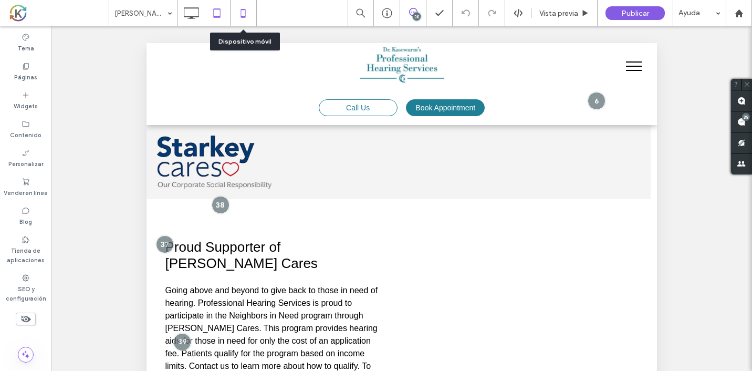
click at [239, 22] on icon at bounding box center [243, 13] width 21 height 21
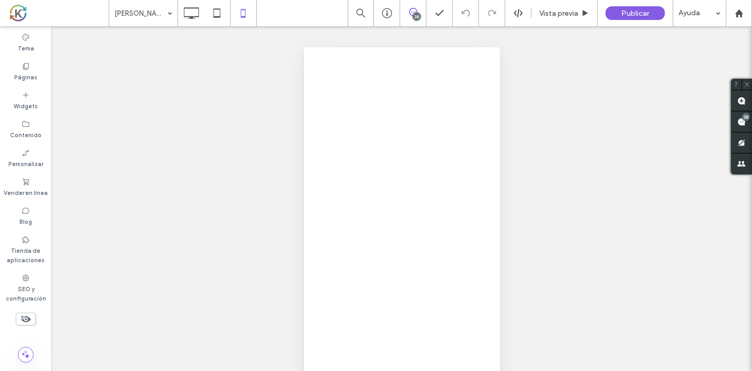
click at [239, 22] on div at bounding box center [376, 185] width 752 height 371
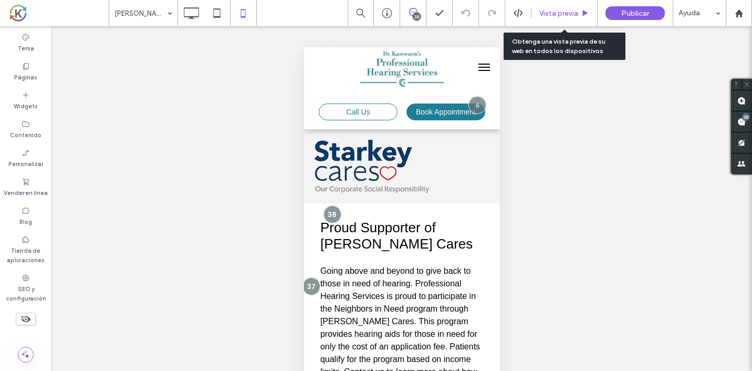
click at [552, 9] on span "Vista previa" at bounding box center [559, 13] width 39 height 9
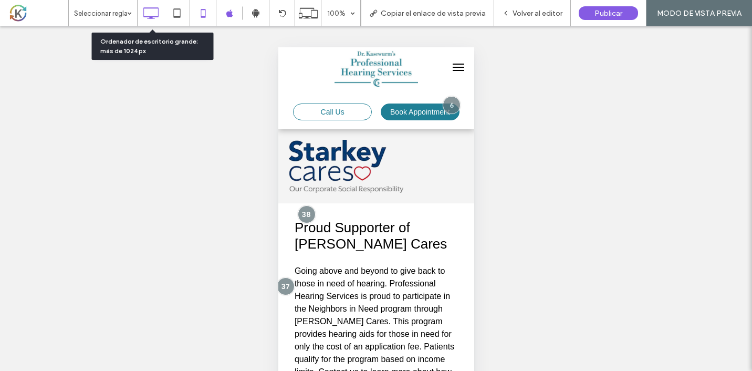
click at [151, 17] on use at bounding box center [150, 13] width 15 height 12
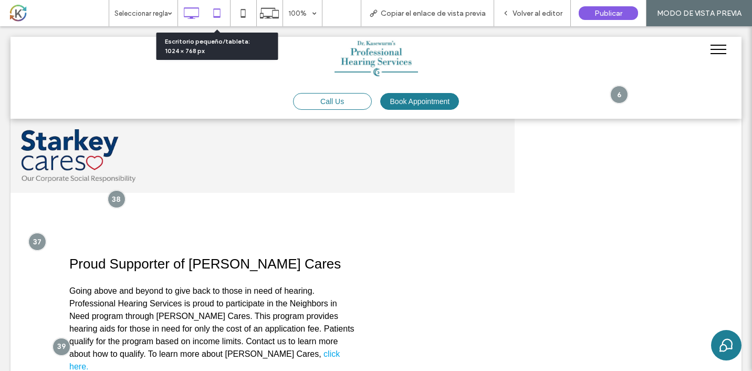
click at [220, 11] on icon at bounding box center [216, 13] width 21 height 21
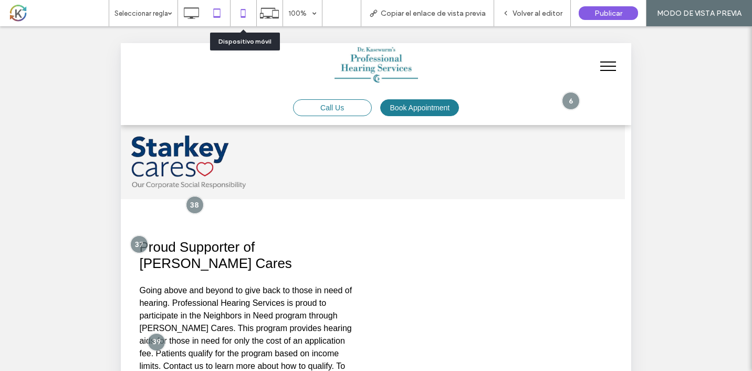
click at [247, 13] on icon at bounding box center [243, 13] width 21 height 21
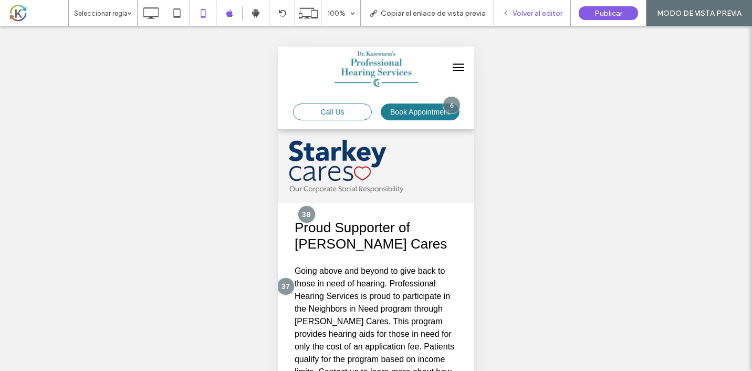
click at [541, 13] on span "Volver al editor" at bounding box center [538, 13] width 50 height 9
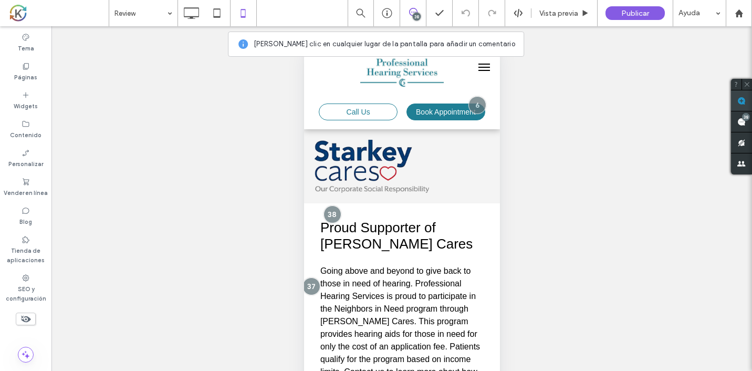
click at [745, 100] on use at bounding box center [742, 101] width 8 height 8
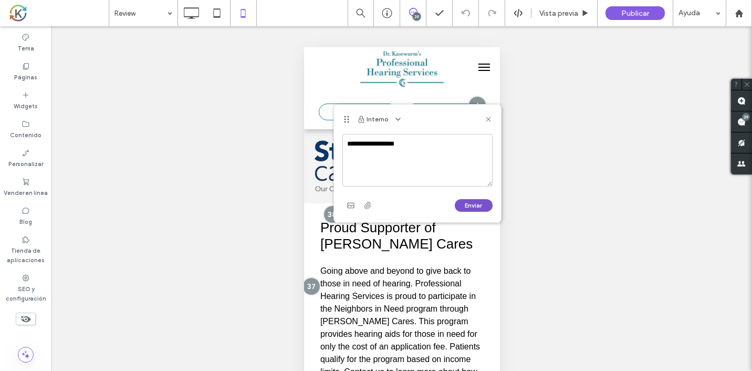
type textarea "**********"
click at [474, 209] on button "Enviar" at bounding box center [474, 205] width 38 height 13
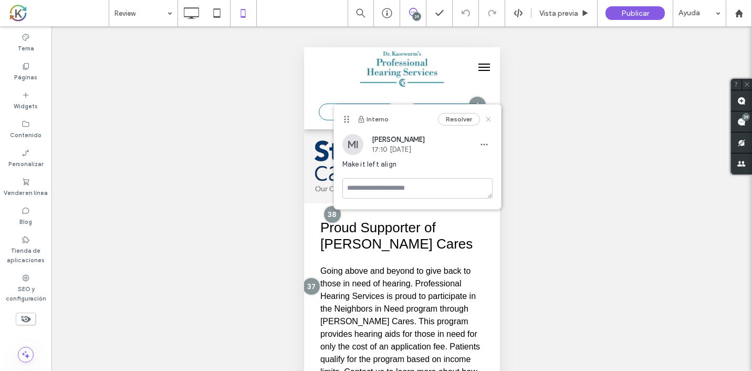
click at [492, 120] on icon at bounding box center [488, 119] width 8 height 8
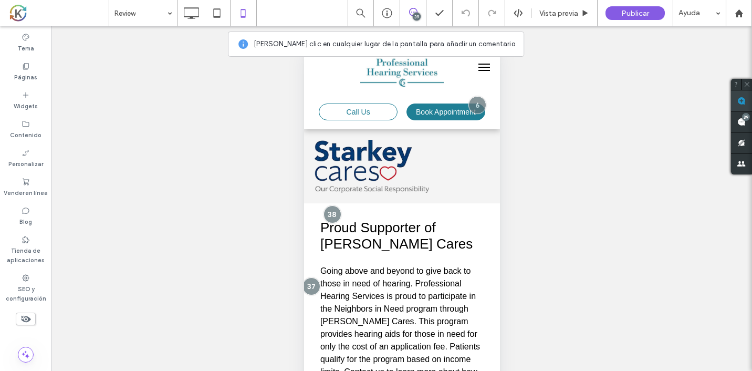
click at [738, 102] on use at bounding box center [742, 101] width 8 height 8
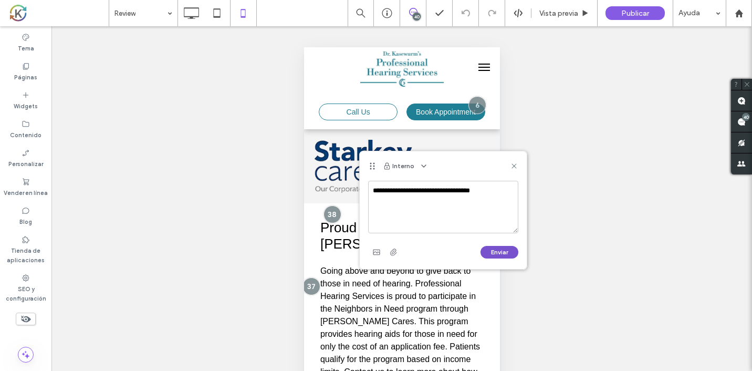
type textarea "**********"
click at [486, 252] on button "Enviar" at bounding box center [500, 252] width 38 height 13
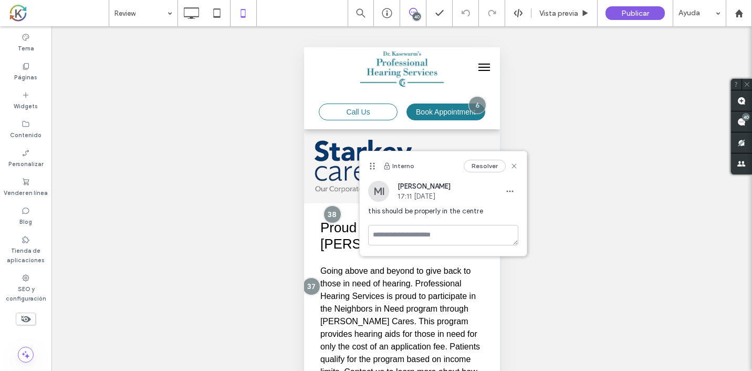
click at [516, 169] on icon at bounding box center [514, 166] width 8 height 8
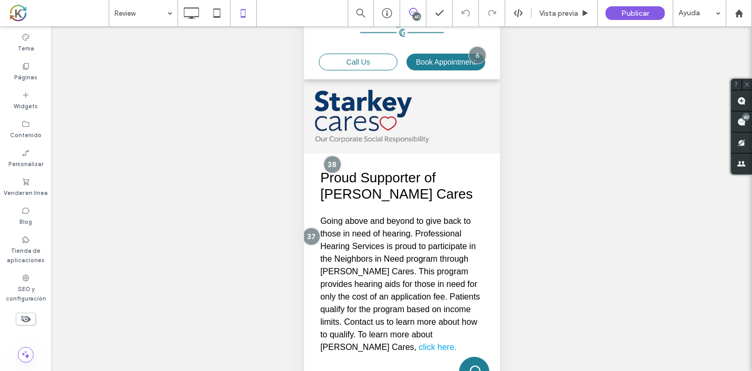
scroll to position [64, 0]
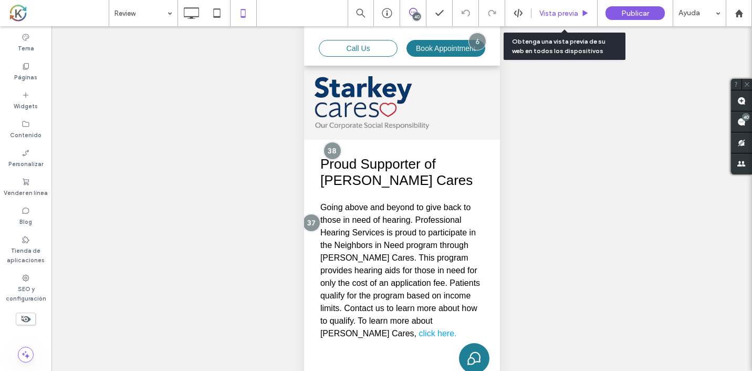
click at [566, 19] on div "Vista previa" at bounding box center [565, 13] width 66 height 26
click at [557, 14] on span "Vista previa" at bounding box center [559, 13] width 39 height 9
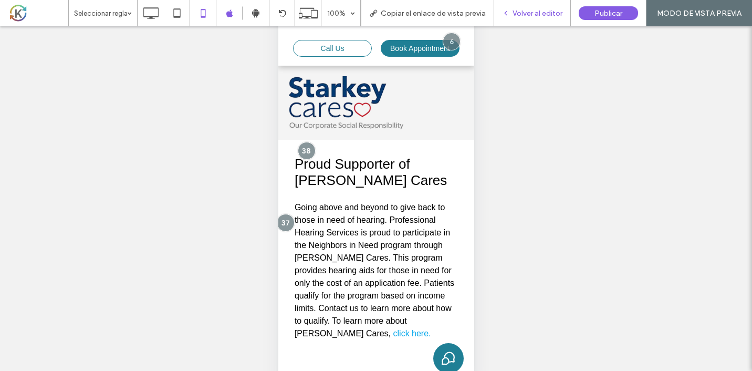
click at [552, 15] on span "Volver al editor" at bounding box center [538, 13] width 50 height 9
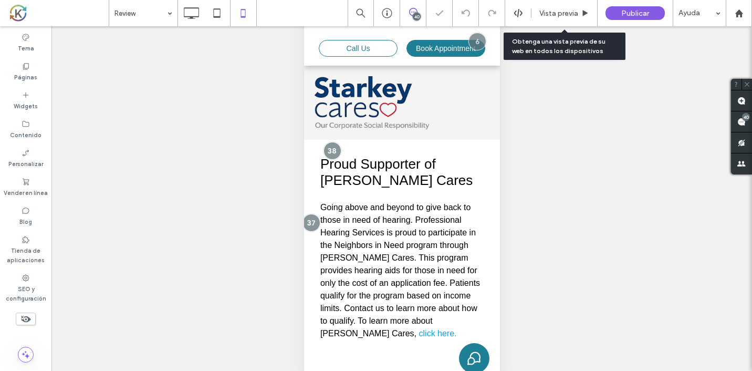
click at [552, 15] on span "Vista previa" at bounding box center [559, 13] width 39 height 9
